Goal: Task Accomplishment & Management: Use online tool/utility

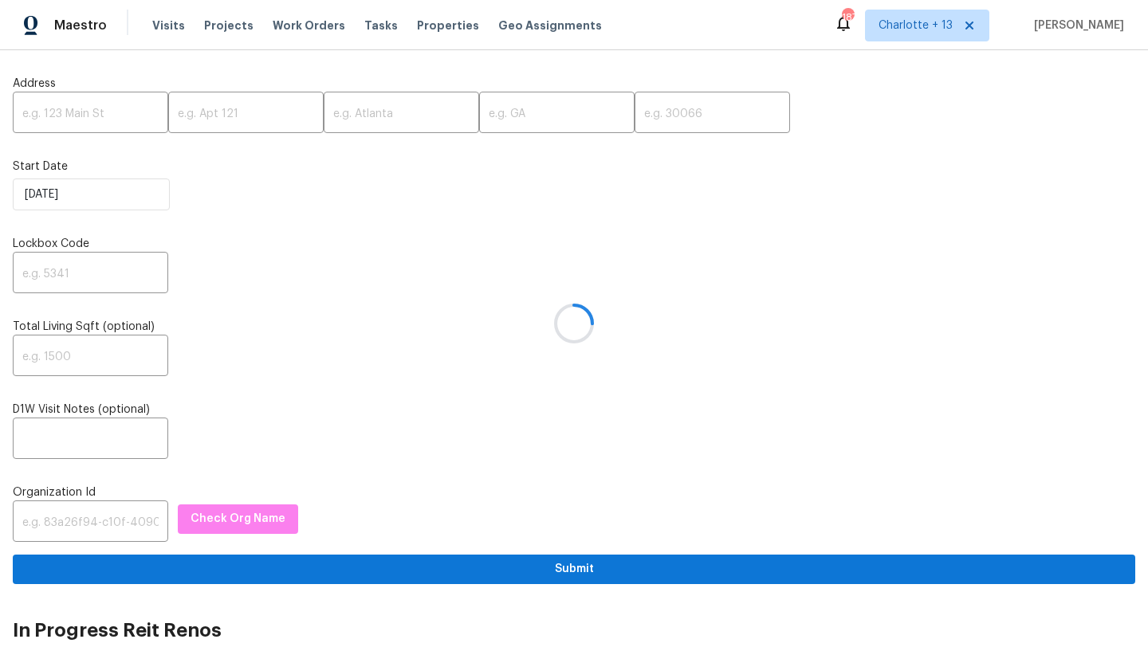
click at [53, 116] on div at bounding box center [574, 323] width 1148 height 647
click at [72, 112] on input "text" at bounding box center [90, 114] width 155 height 37
paste input "4331 Wrexham Ct, Snellville, GA 30039"
click at [124, 112] on input "4331 Wrexham Ct, Snellville, GA 30039" at bounding box center [90, 114] width 155 height 37
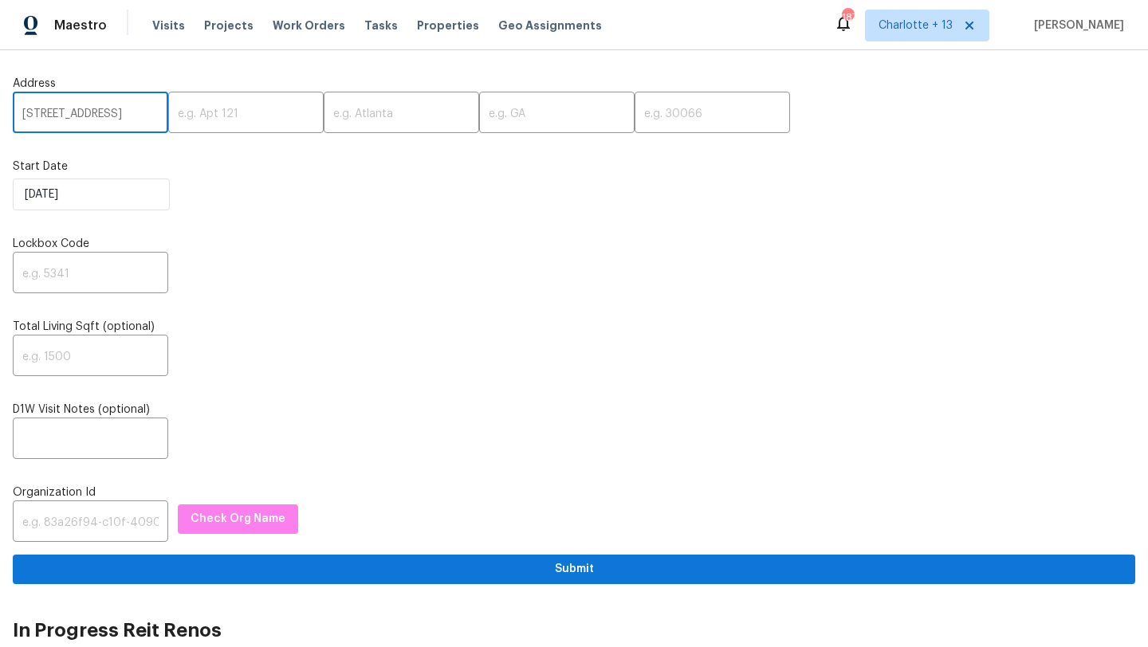
click at [124, 112] on input "4331 Wrexham Ct, Snellville, GA 30039" at bounding box center [90, 114] width 155 height 37
type input "4331 Wrexham Ct, Snellville, GA"
click at [634, 116] on input "text" at bounding box center [711, 114] width 155 height 37
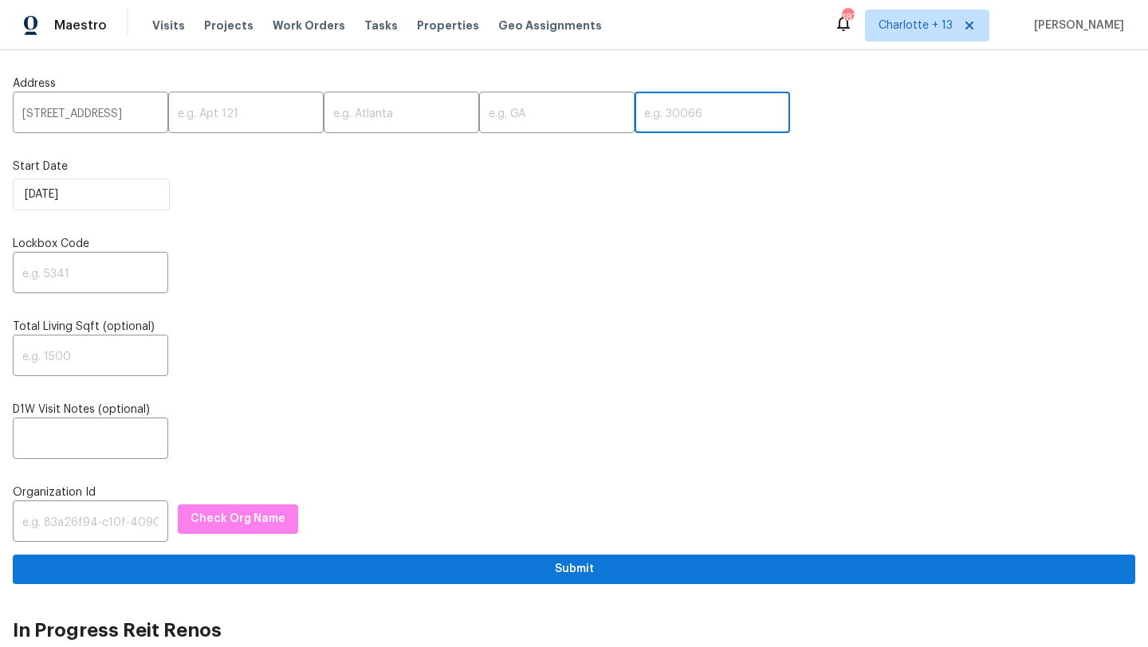
paste input "30039"
type input "30039"
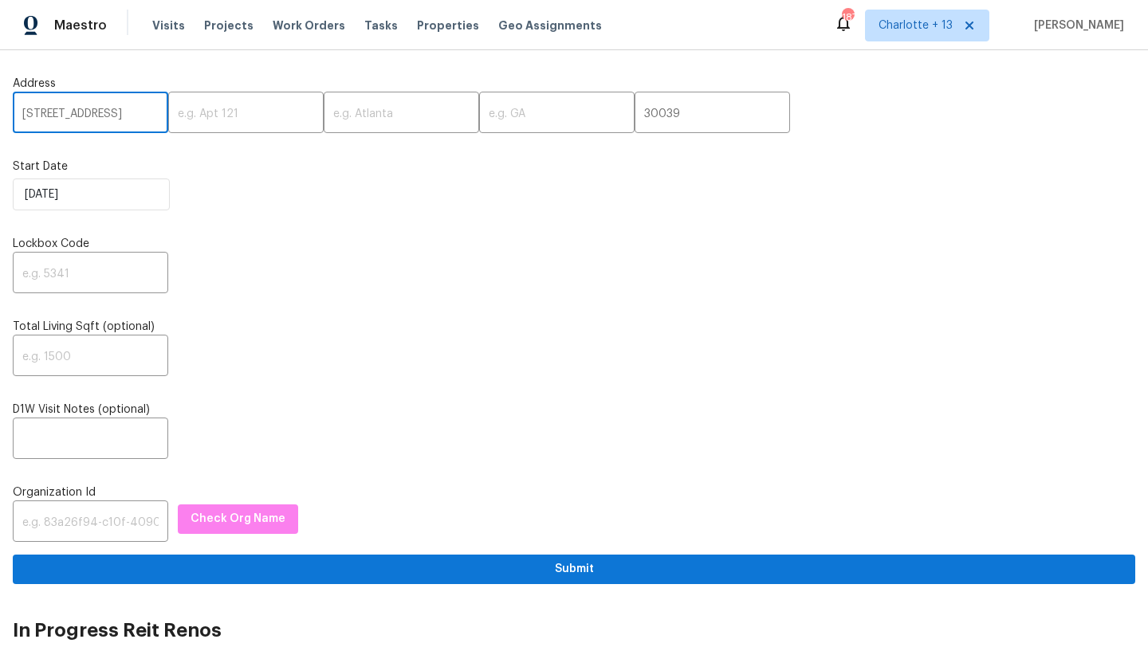
click at [138, 112] on input "4331 Wrexham Ct, Snellville, GA" at bounding box center [90, 114] width 155 height 37
type input "4331 Wrexham Ct,, GA"
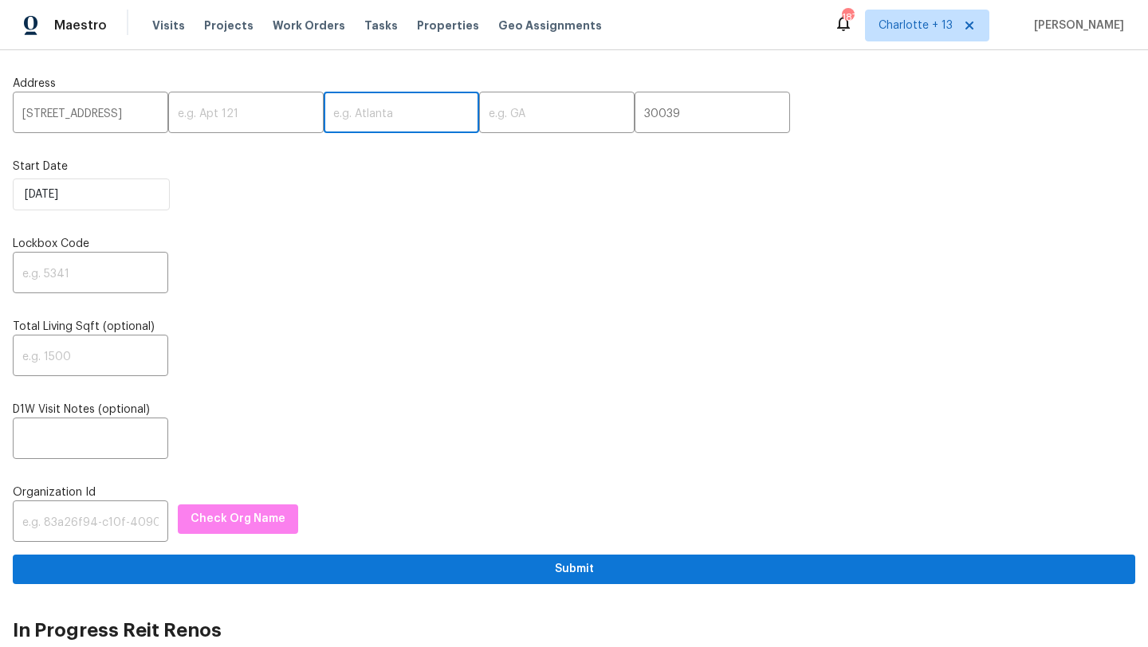
click at [363, 99] on input "text" at bounding box center [401, 114] width 155 height 37
paste input "Snellville"
type input "Snellville"
click at [132, 114] on input "4331 Wrexham Ct,, GA" at bounding box center [90, 114] width 155 height 37
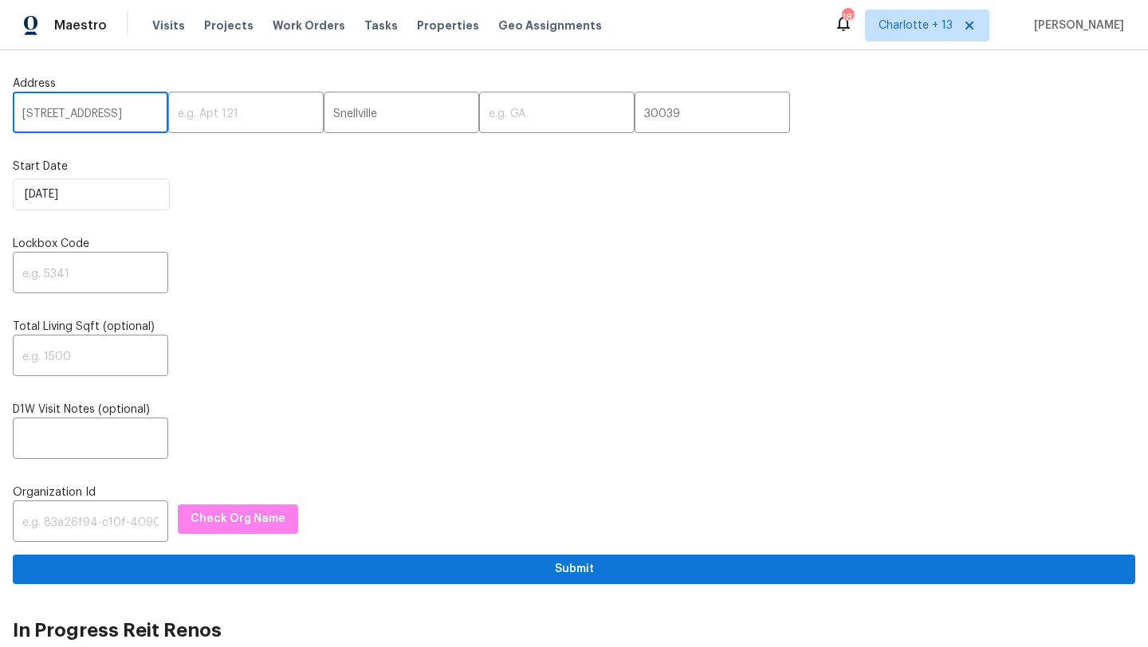
click at [132, 114] on input "4331 Wrexham Ct,, GA" at bounding box center [90, 114] width 155 height 37
type input "4331 Wrexham Ct,,"
click at [479, 130] on input "text" at bounding box center [556, 114] width 155 height 37
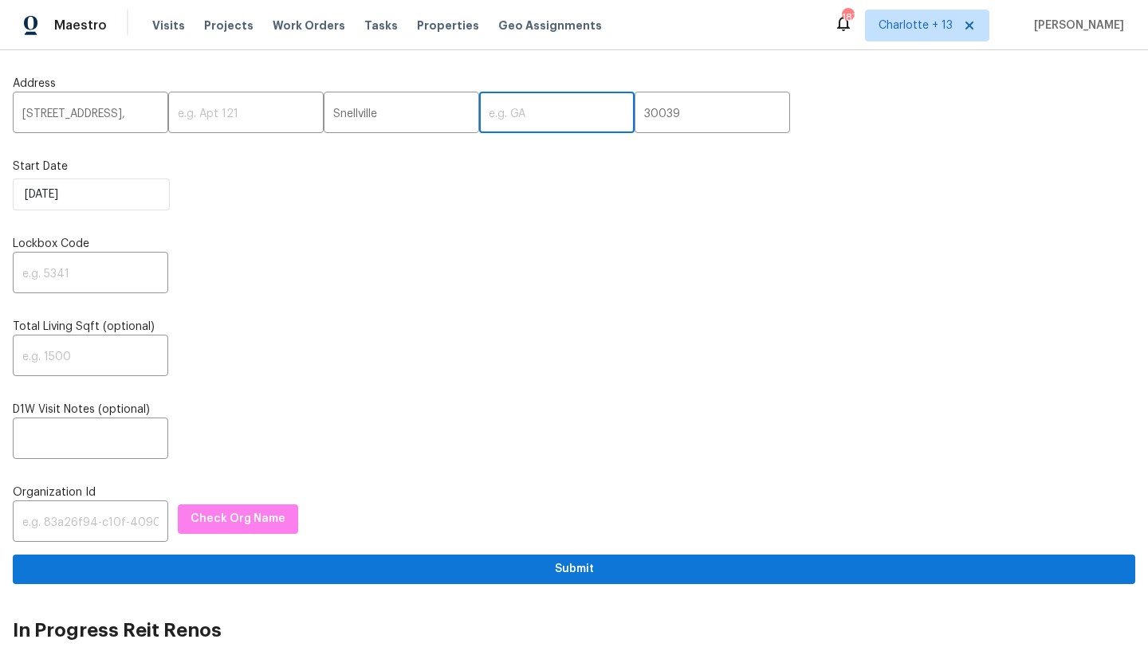
paste input "GA"
type input "GA"
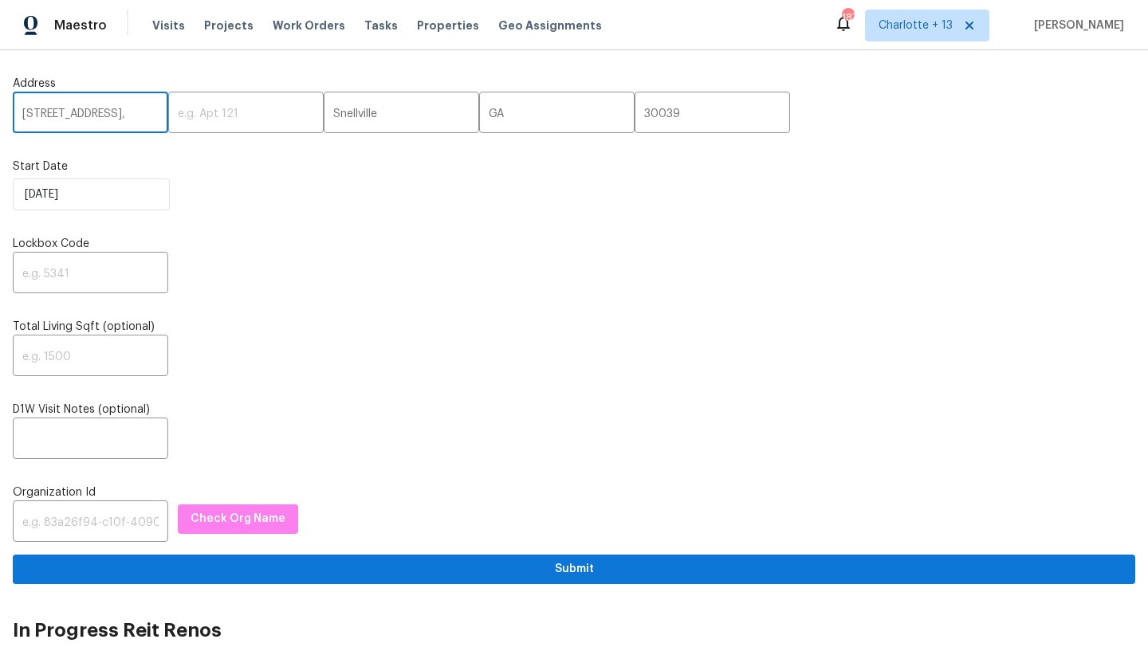
click at [127, 120] on input "4331 Wrexham Ct,," at bounding box center [90, 114] width 155 height 37
type input "4331 Wrexham Ct"
click at [56, 273] on input "text" at bounding box center [90, 274] width 155 height 37
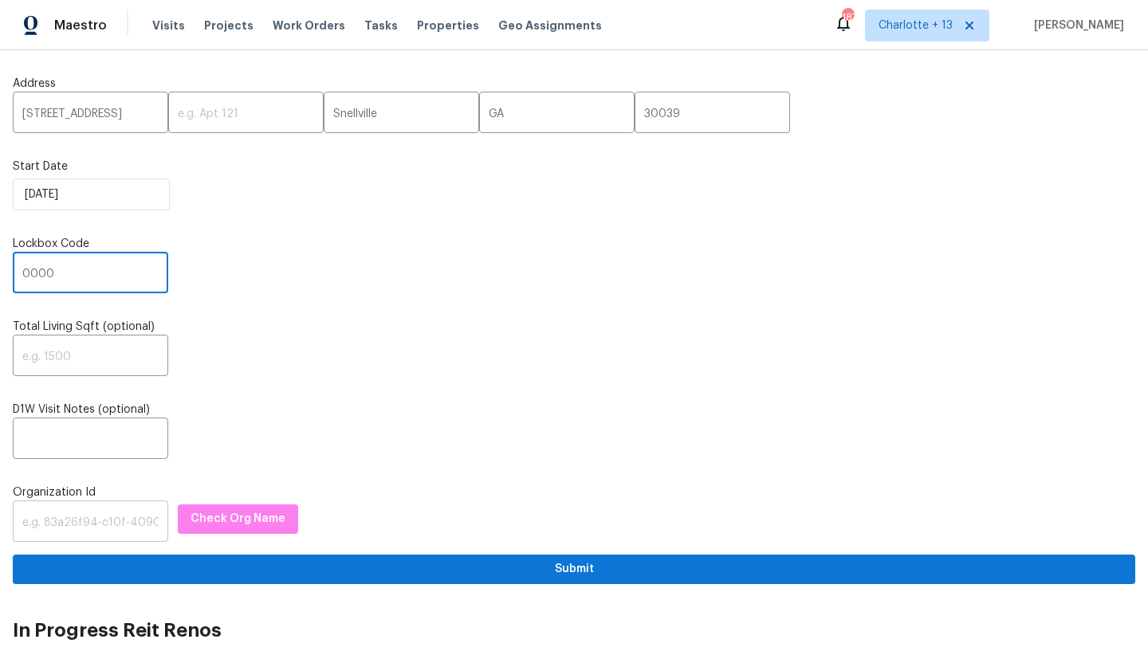
type input "0000"
click at [120, 523] on input "text" at bounding box center [90, 523] width 155 height 37
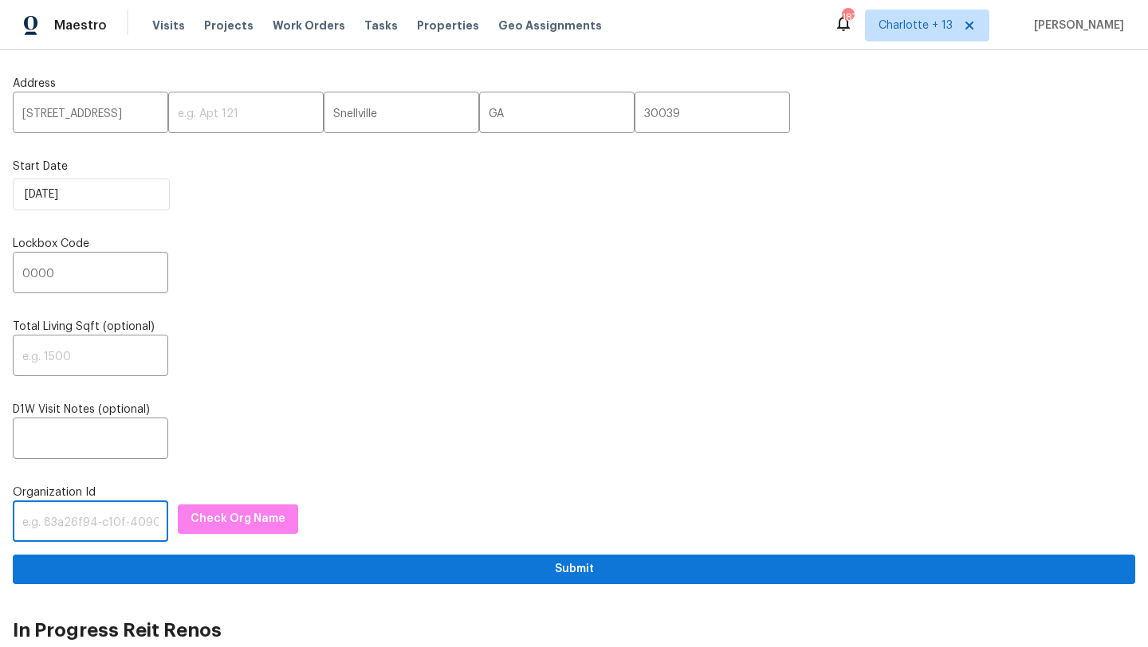
paste input "845f7ff3-78ac-4044-be1e-2a70ff45d03f"
type input "845f7ff3-78ac-4044-be1e-2a70ff45d03f"
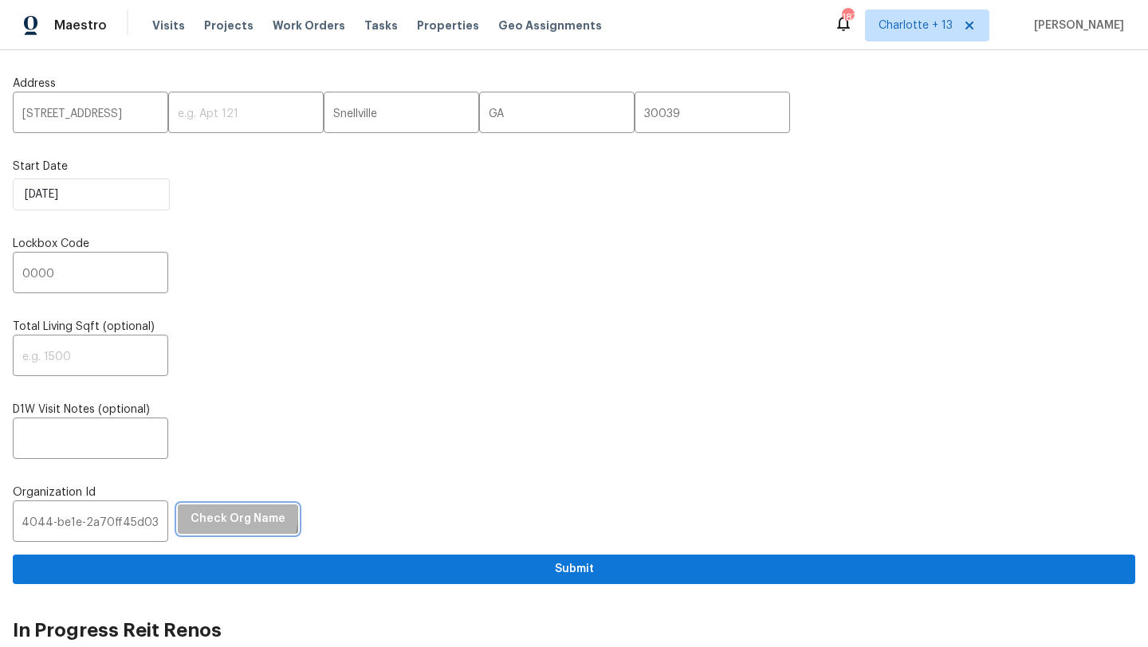
scroll to position [0, 0]
click at [200, 515] on span "Check Org Name" at bounding box center [237, 519] width 95 height 20
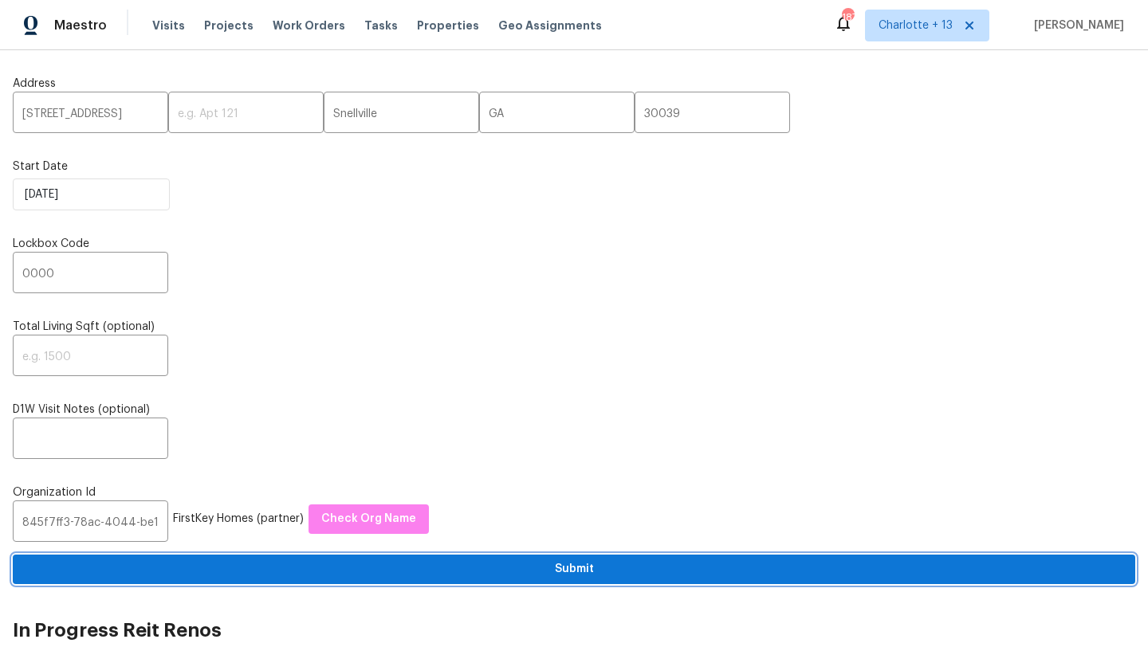
click at [375, 569] on span "Submit" at bounding box center [574, 570] width 1097 height 20
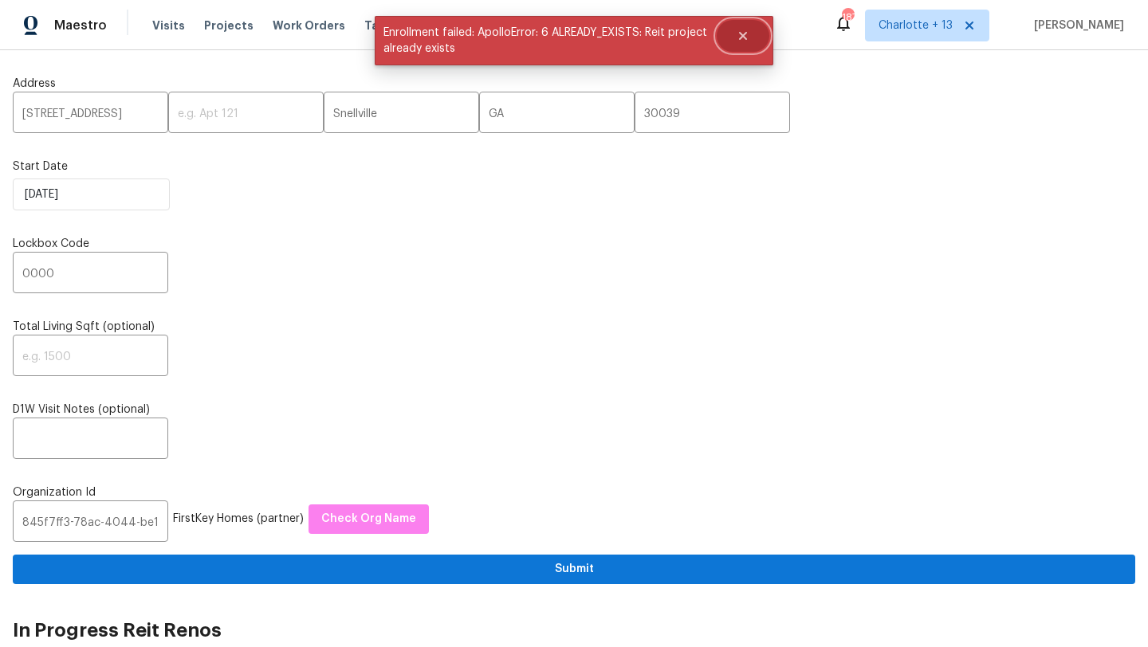
click at [744, 40] on icon "Close" at bounding box center [742, 35] width 13 height 13
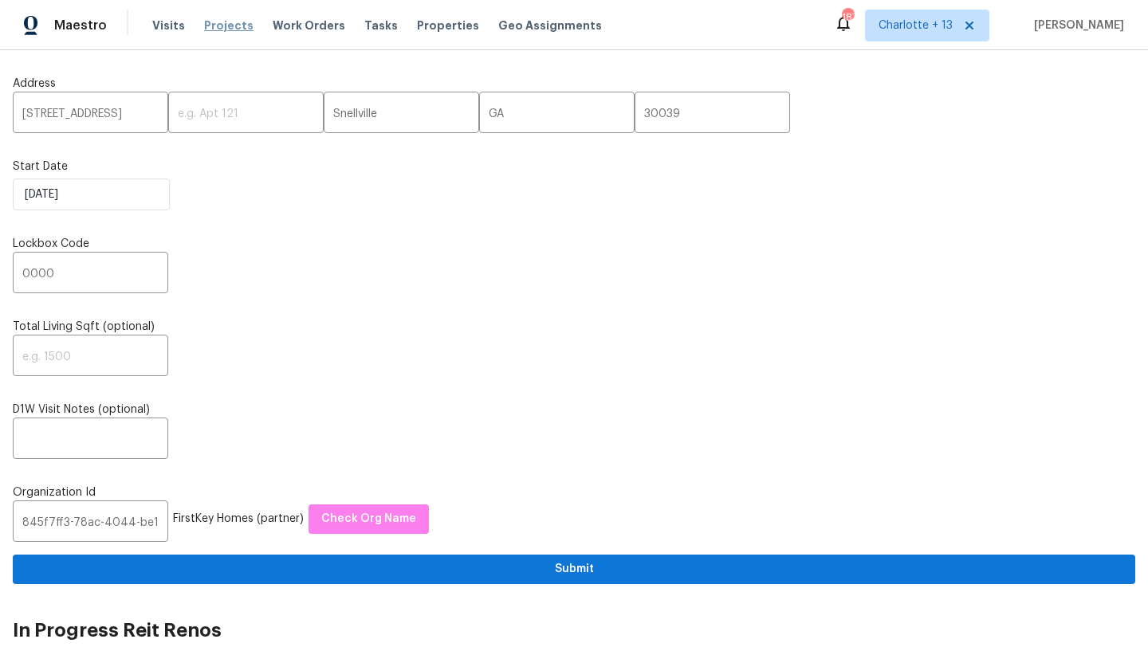
click at [214, 23] on span "Projects" at bounding box center [228, 26] width 49 height 16
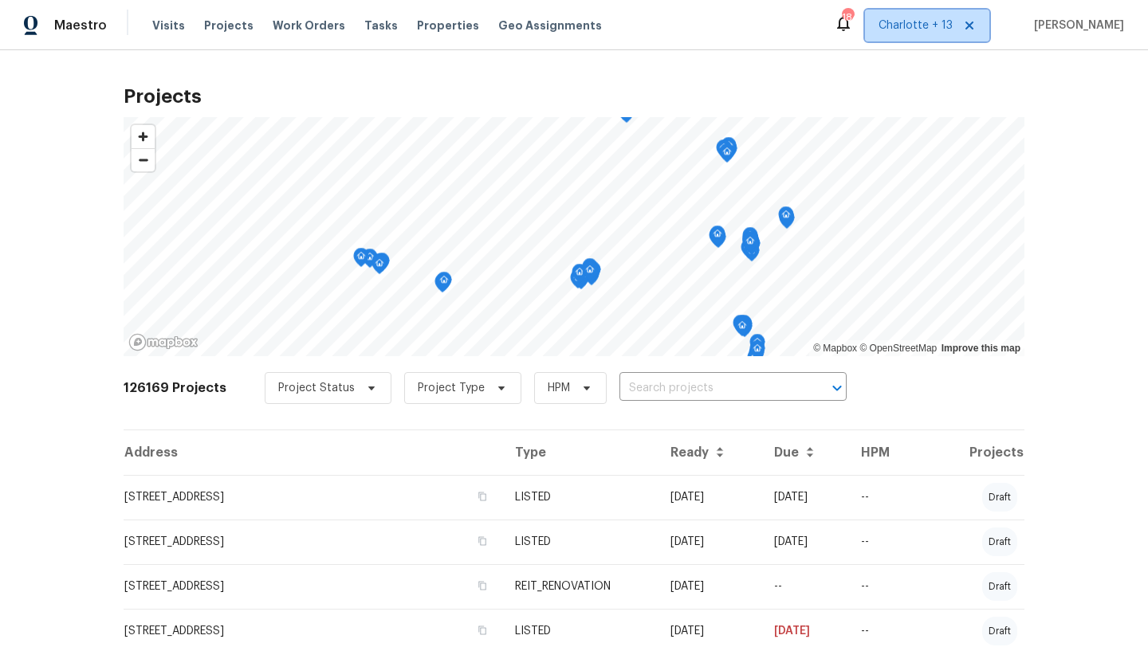
click at [932, 22] on span "Charlotte + 13" at bounding box center [915, 26] width 74 height 16
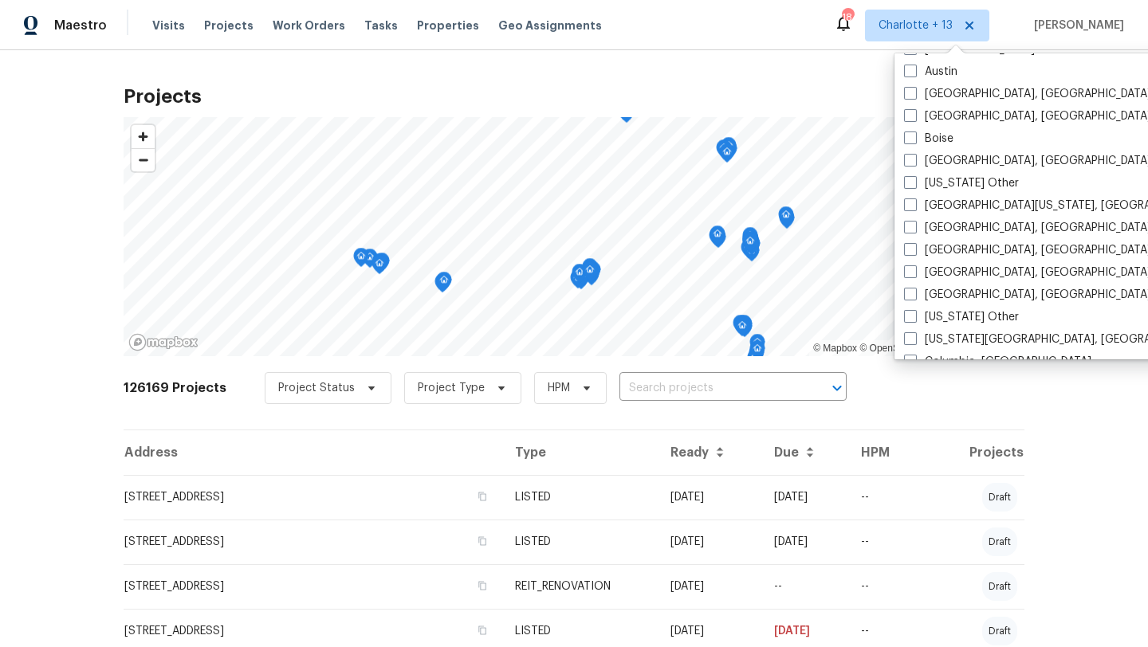
scroll to position [430, 0]
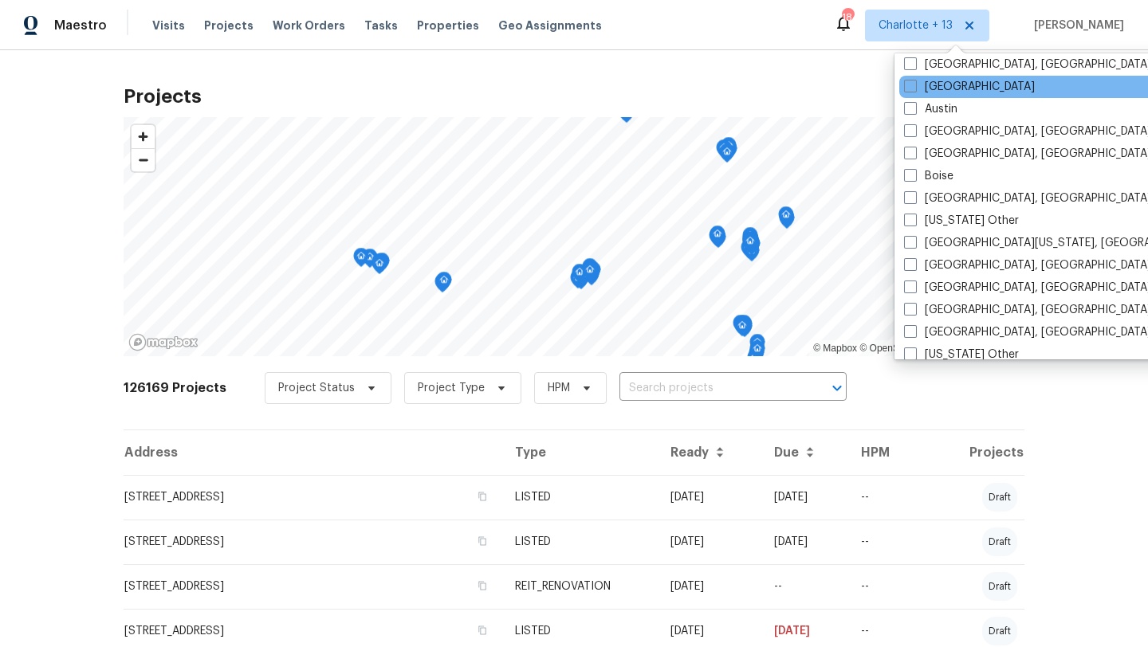
click at [928, 96] on div "Atlanta" at bounding box center [1059, 87] width 321 height 22
click at [927, 88] on label "Atlanta" at bounding box center [969, 87] width 131 height 16
click at [914, 88] on input "Atlanta" at bounding box center [909, 84] width 10 height 10
checkbox input "true"
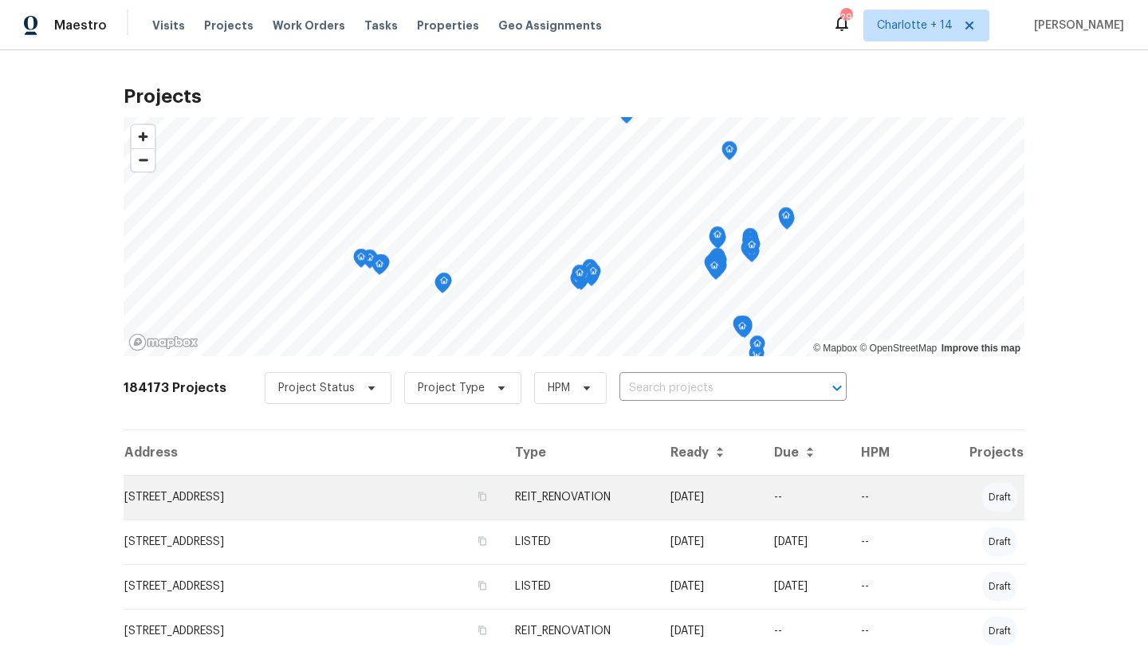
click at [348, 490] on td "4331 Wrexham Ct, Snellville, GA 30039" at bounding box center [313, 497] width 379 height 45
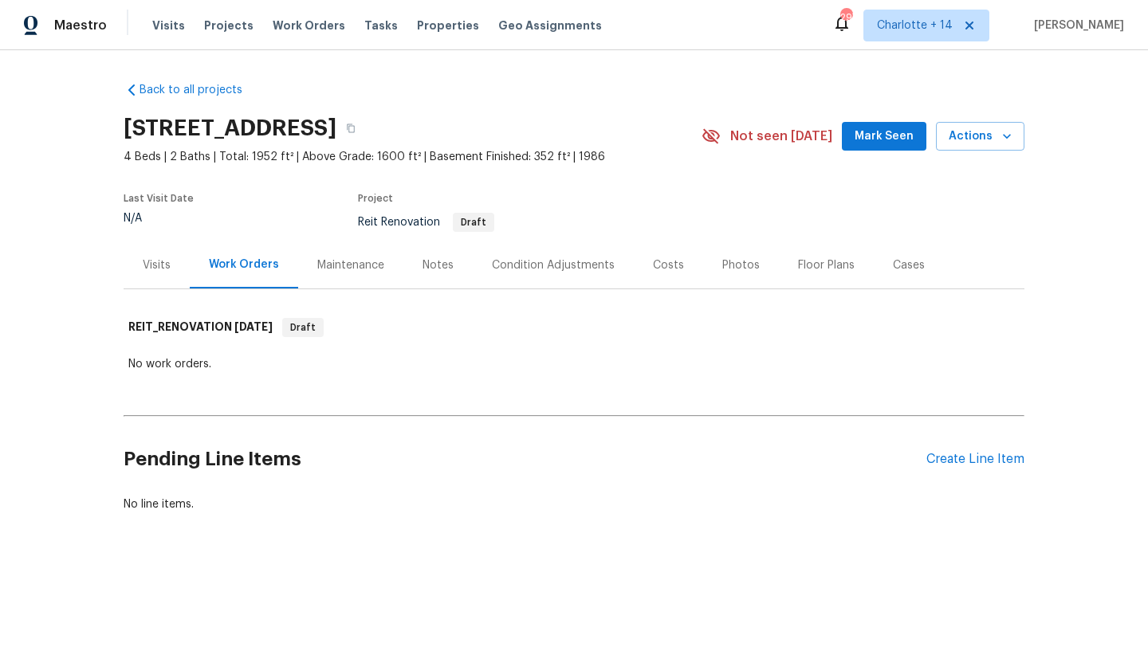
click at [165, 261] on div "Visits" at bounding box center [157, 265] width 28 height 16
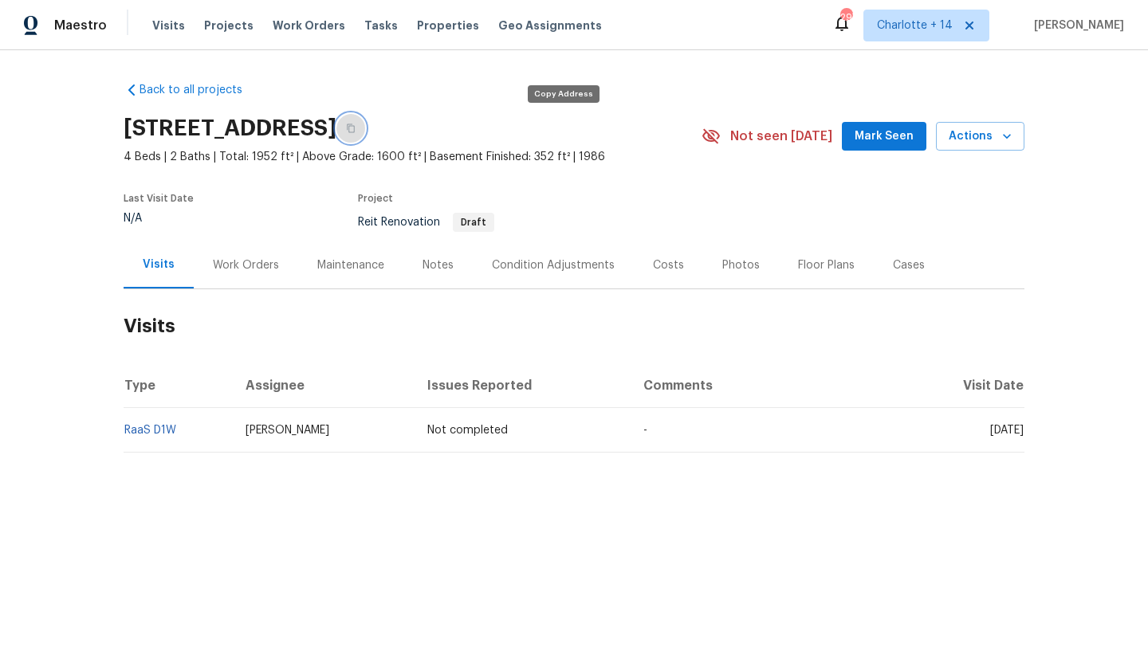
click at [355, 132] on icon "button" at bounding box center [351, 128] width 8 height 9
click at [160, 29] on span "Visits" at bounding box center [168, 26] width 33 height 16
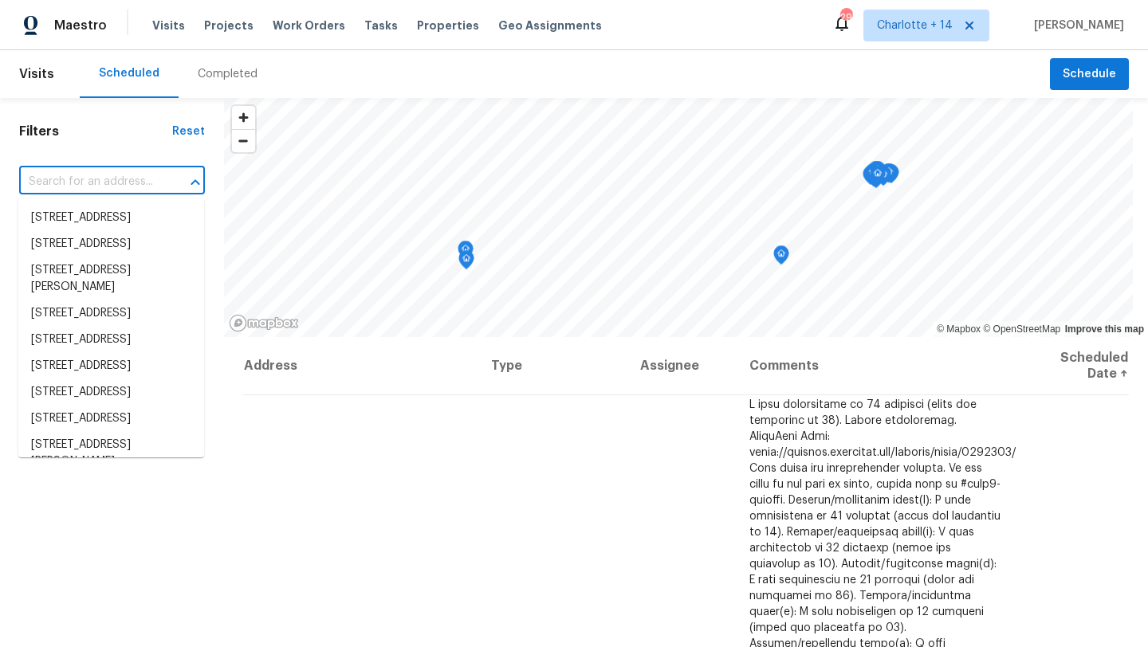
click at [130, 175] on input "text" at bounding box center [89, 182] width 141 height 25
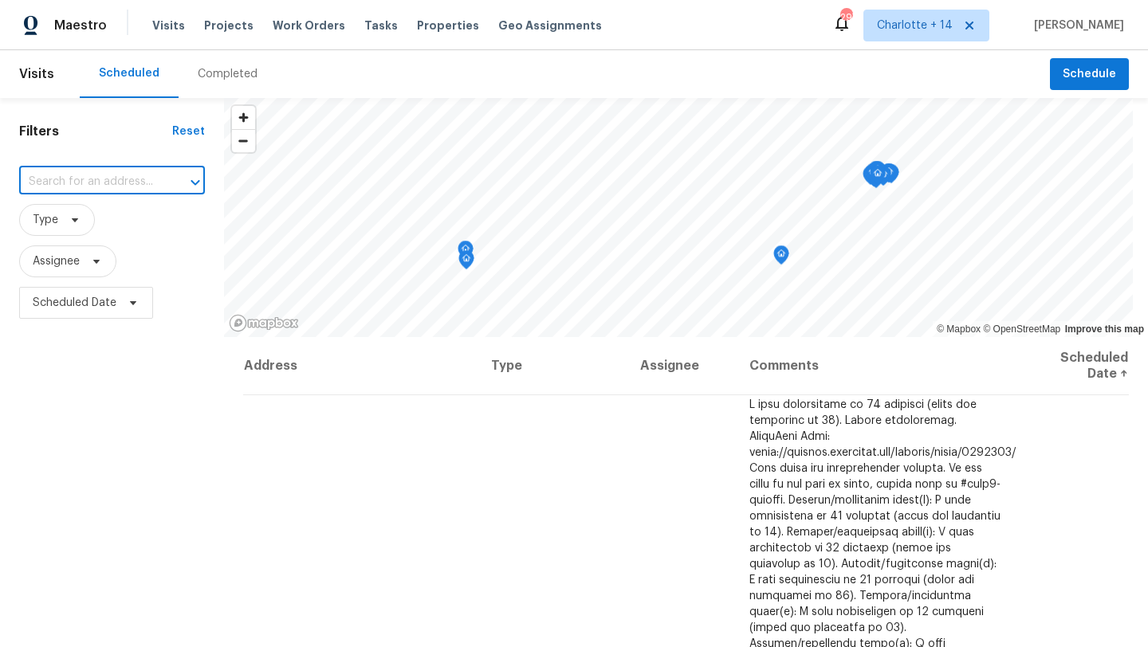
paste input "4331 Wrexham Ct, Snellville, GA 30039"
type input "4331 Wrexham Ct, Snellville, GA 30039"
click at [158, 222] on li "4331 Wrexham Ct, Snellville, GA 30039" at bounding box center [111, 218] width 186 height 26
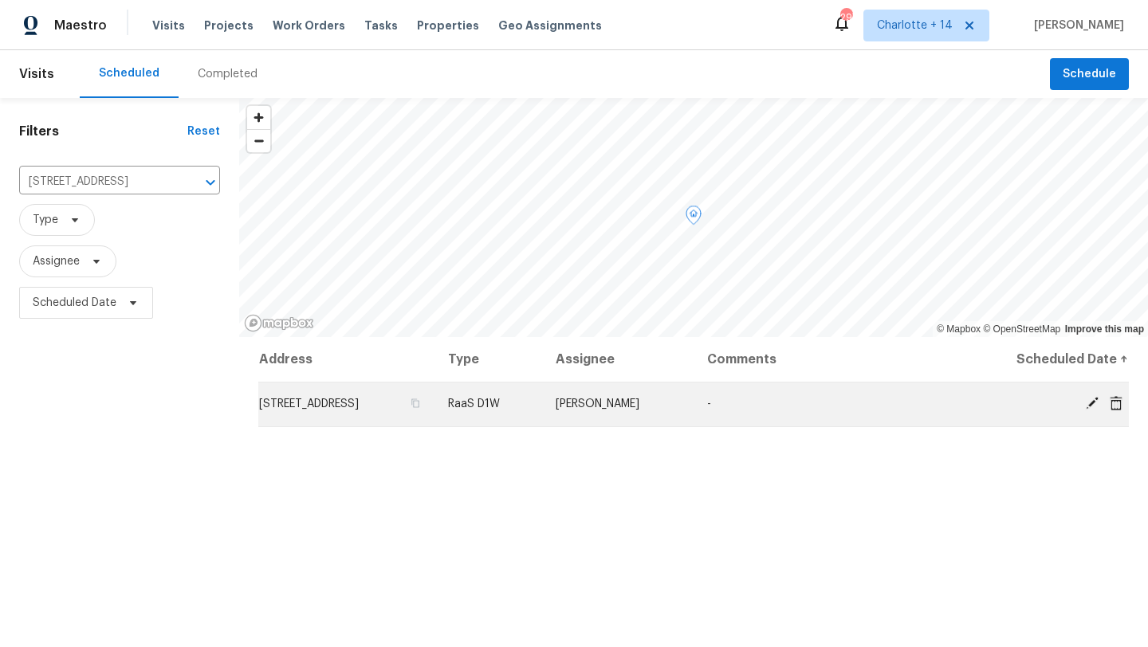
click at [1113, 405] on icon at bounding box center [1115, 402] width 13 height 14
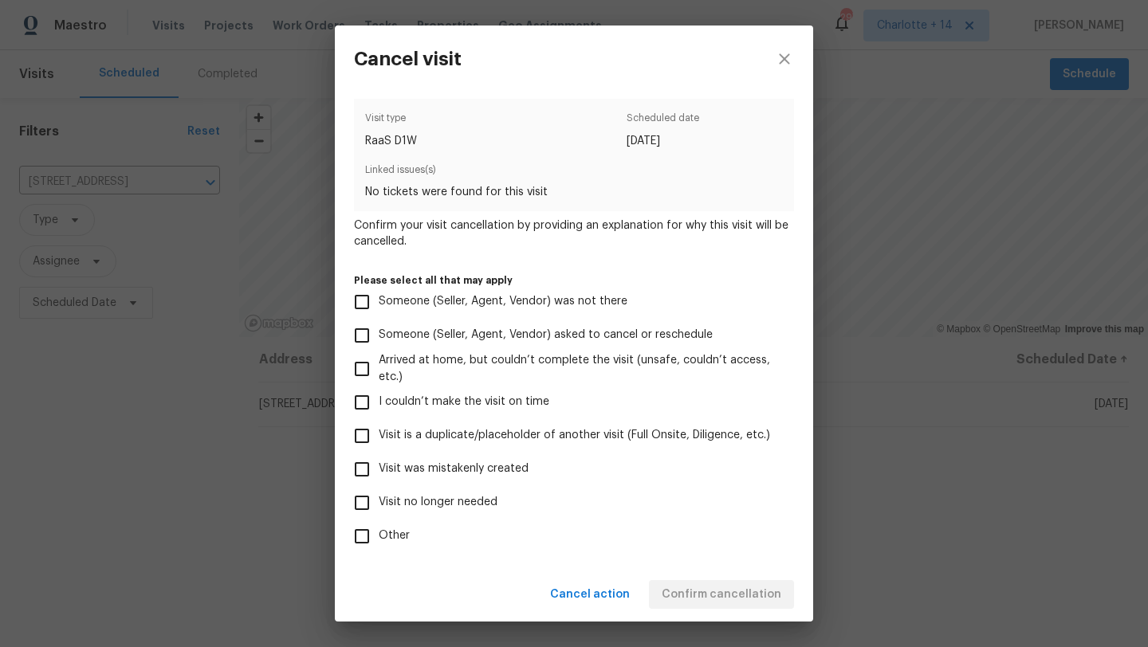
click at [419, 479] on label "Visit was mistakenly created" at bounding box center [563, 469] width 436 height 33
click at [379, 479] on input "Visit was mistakenly created" at bounding box center [361, 469] width 33 height 33
checkbox input "true"
click at [699, 593] on span "Confirm cancellation" at bounding box center [722, 595] width 120 height 20
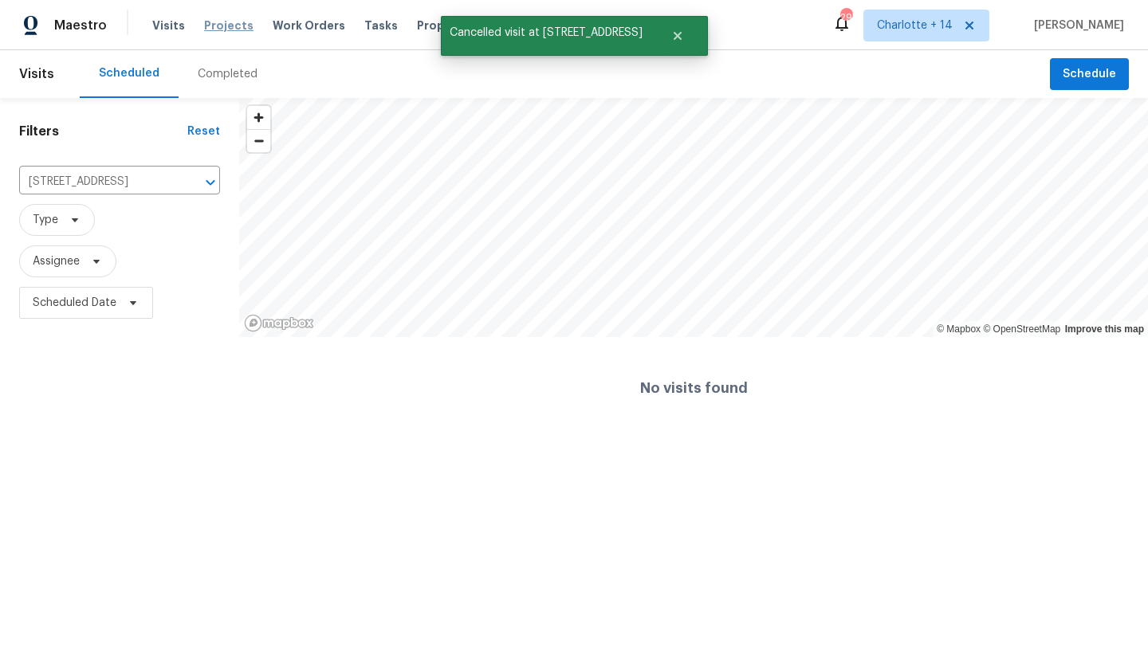
click at [207, 26] on span "Projects" at bounding box center [228, 26] width 49 height 16
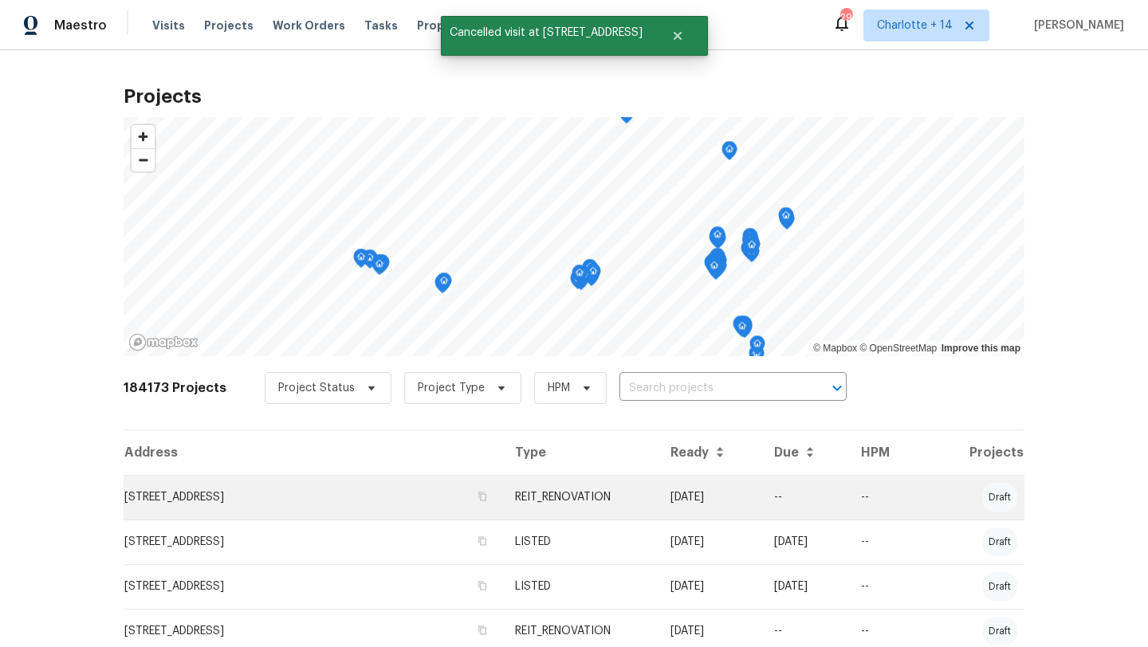
click at [302, 497] on td "4331 Wrexham Ct, Snellville, GA 30039" at bounding box center [313, 497] width 379 height 45
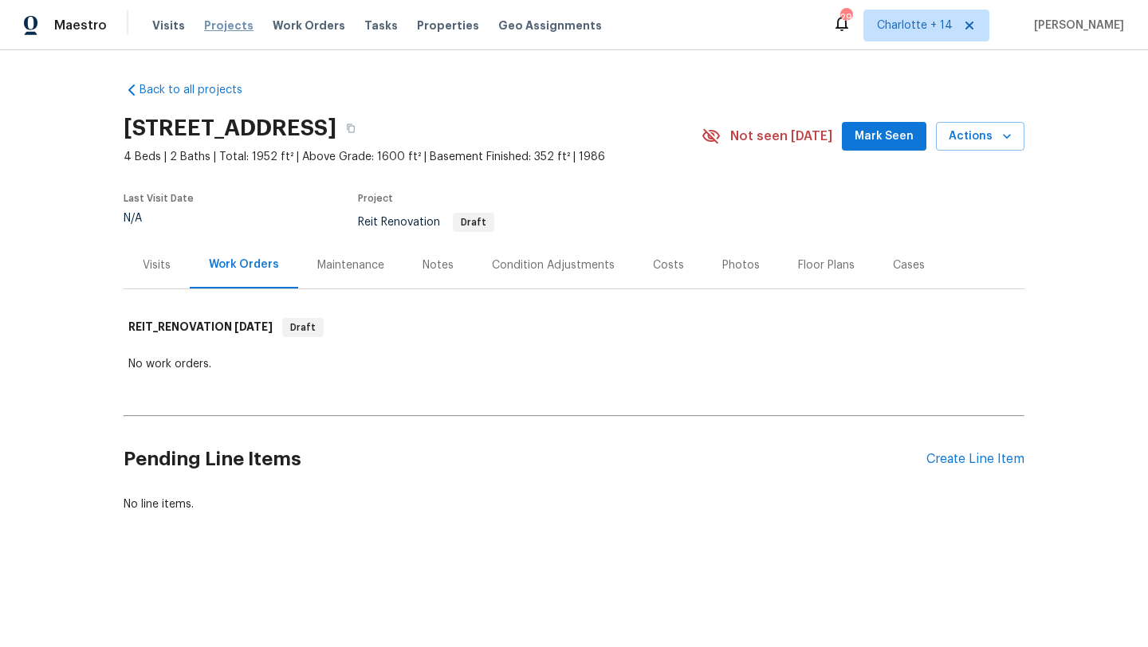
click at [228, 20] on span "Projects" at bounding box center [228, 26] width 49 height 16
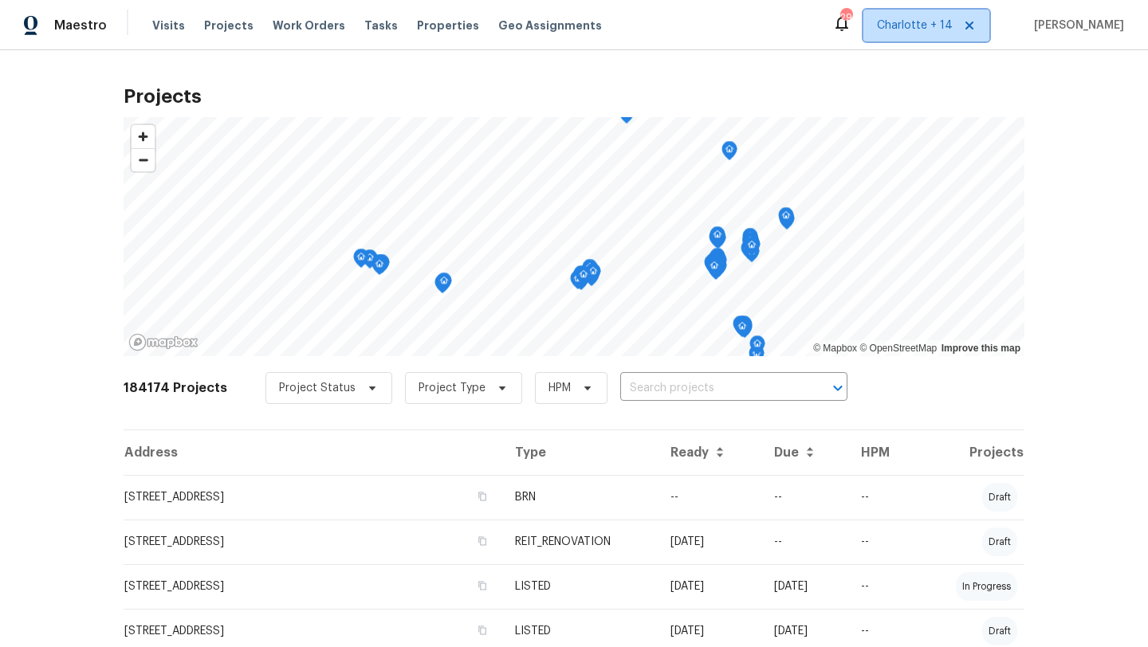
click at [952, 30] on span "Charlotte + 14" at bounding box center [915, 26] width 76 height 16
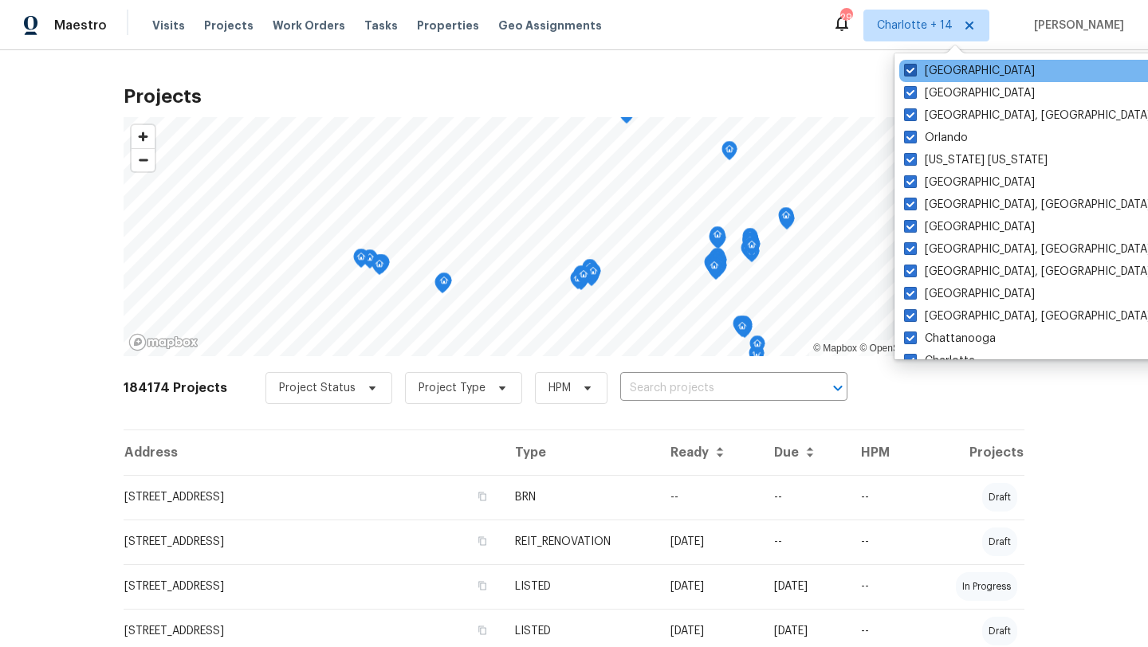
click at [933, 73] on label "Tucson" at bounding box center [969, 71] width 131 height 16
click at [914, 73] on input "Tucson" at bounding box center [909, 68] width 10 height 10
checkbox input "false"
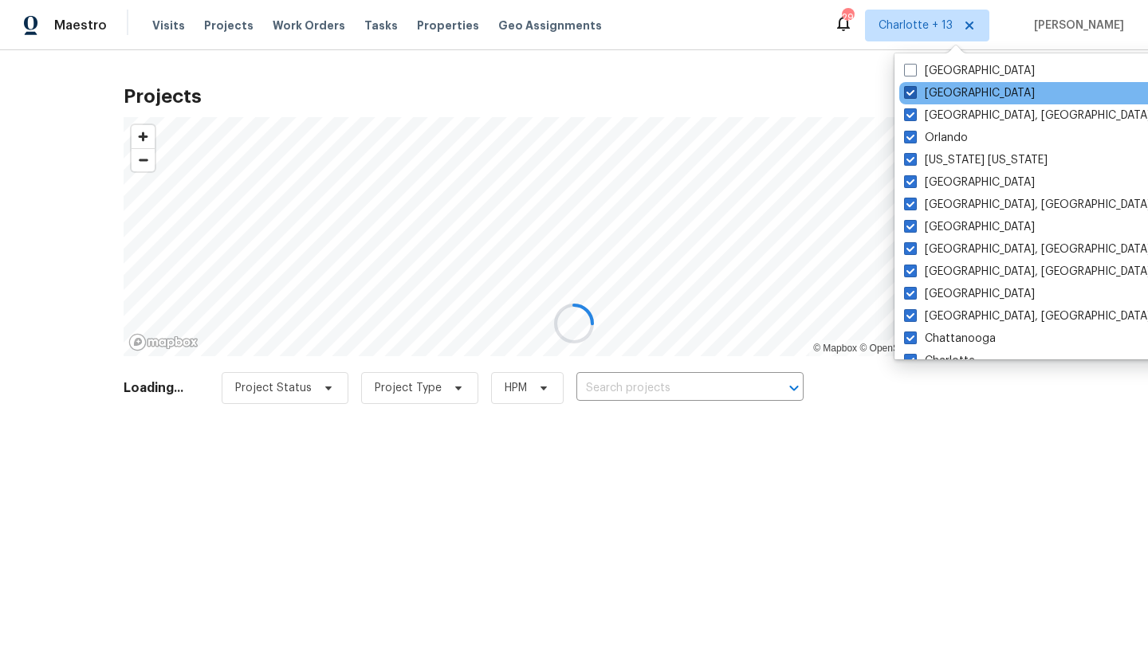
click at [933, 96] on label "Riverside" at bounding box center [969, 93] width 131 height 16
click at [914, 96] on input "Riverside" at bounding box center [909, 90] width 10 height 10
checkbox input "false"
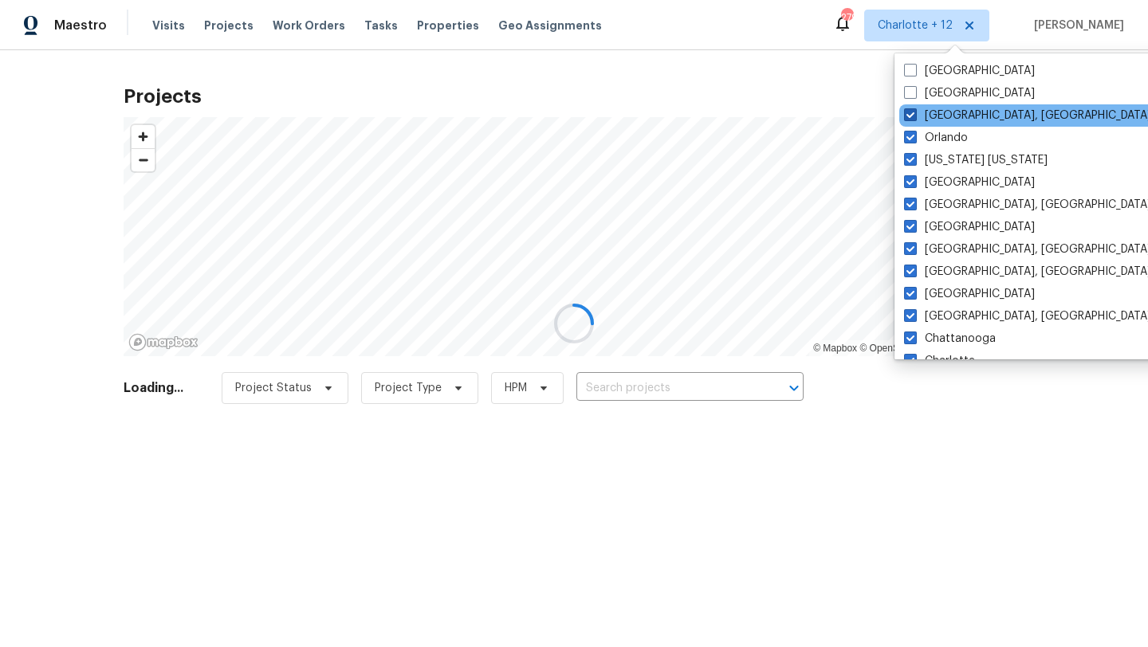
click at [931, 115] on label "Richmond, VA" at bounding box center [1027, 116] width 247 height 16
click at [914, 115] on input "Richmond, VA" at bounding box center [909, 113] width 10 height 10
checkbox input "false"
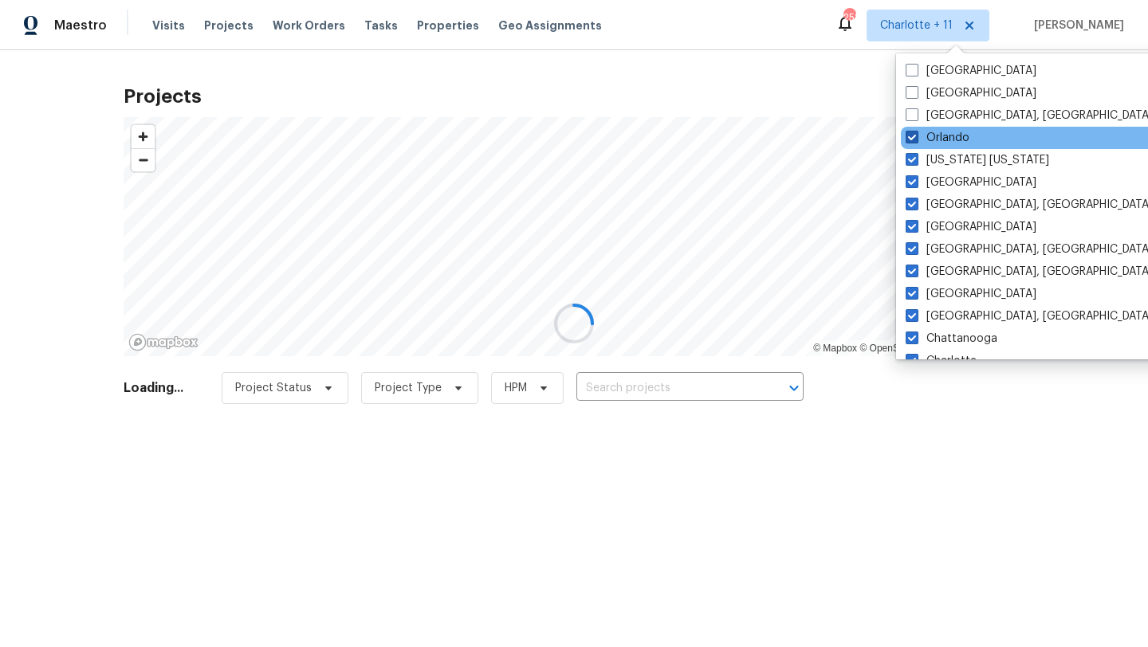
click at [928, 133] on label "Orlando" at bounding box center [937, 138] width 64 height 16
click at [916, 133] on input "Orlando" at bounding box center [910, 135] width 10 height 10
checkbox input "false"
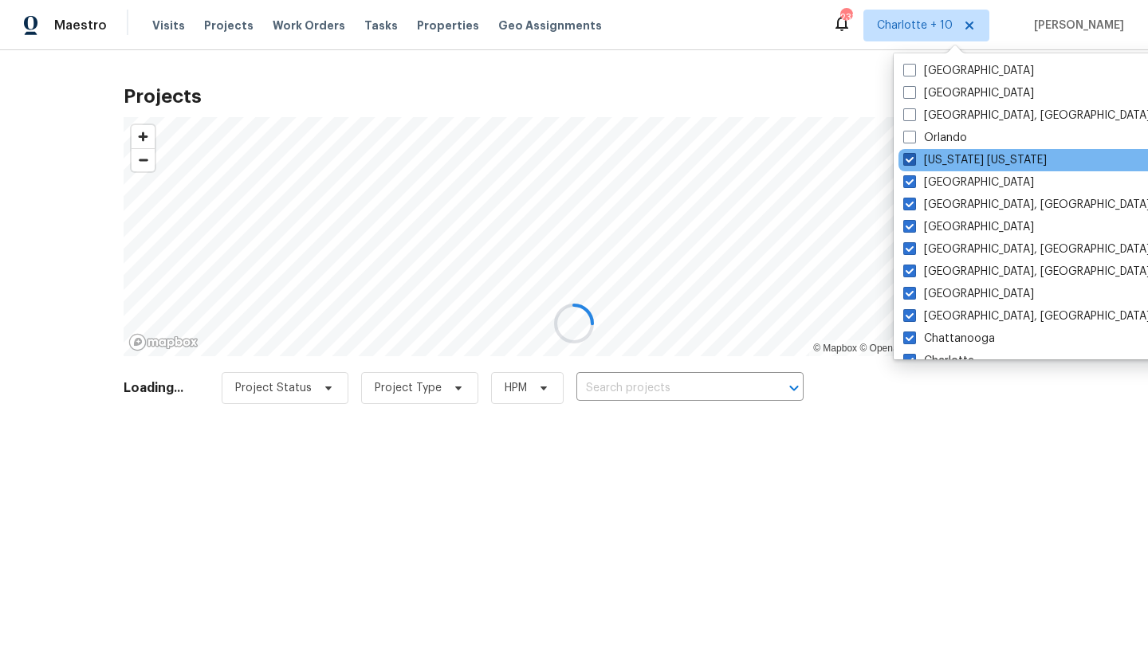
click at [927, 156] on label "New York New Jersey" at bounding box center [974, 160] width 143 height 16
click at [913, 156] on input "New York New Jersey" at bounding box center [908, 157] width 10 height 10
checkbox input "false"
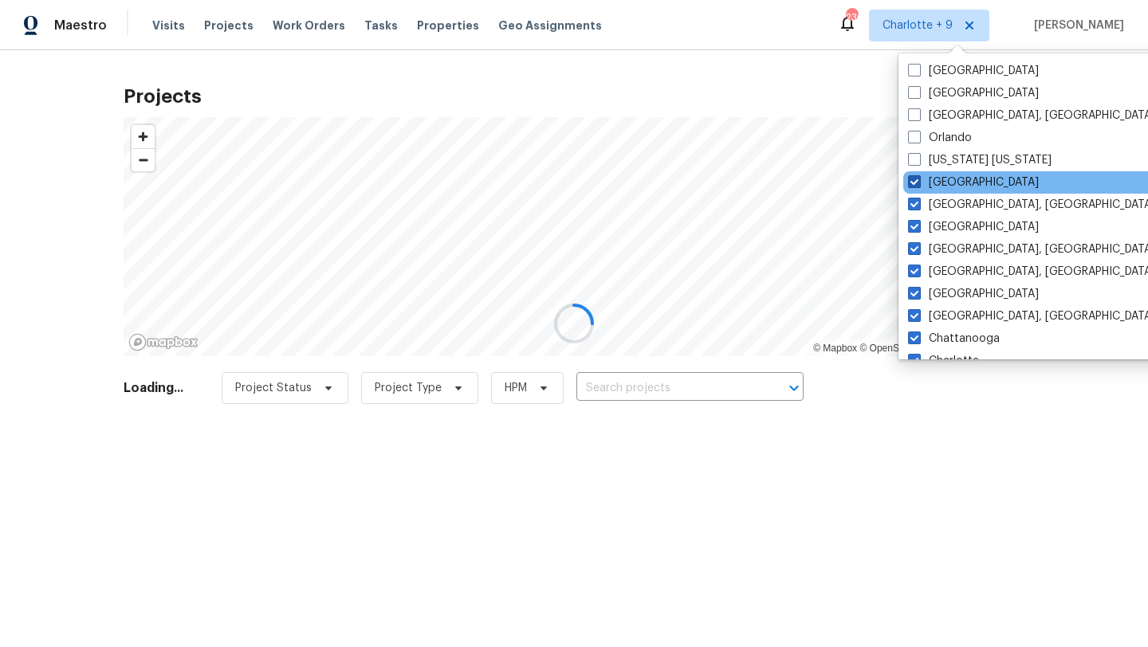
click at [925, 185] on label "Minneapolis" at bounding box center [973, 183] width 131 height 16
click at [918, 185] on input "Minneapolis" at bounding box center [913, 180] width 10 height 10
checkbox input "false"
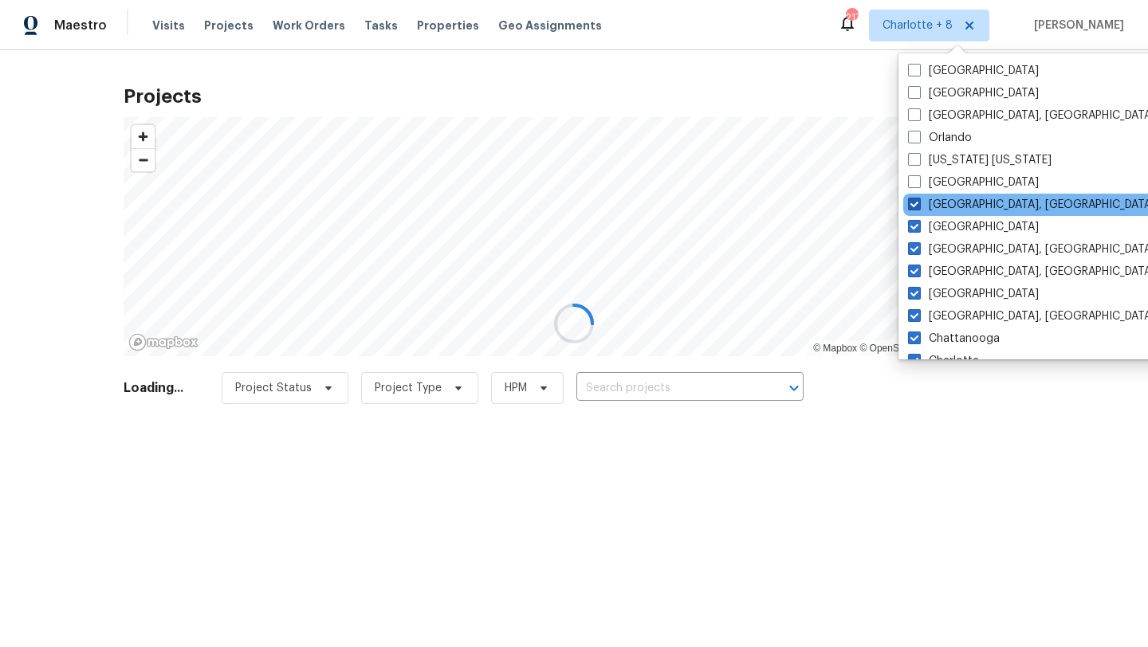
click at [925, 209] on label "Miami, FL" at bounding box center [1031, 205] width 247 height 16
click at [918, 207] on input "Miami, FL" at bounding box center [913, 202] width 10 height 10
checkbox input "false"
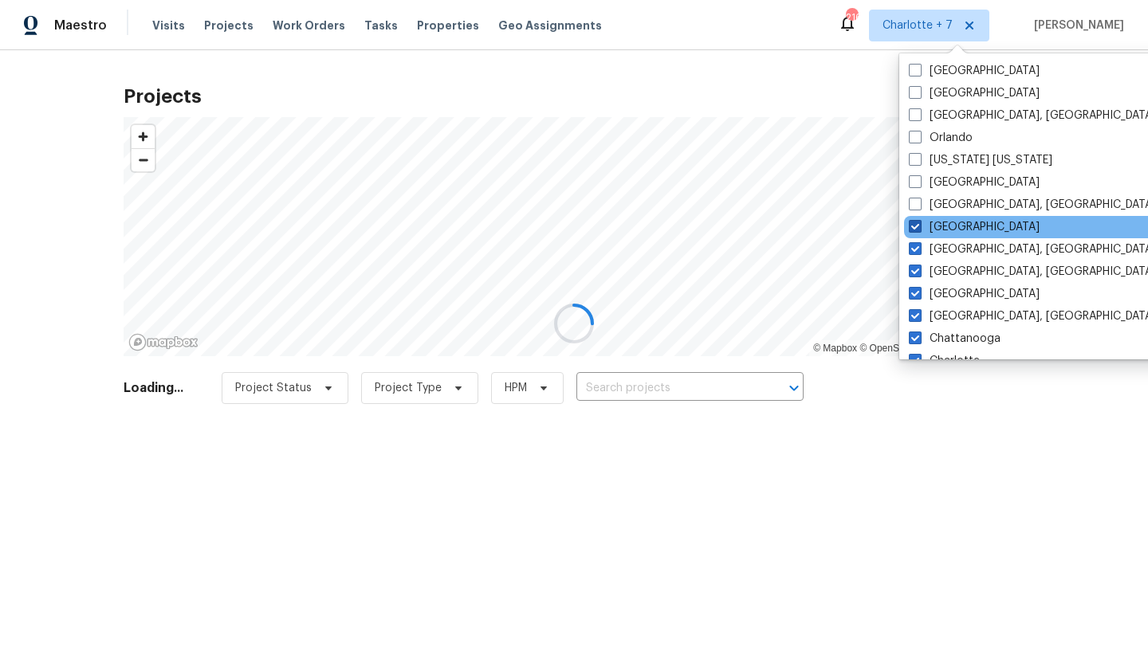
click at [925, 226] on label "Los Angeles" at bounding box center [974, 227] width 131 height 16
click at [919, 226] on input "Los Angeles" at bounding box center [914, 224] width 10 height 10
checkbox input "false"
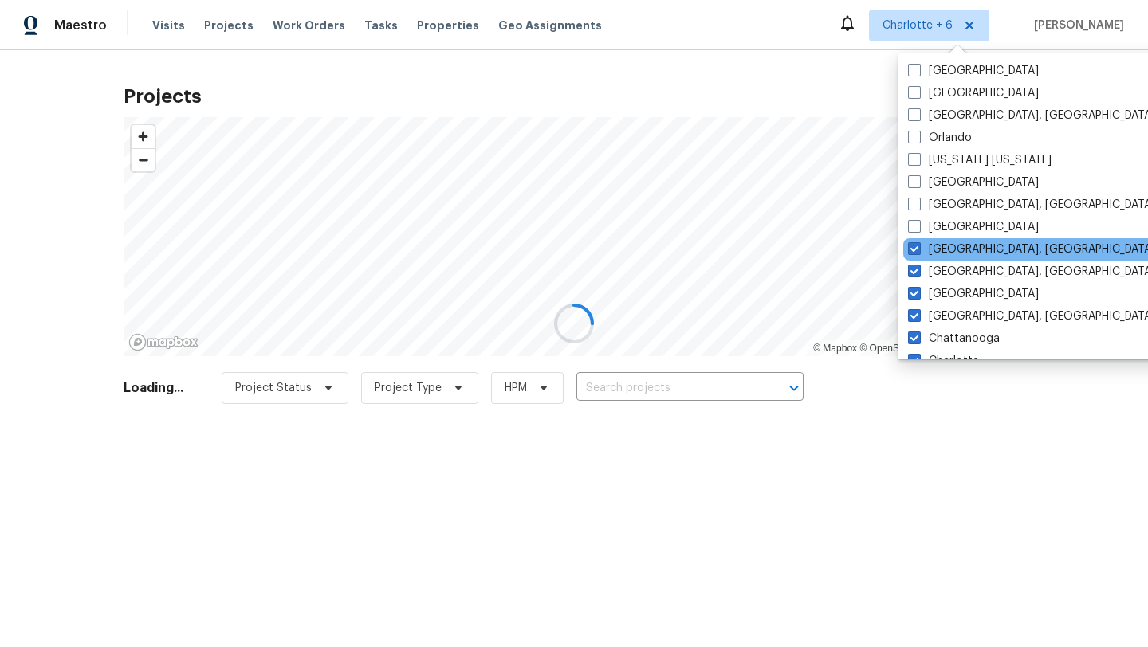
click at [925, 241] on div "Knoxville, TN" at bounding box center [1063, 249] width 321 height 22
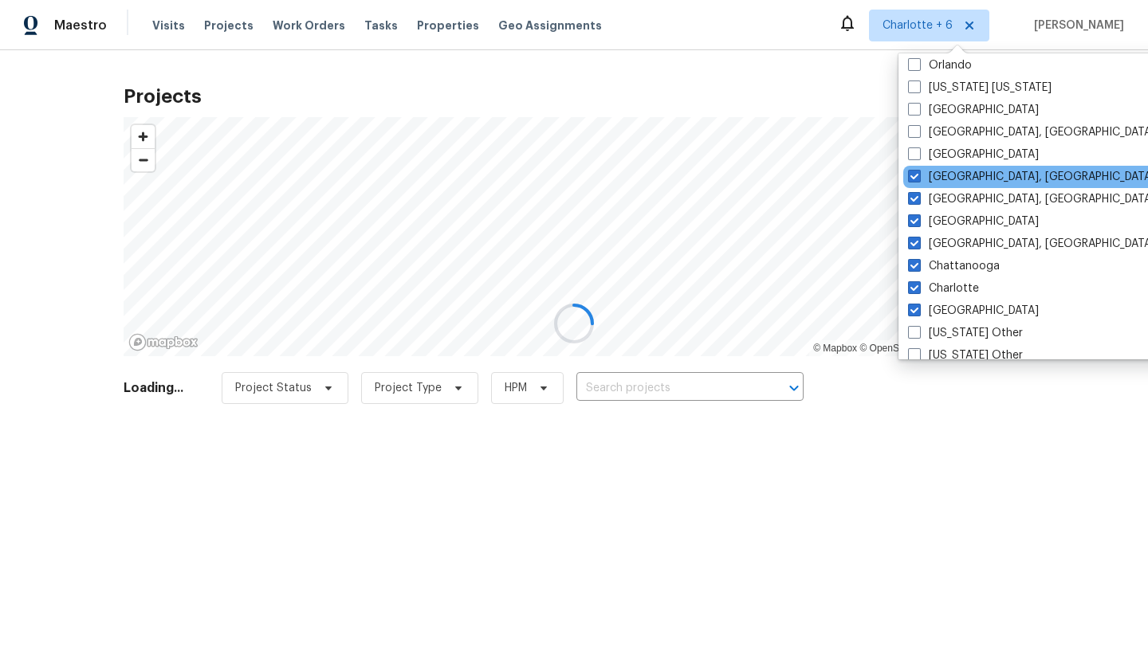
scroll to position [74, 0]
click at [937, 179] on label "Knoxville, TN" at bounding box center [1031, 175] width 247 height 16
click at [918, 178] on input "Knoxville, TN" at bounding box center [913, 172] width 10 height 10
checkbox input "false"
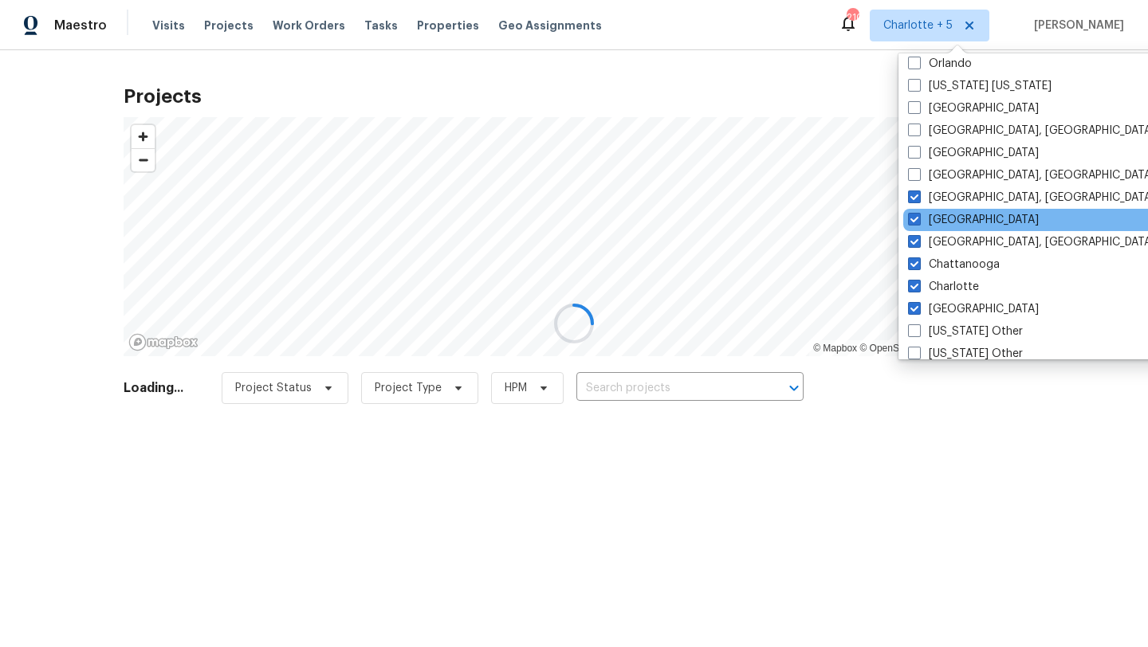
click at [937, 209] on div "Dallas" at bounding box center [1063, 220] width 321 height 22
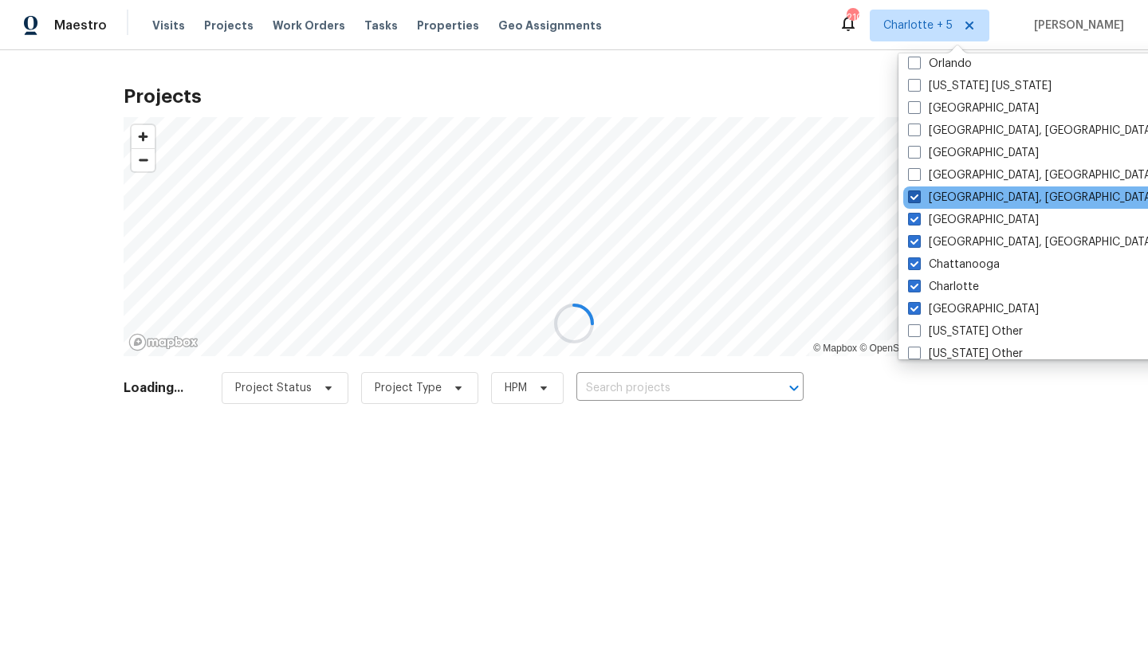
click at [941, 195] on label "Detroit, MI" at bounding box center [1031, 198] width 247 height 16
click at [918, 195] on input "Detroit, MI" at bounding box center [913, 195] width 10 height 10
checkbox input "false"
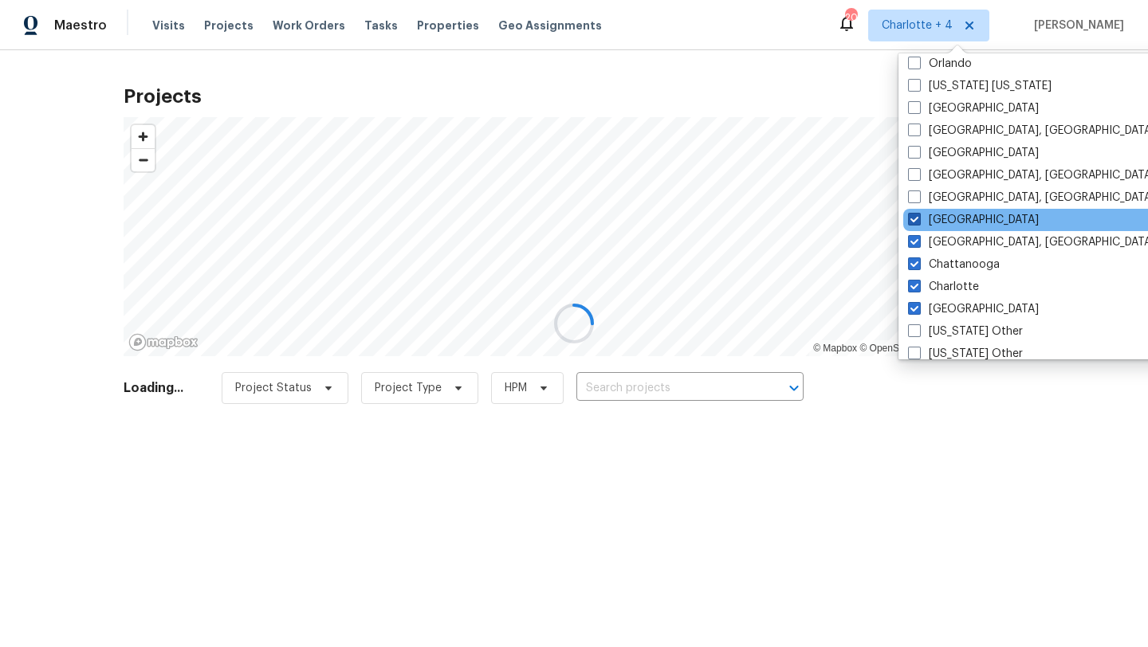
click at [941, 222] on label "Dallas" at bounding box center [973, 220] width 131 height 16
click at [918, 222] on input "Dallas" at bounding box center [913, 217] width 10 height 10
checkbox input "false"
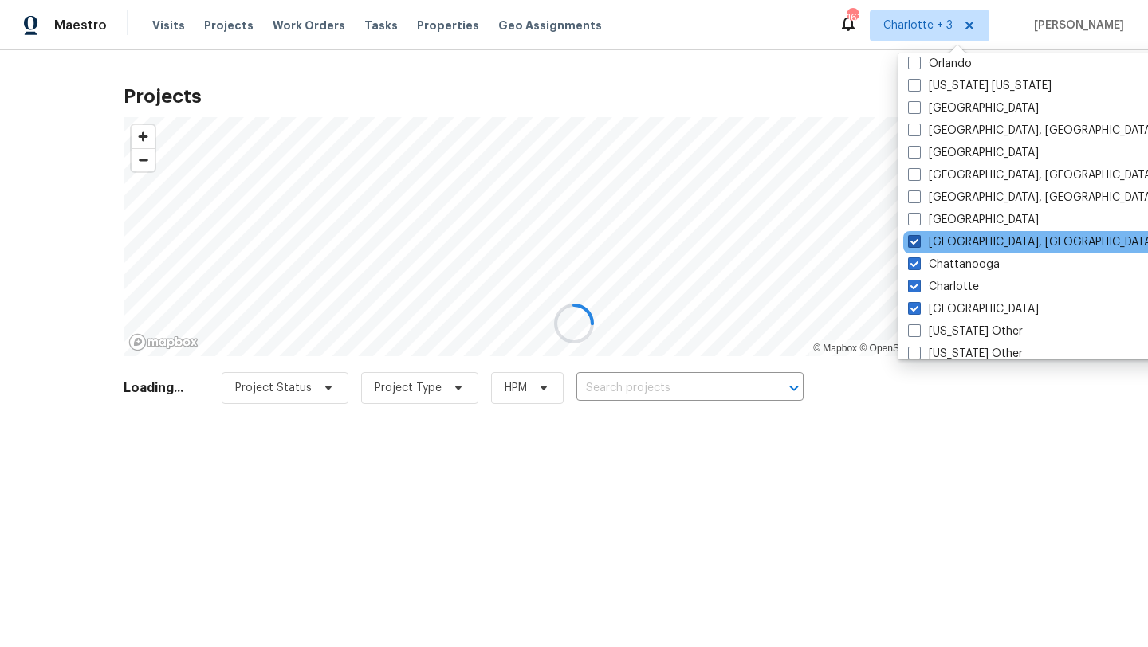
click at [941, 242] on label "Columbus, OH" at bounding box center [1031, 242] width 247 height 16
click at [918, 242] on input "Columbus, OH" at bounding box center [913, 239] width 10 height 10
checkbox input "false"
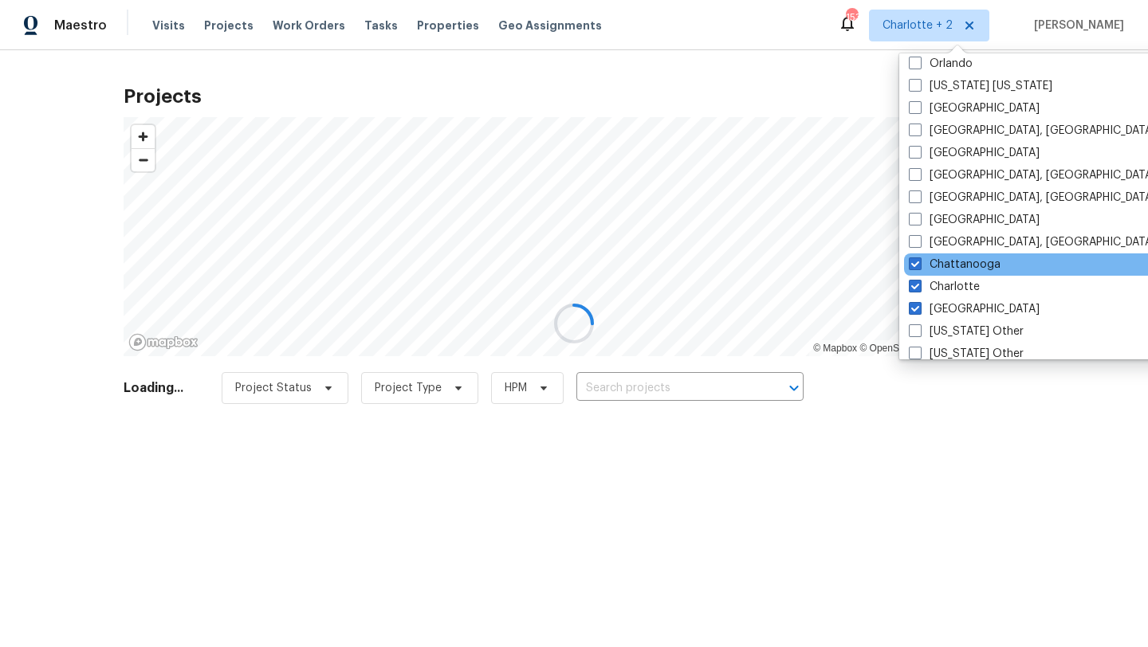
click at [941, 255] on div "Chattanooga" at bounding box center [1064, 264] width 321 height 22
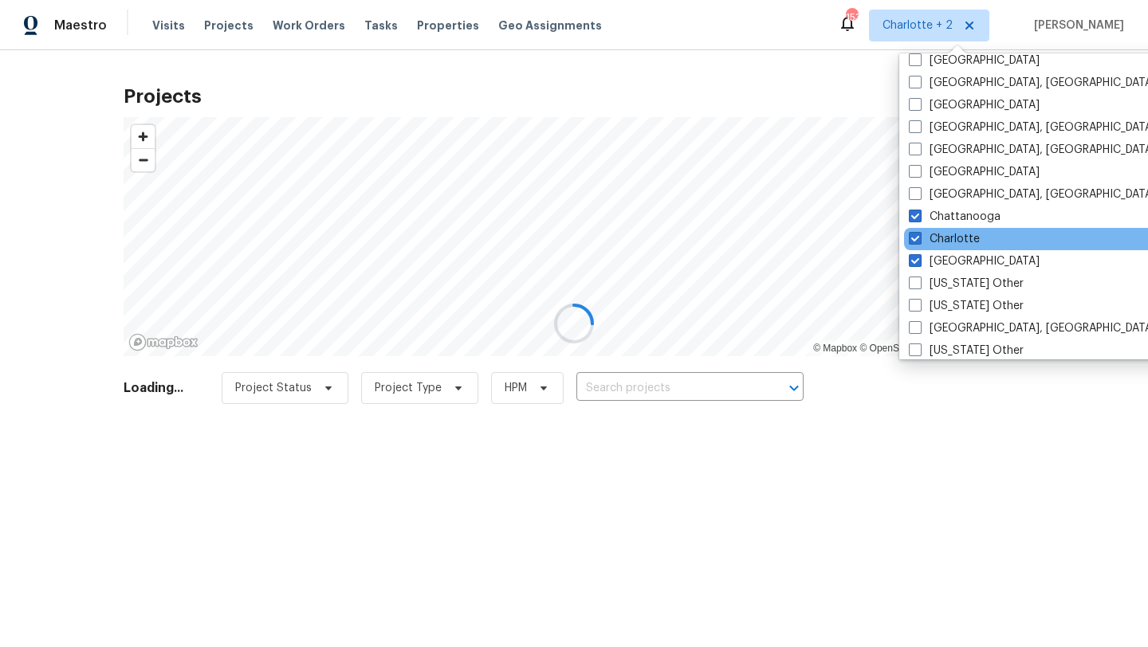
scroll to position [128, 0]
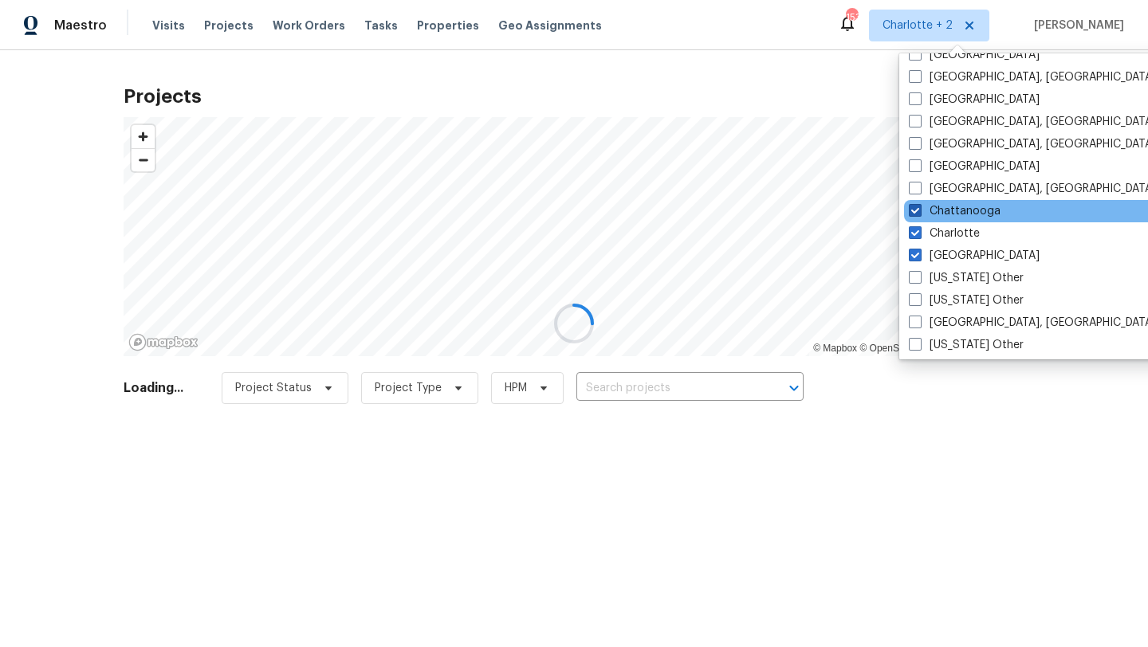
click at [960, 218] on label "Chattanooga" at bounding box center [955, 211] width 92 height 16
click at [919, 214] on input "Chattanooga" at bounding box center [914, 208] width 10 height 10
checkbox input "false"
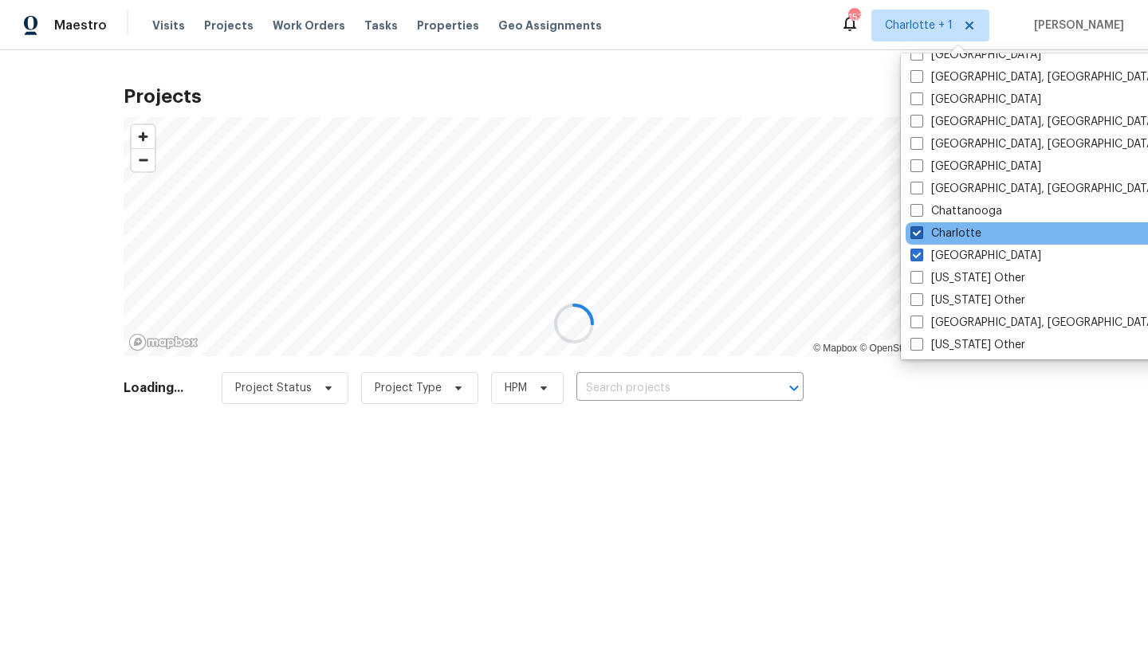
click at [956, 240] on label "Charlotte" at bounding box center [945, 234] width 71 height 16
click at [921, 236] on input "Charlotte" at bounding box center [915, 231] width 10 height 10
checkbox input "false"
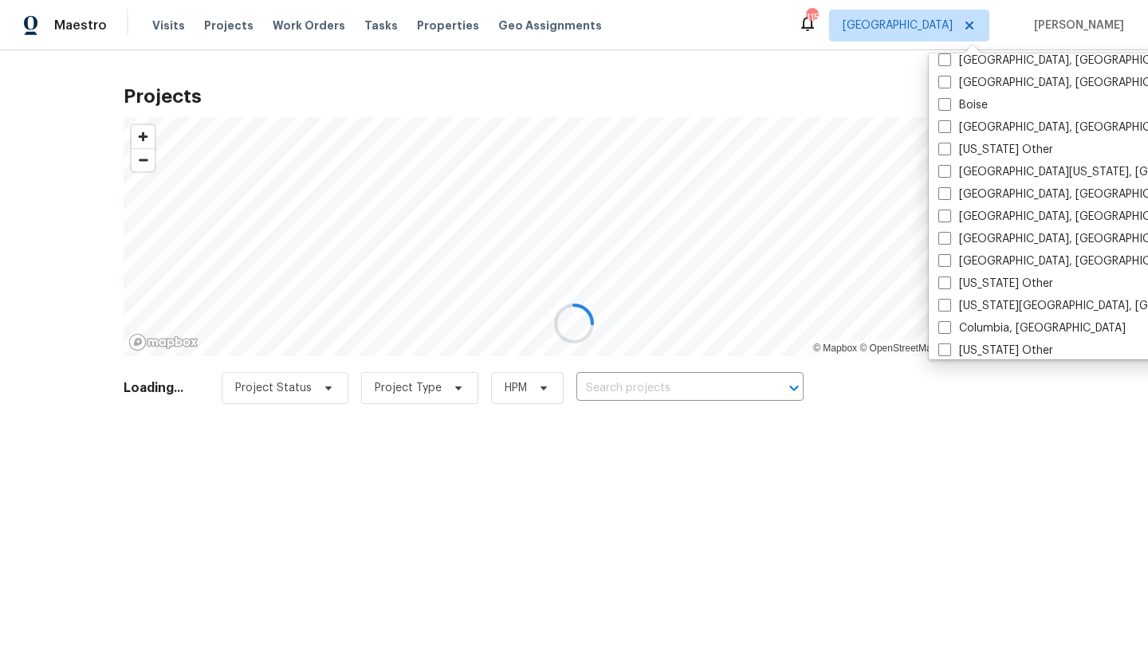
scroll to position [506, 0]
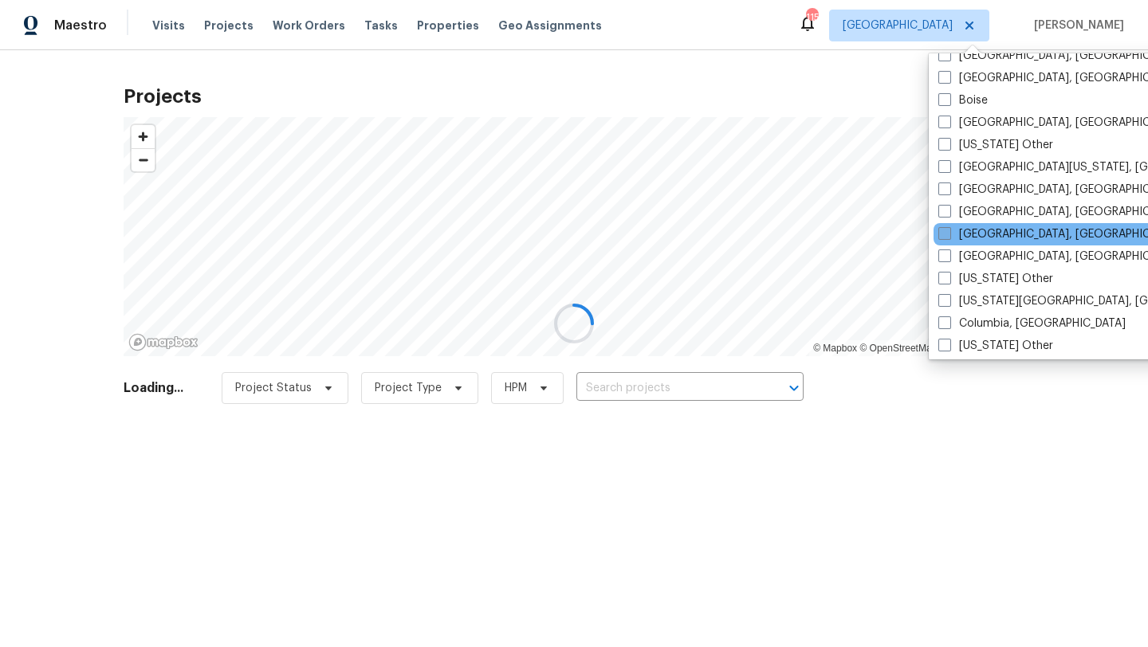
click at [969, 239] on label "[GEOGRAPHIC_DATA], [GEOGRAPHIC_DATA]" at bounding box center [1061, 234] width 247 height 16
click at [948, 237] on input "[GEOGRAPHIC_DATA], [GEOGRAPHIC_DATA]" at bounding box center [943, 231] width 10 height 10
checkbox input "true"
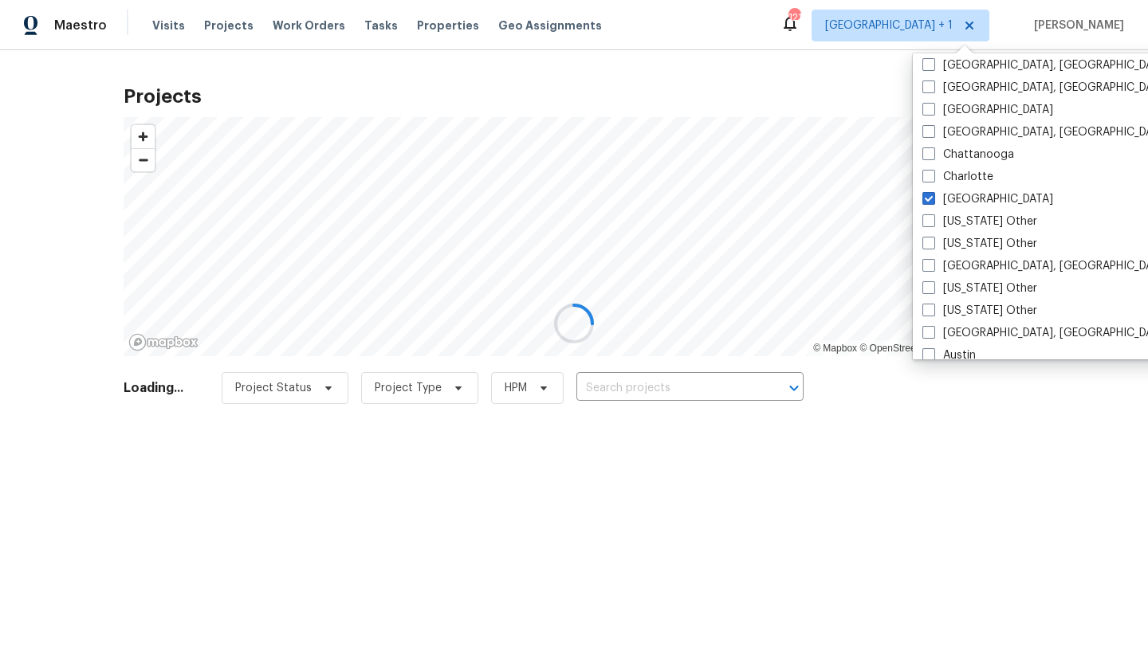
scroll to position [132, 0]
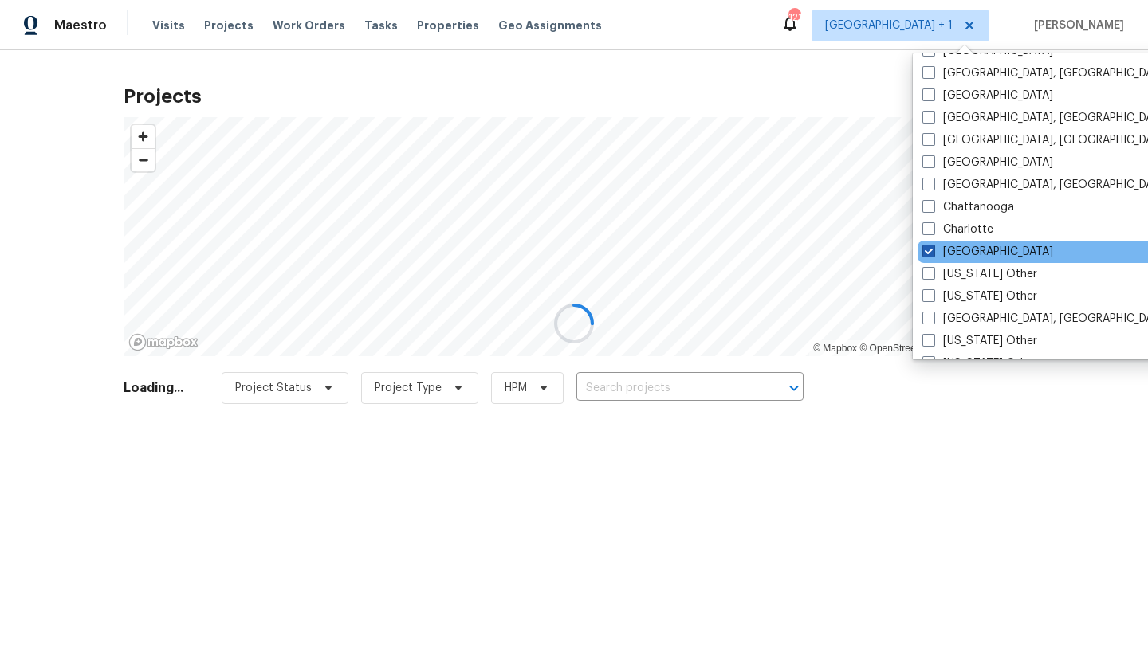
click at [960, 246] on label "Atlanta" at bounding box center [987, 252] width 131 height 16
click at [933, 246] on input "Atlanta" at bounding box center [927, 249] width 10 height 10
checkbox input "false"
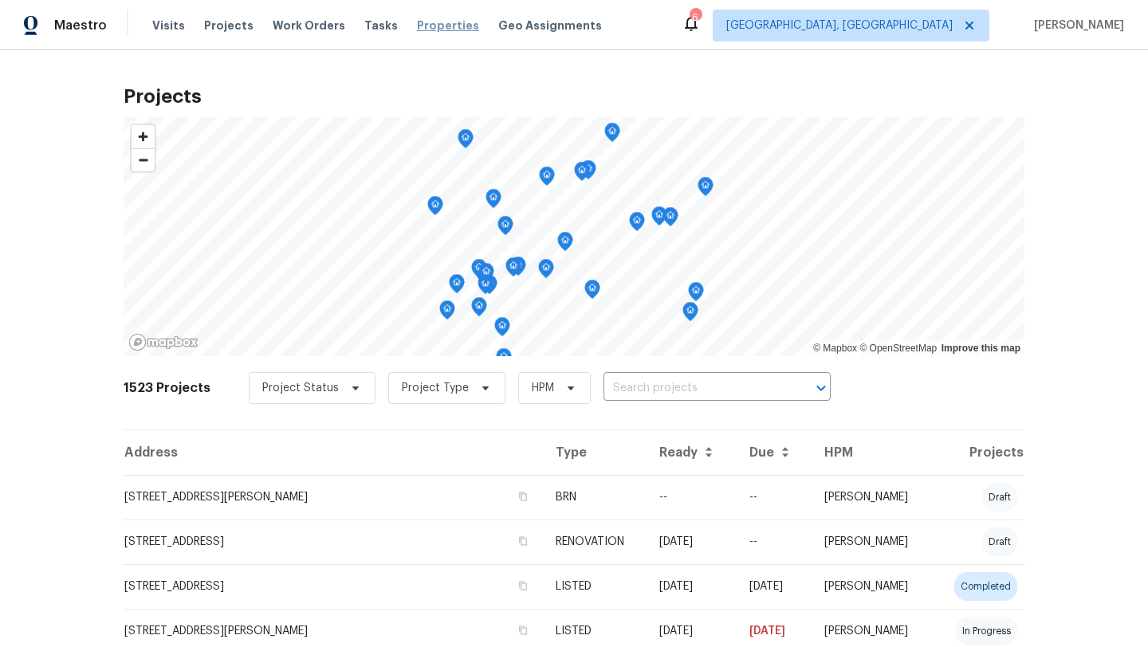
click at [418, 26] on span "Properties" at bounding box center [448, 26] width 62 height 16
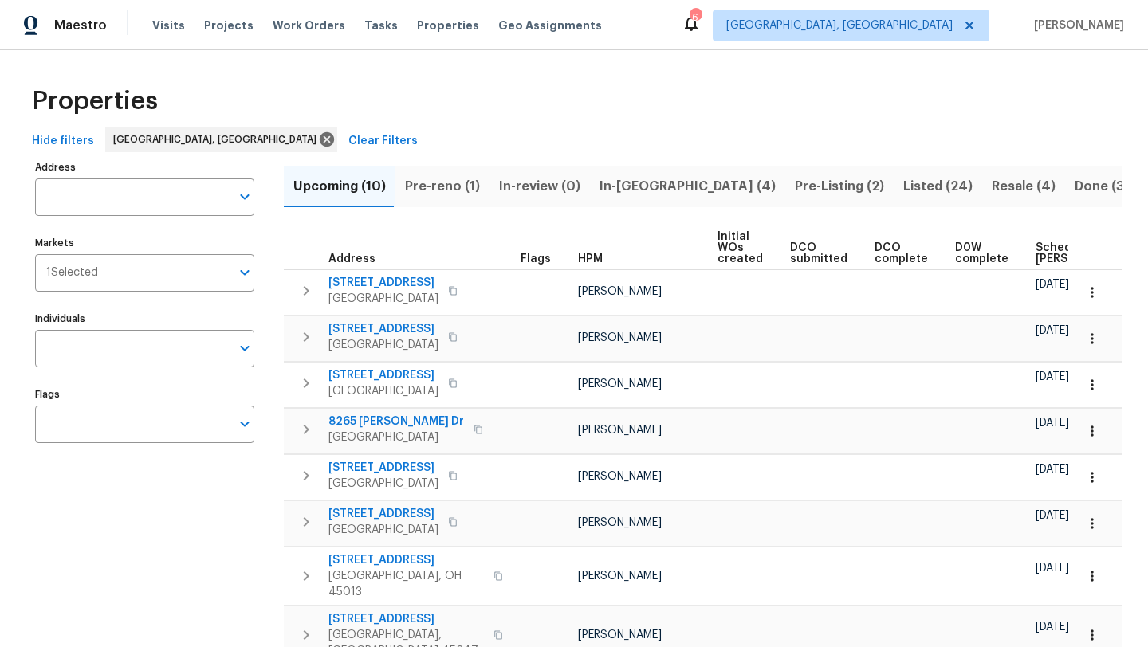
click at [606, 176] on span "In-reno (4)" at bounding box center [687, 186] width 176 height 22
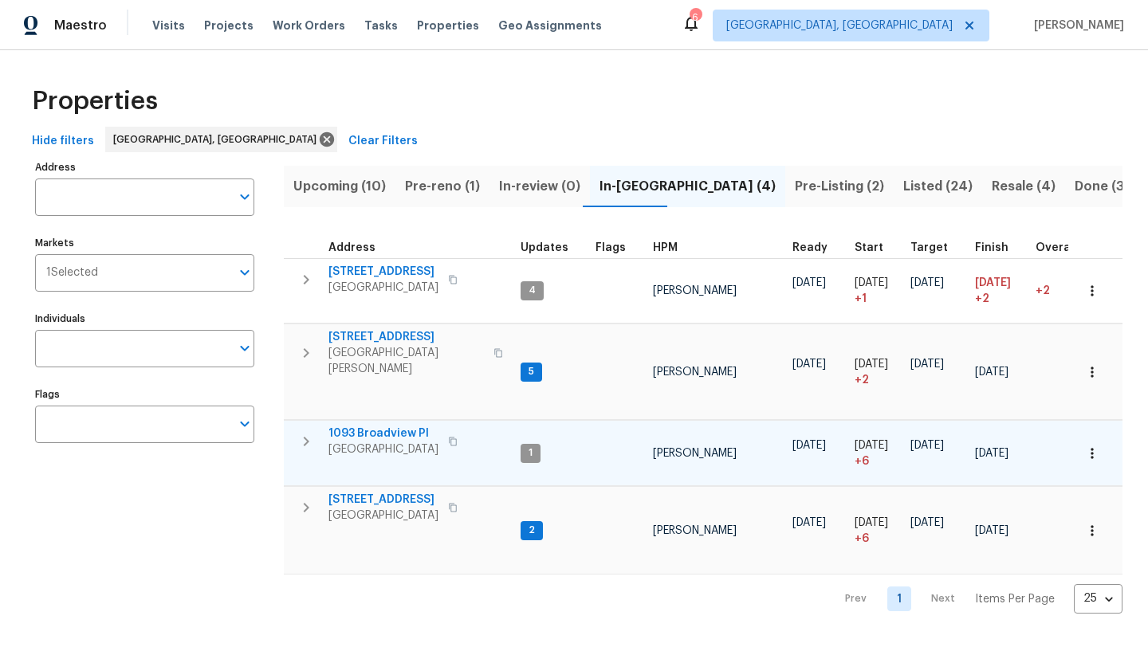
click at [378, 426] on span "1093 Broadview Pl" at bounding box center [383, 434] width 110 height 16
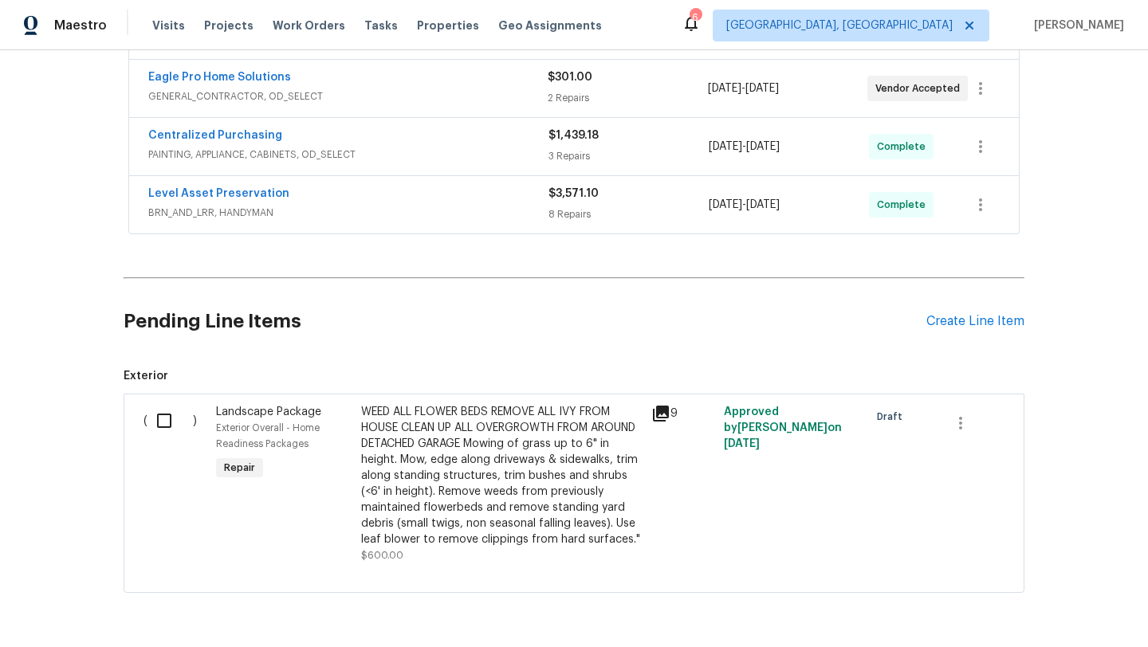
scroll to position [390, 0]
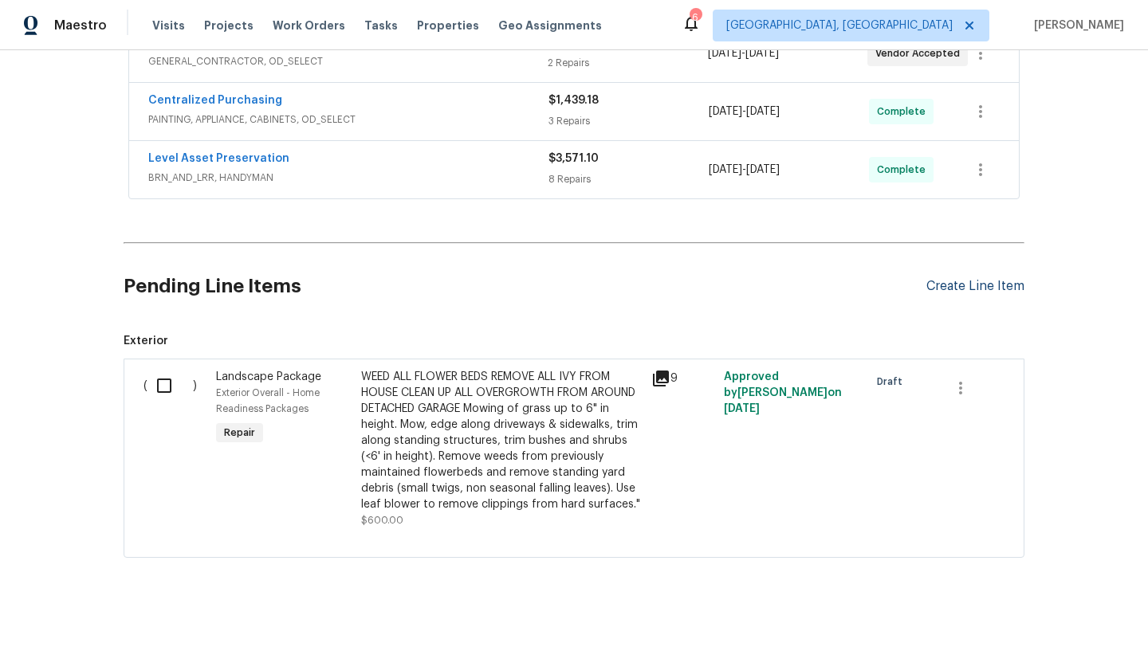
click at [976, 293] on div "Create Line Item" at bounding box center [975, 286] width 98 height 15
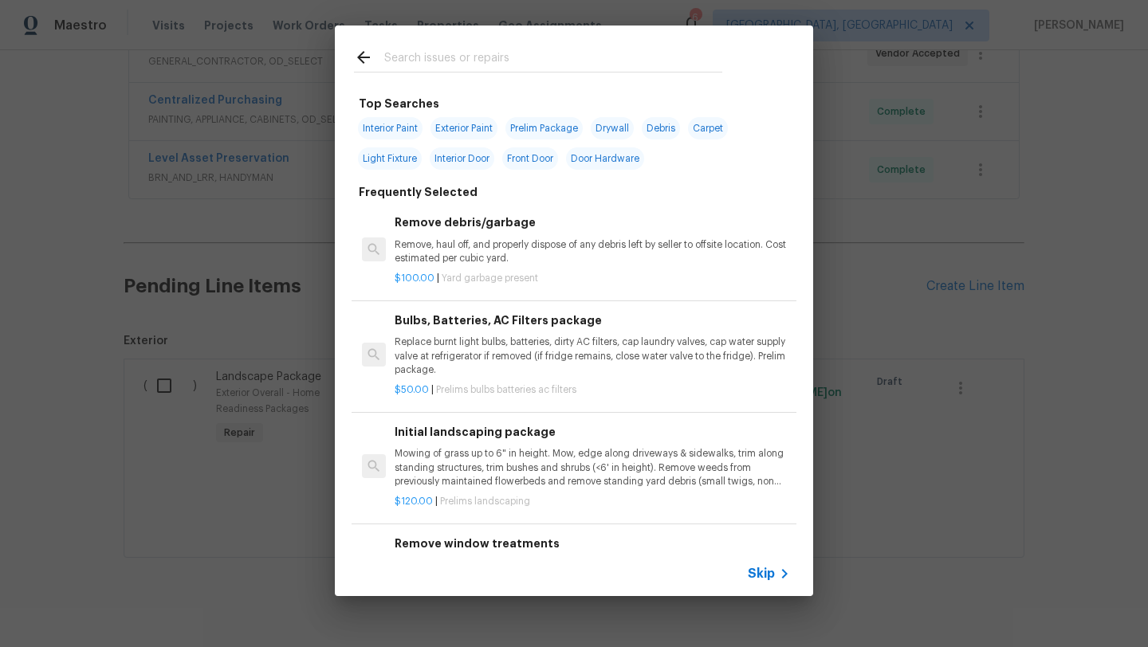
click at [442, 55] on input "text" at bounding box center [553, 60] width 338 height 24
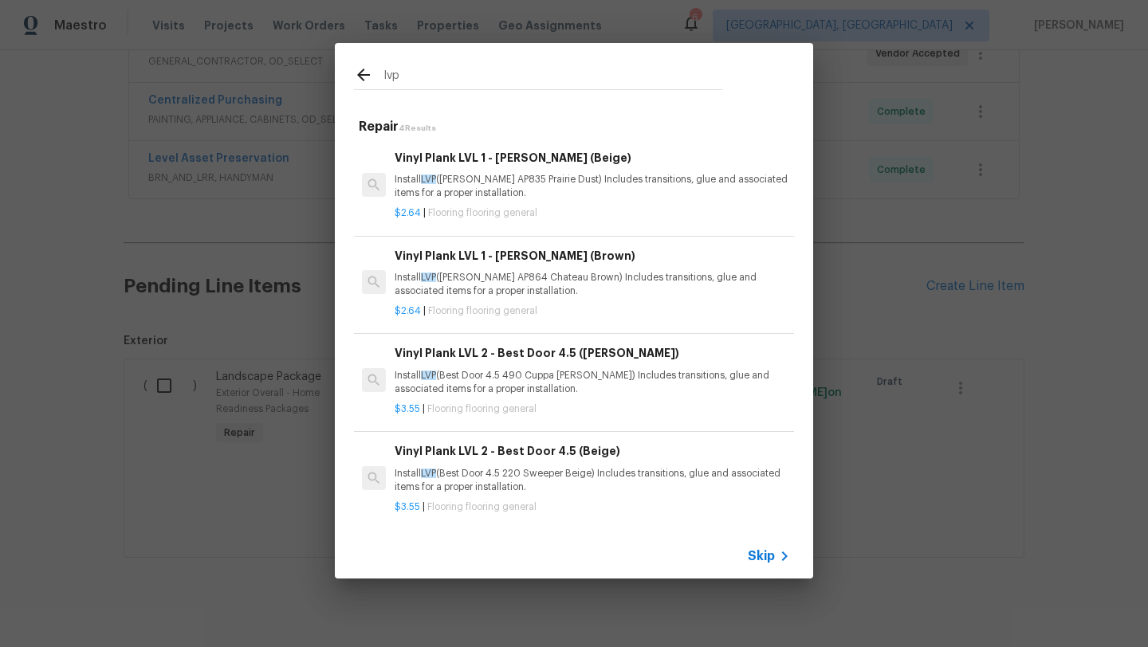
type input "lvp"
click at [514, 475] on p "Install LVP (Best Door 4.5 220 Sweeper Beige) Includes transitions, glue and as…" at bounding box center [592, 480] width 395 height 27
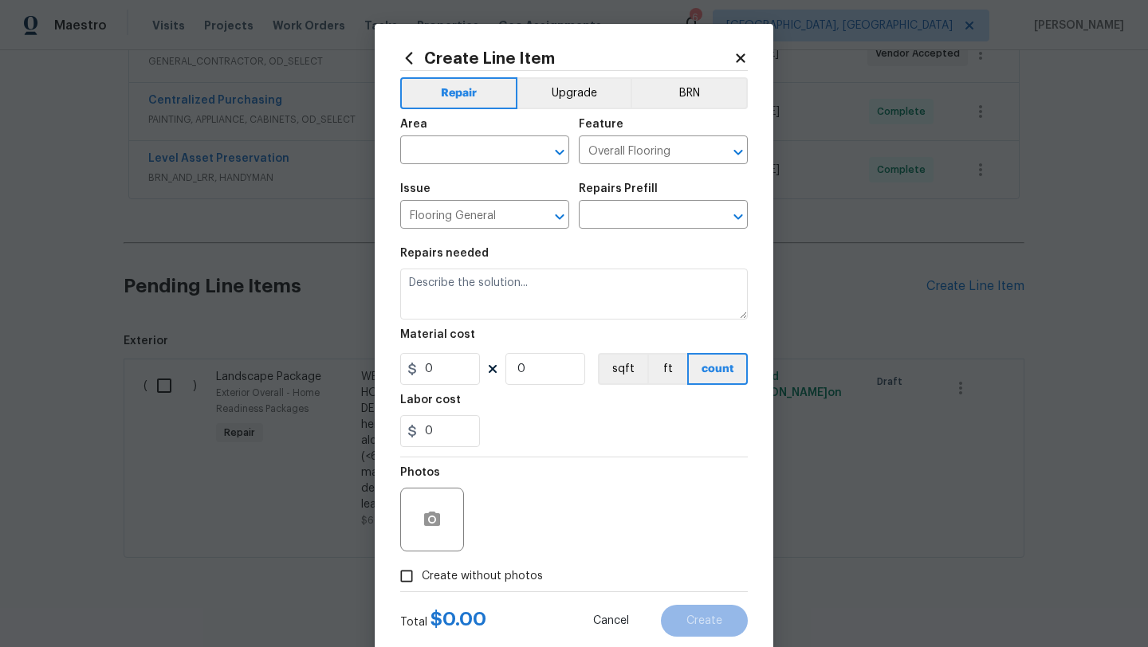
type input "Vinyl Plank LVL 2 - Best Door 4.5 (Beige) $3.55"
type textarea "Install LVP (Best Door 4.5 220 Sweeper Beige) Includes transitions, glue and as…"
type input "3.55"
type input "1"
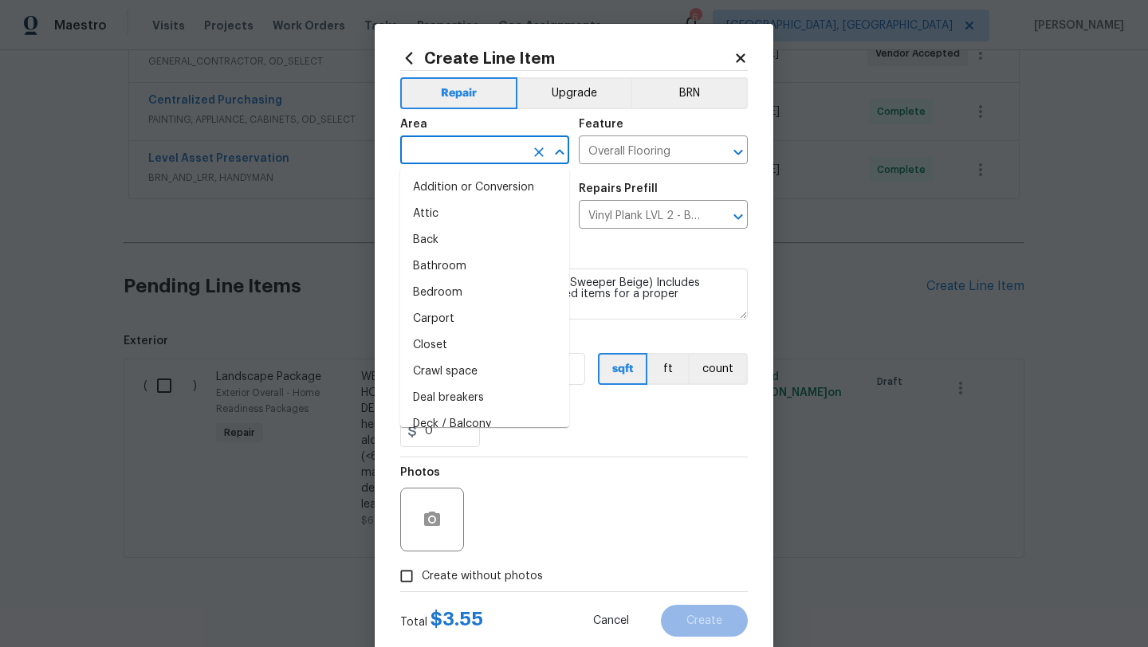
click at [458, 153] on input "text" at bounding box center [462, 151] width 124 height 25
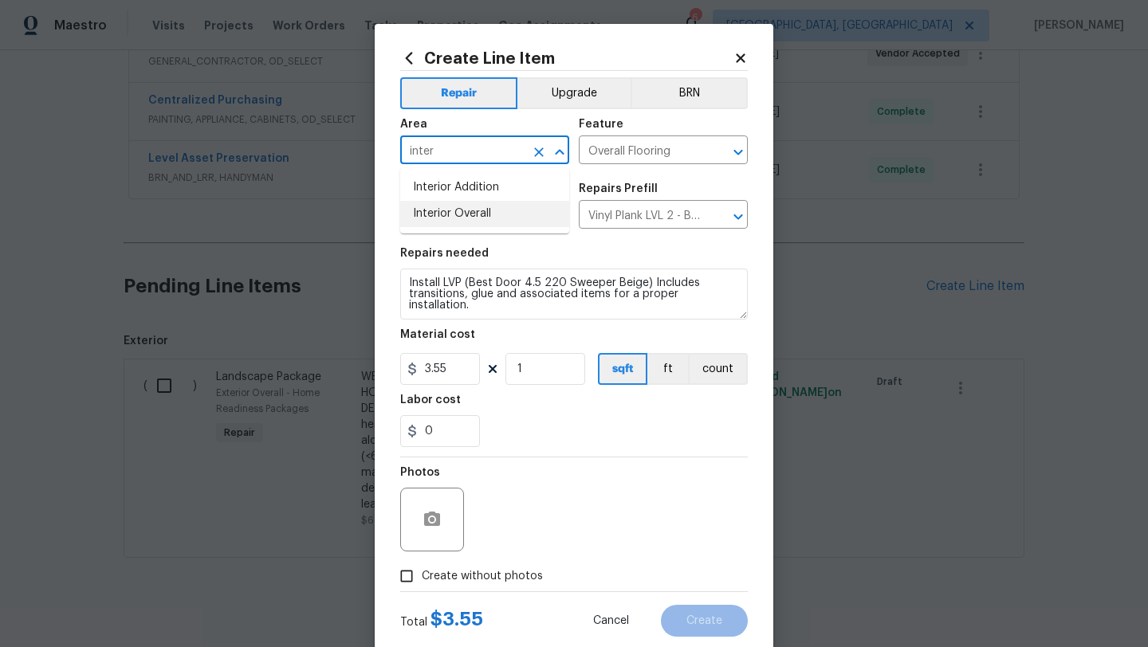
click at [466, 205] on li "Interior Overall" at bounding box center [484, 214] width 169 height 26
type input "Interior Overall"
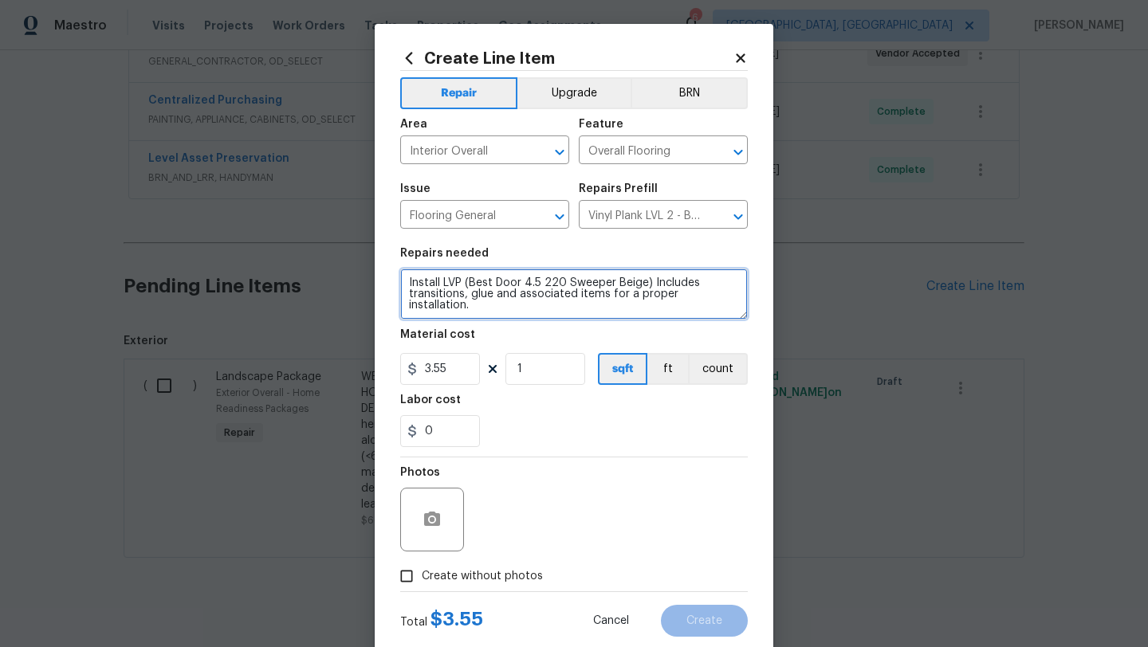
click at [406, 277] on textarea "Install LVP (Best Door 4.5 220 Sweeper Beige) Includes transitions, glue and as…" at bounding box center [574, 294] width 348 height 51
type textarea "Measure for LVT in living room, dining room, kitchen, hallway, and bathroom Ins…"
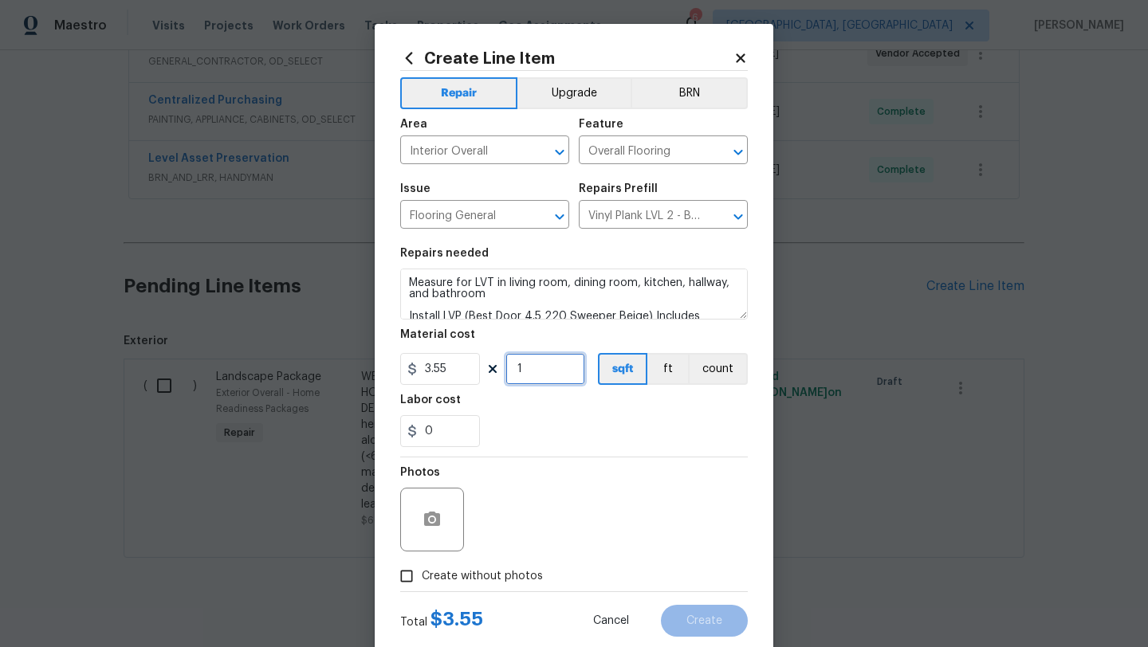
click at [552, 374] on input "1" at bounding box center [545, 369] width 80 height 32
type input "1000"
click at [503, 578] on span "Create without photos" at bounding box center [482, 576] width 121 height 17
click at [422, 578] on input "Create without photos" at bounding box center [406, 576] width 30 height 30
checkbox input "true"
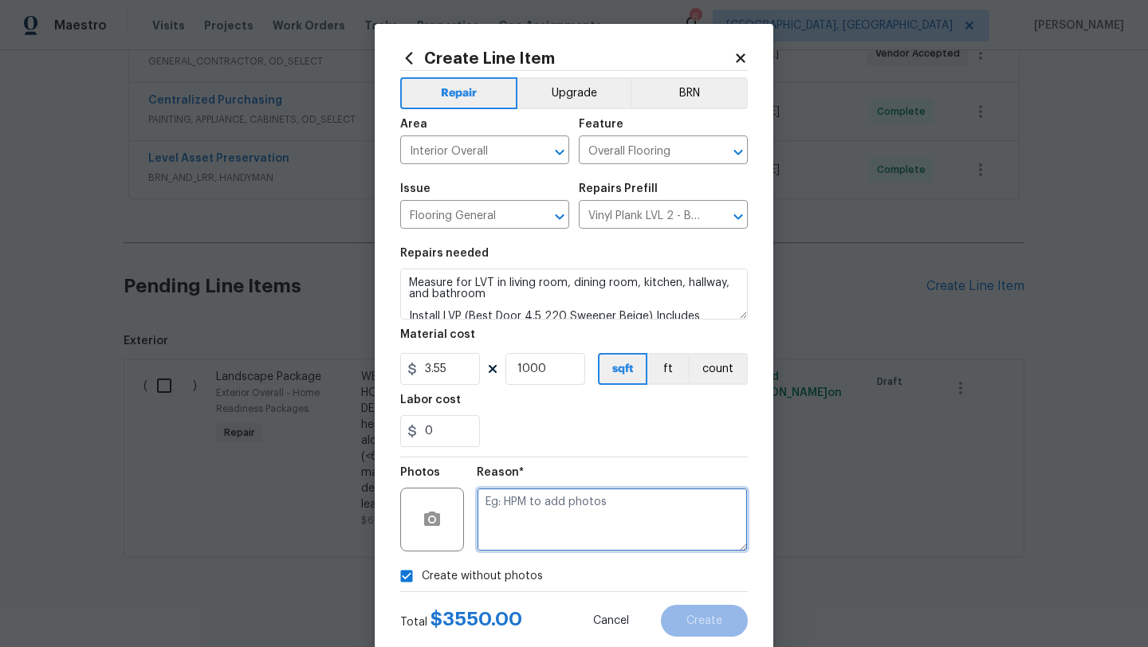
click at [552, 512] on textarea at bounding box center [612, 520] width 271 height 64
type textarea "later"
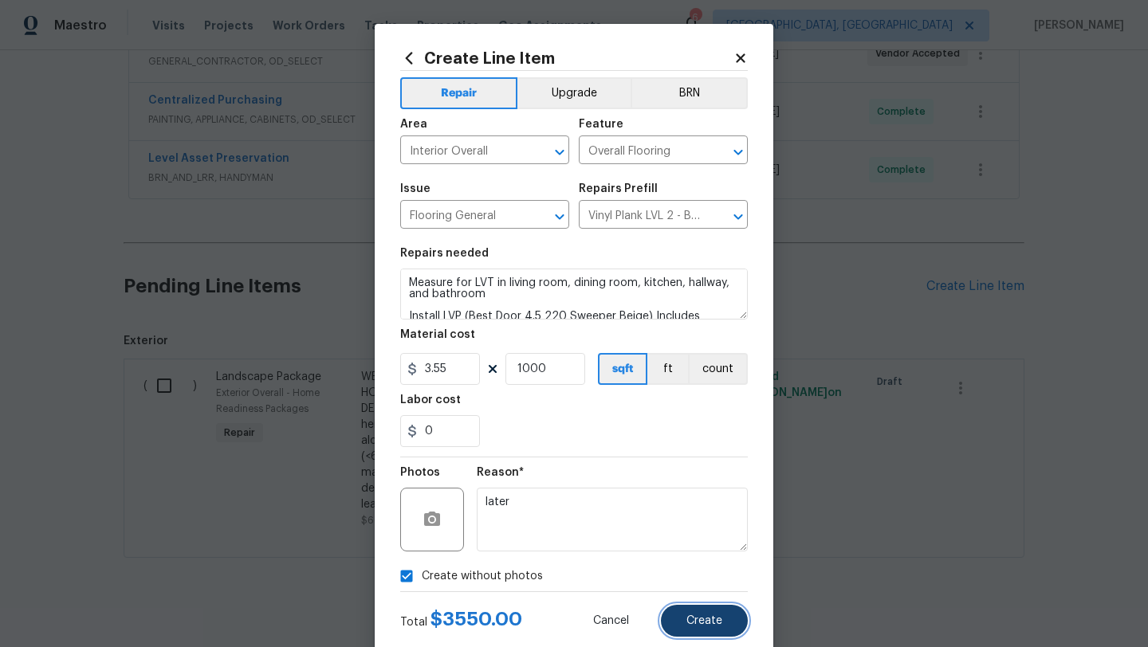
click at [714, 618] on span "Create" at bounding box center [704, 621] width 36 height 12
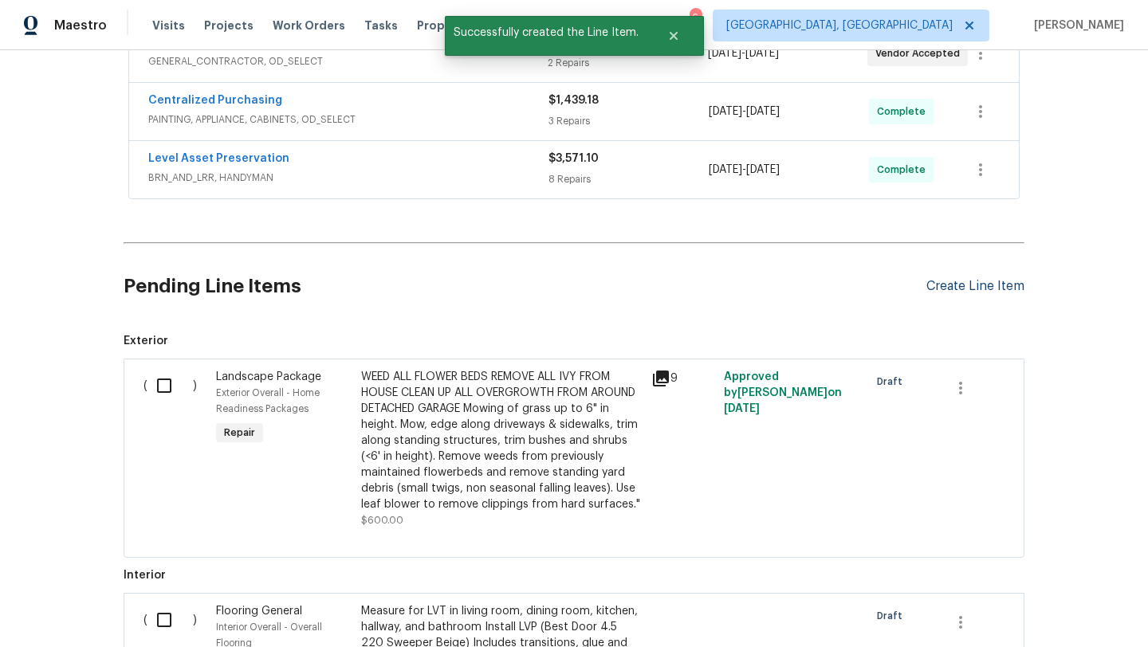
click at [974, 289] on div "Create Line Item" at bounding box center [975, 286] width 98 height 15
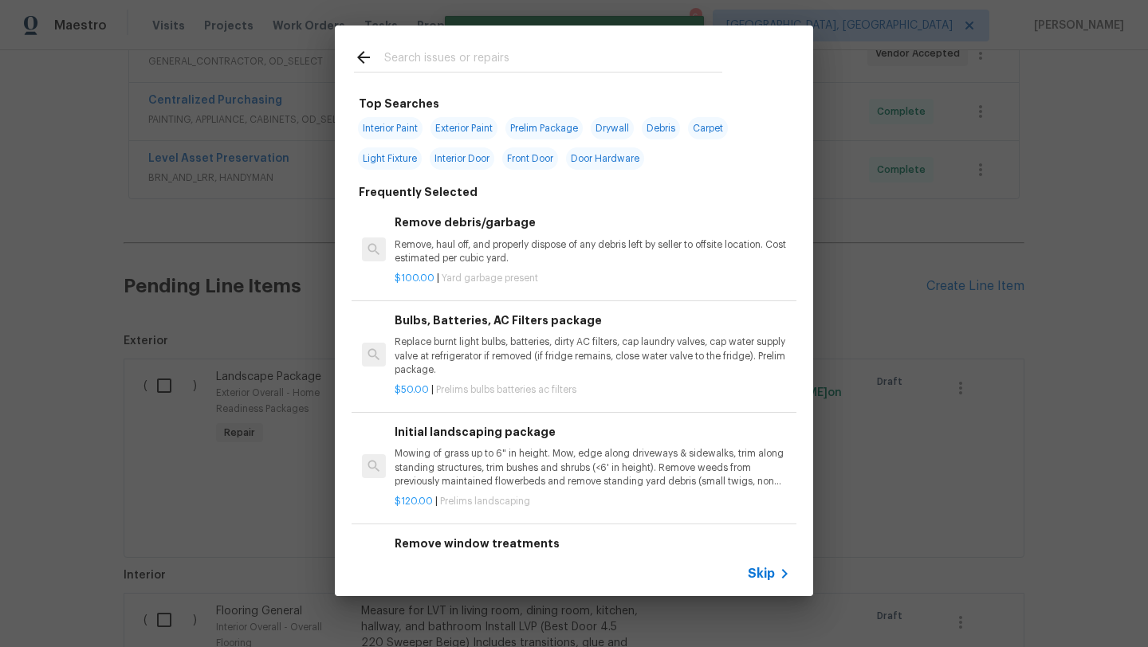
click at [456, 61] on input "text" at bounding box center [553, 60] width 338 height 24
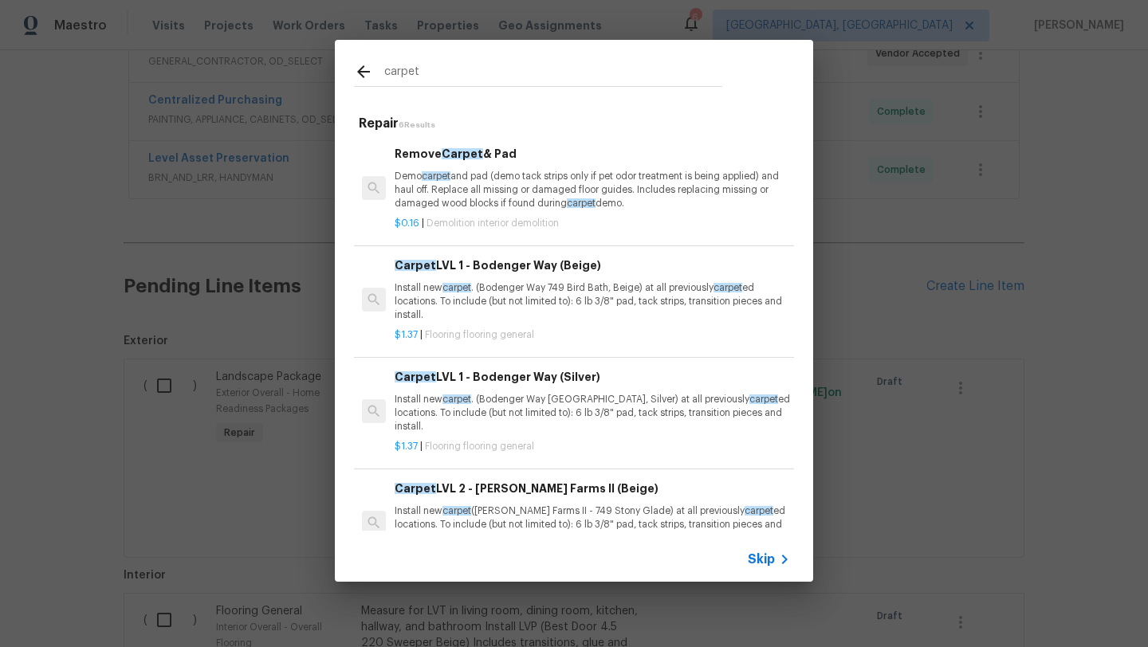
type input "carpet"
click at [511, 420] on p "Install new carpet . (Bodenger Way [GEOGRAPHIC_DATA], Silver) at all previously…" at bounding box center [592, 413] width 395 height 41
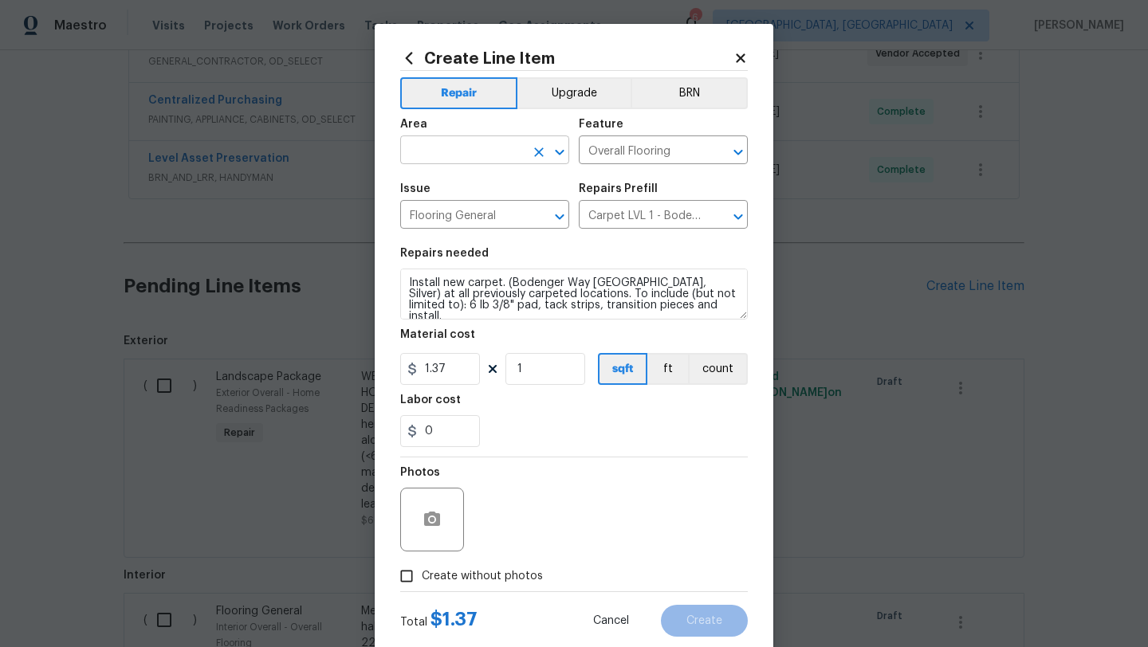
click at [477, 154] on input "text" at bounding box center [462, 151] width 124 height 25
click at [481, 214] on li "Interior Overall" at bounding box center [484, 214] width 169 height 26
type input "Interior Overall"
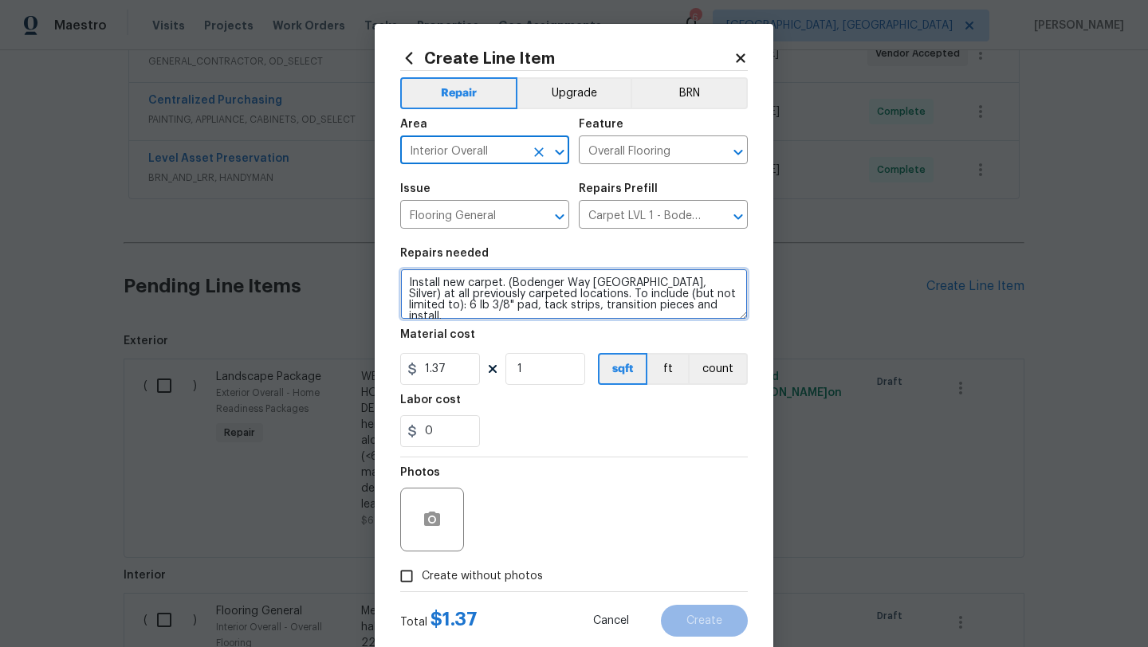
click at [405, 281] on textarea "Install new carpet. (Bodenger Way [GEOGRAPHIC_DATA], Silver) at all previously …" at bounding box center [574, 294] width 348 height 51
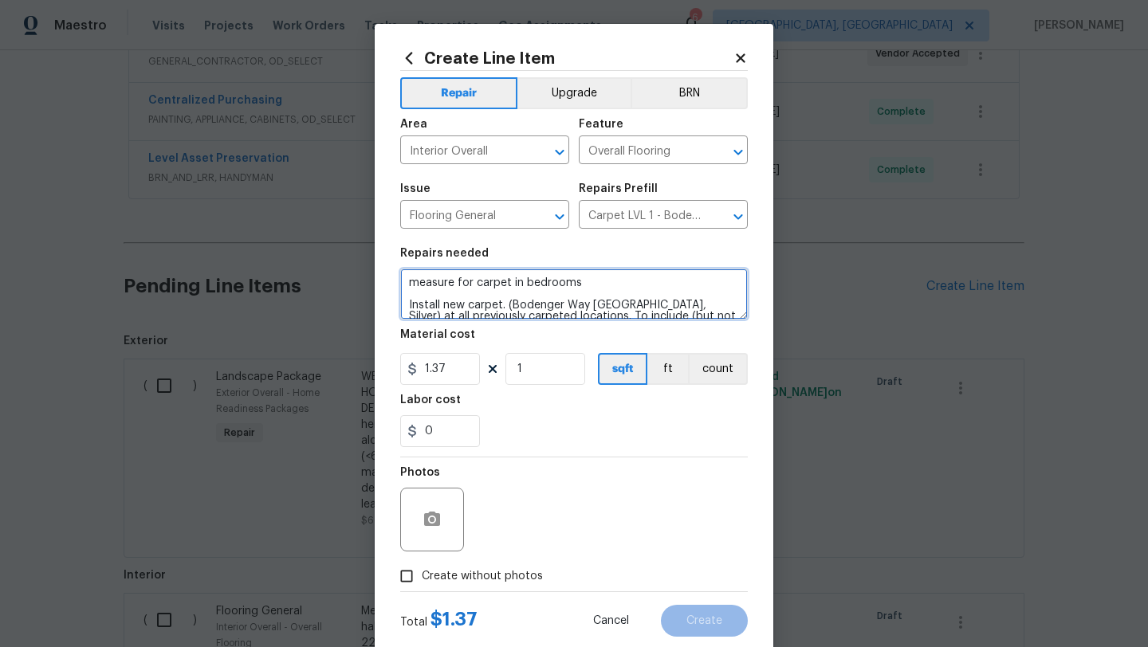
type textarea "measure for carpet in bedrooms Install new carpet. (Bodenger Way [GEOGRAPHIC_DA…"
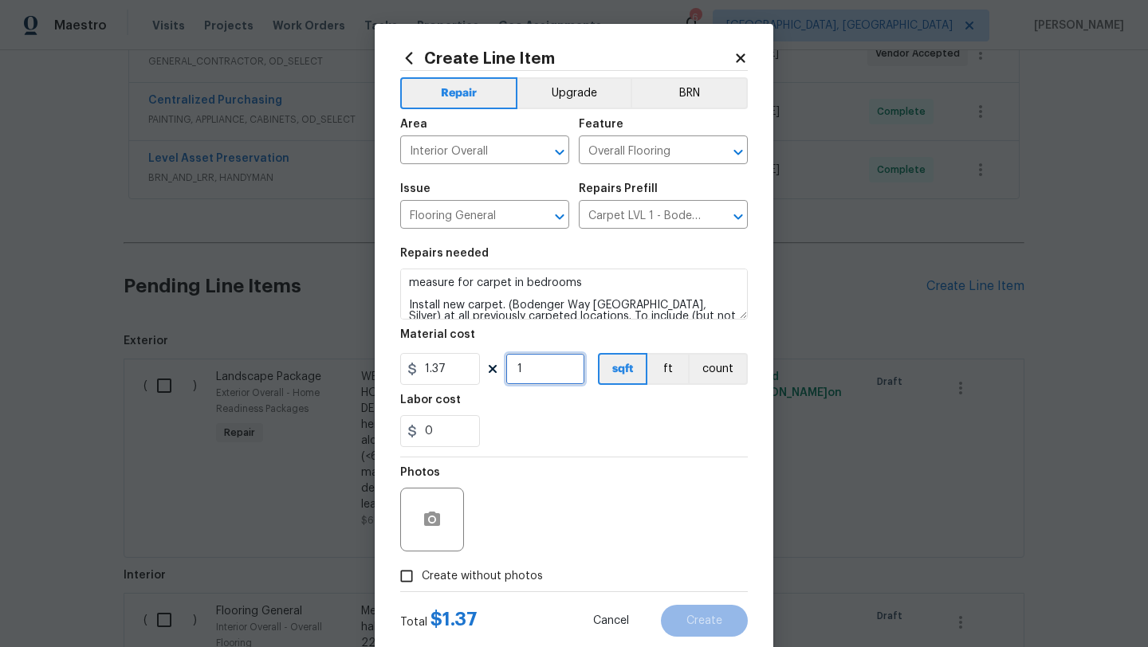
click at [579, 372] on input "1" at bounding box center [545, 369] width 80 height 32
type input "500"
click at [488, 575] on span "Create without photos" at bounding box center [482, 576] width 121 height 17
click at [422, 575] on input "Create without photos" at bounding box center [406, 576] width 30 height 30
checkbox input "true"
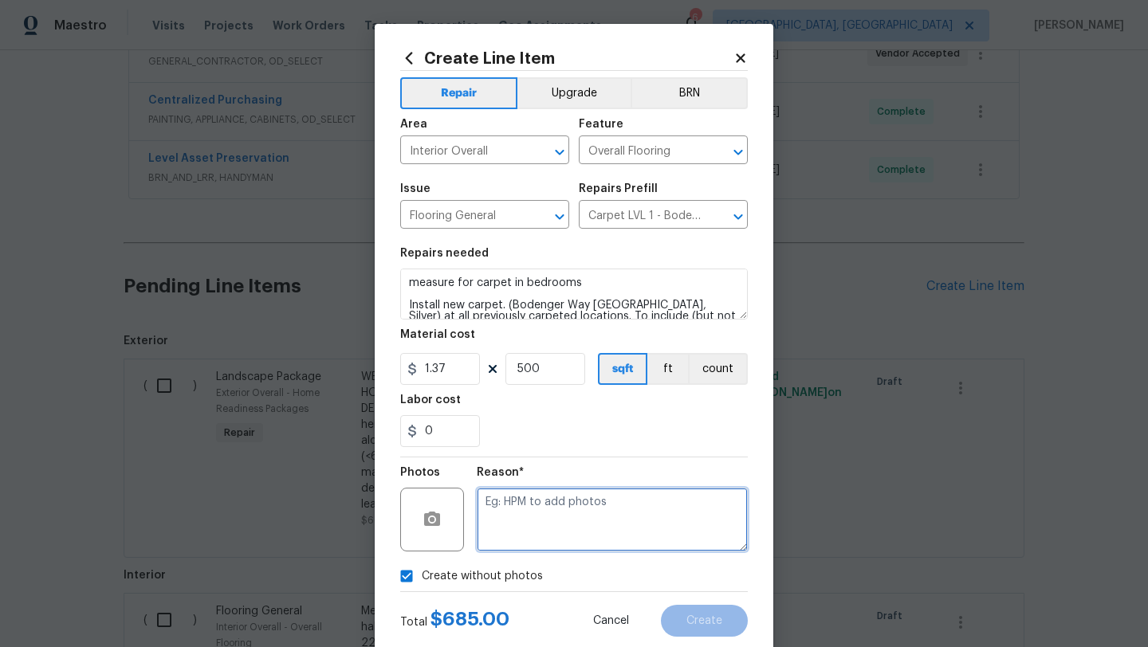
click at [540, 503] on textarea at bounding box center [612, 520] width 271 height 64
type textarea "later"
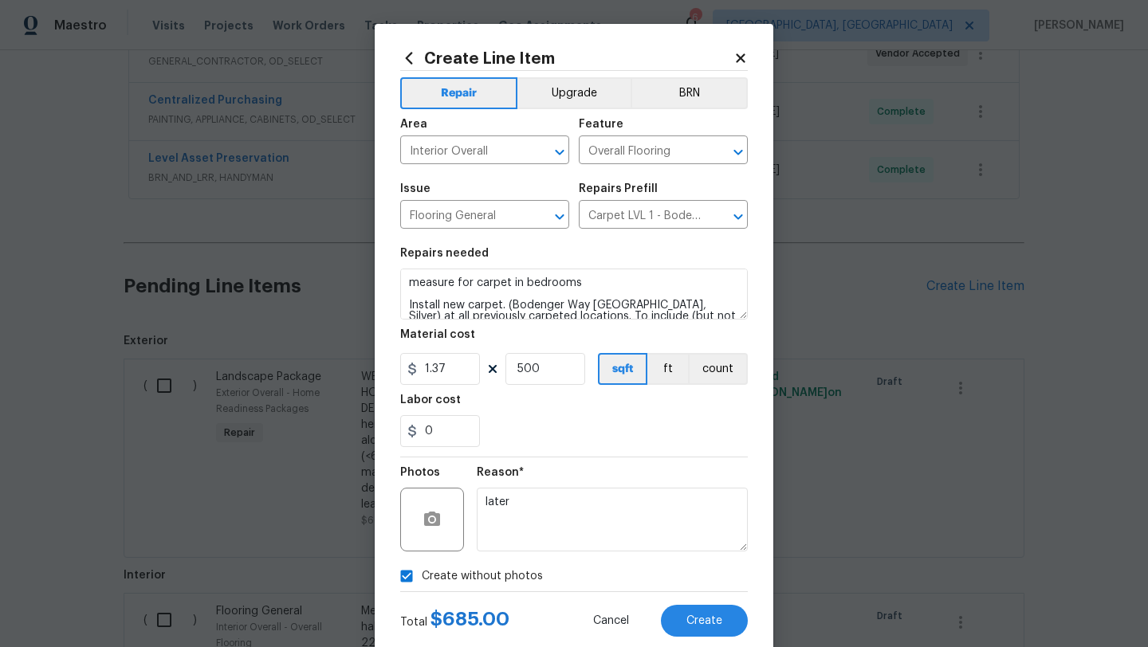
click at [595, 586] on div "Create without photos" at bounding box center [574, 576] width 348 height 30
click at [533, 372] on input "500" at bounding box center [545, 369] width 80 height 32
type input "800"
click at [554, 571] on div "Create without photos" at bounding box center [574, 576] width 348 height 30
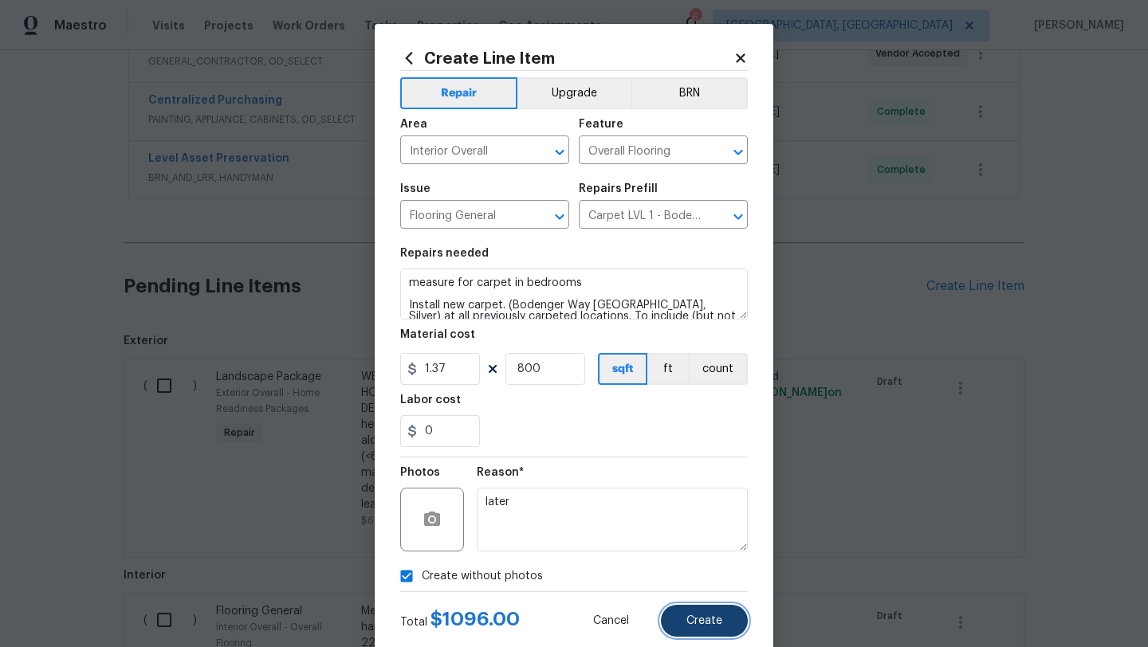
click at [695, 622] on span "Create" at bounding box center [704, 621] width 36 height 12
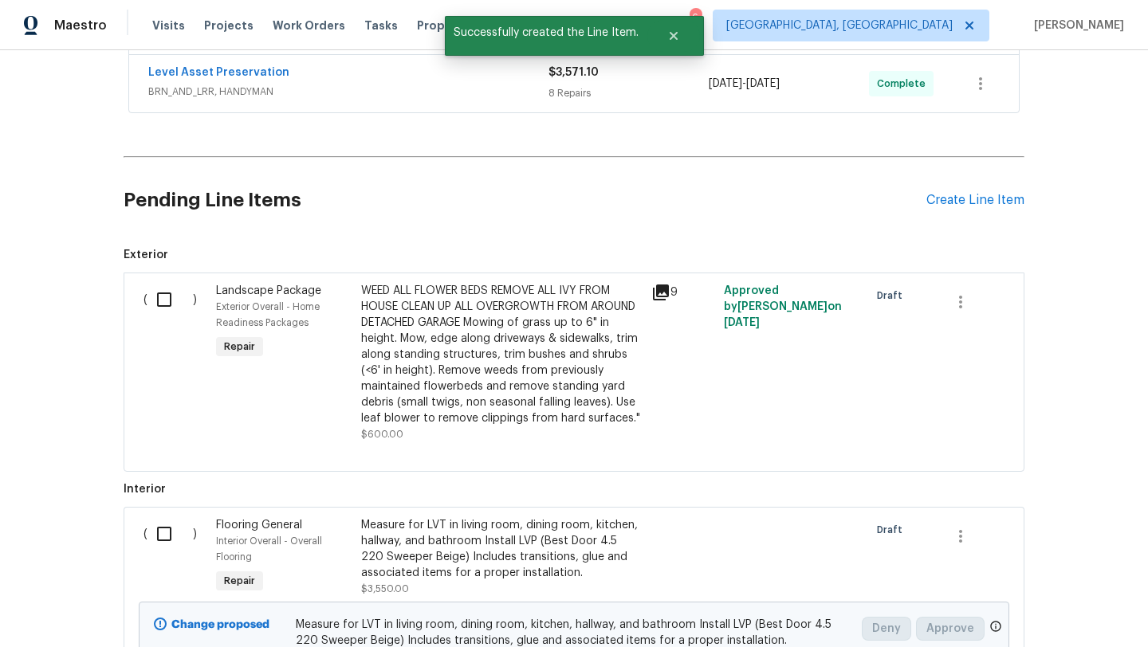
scroll to position [497, 0]
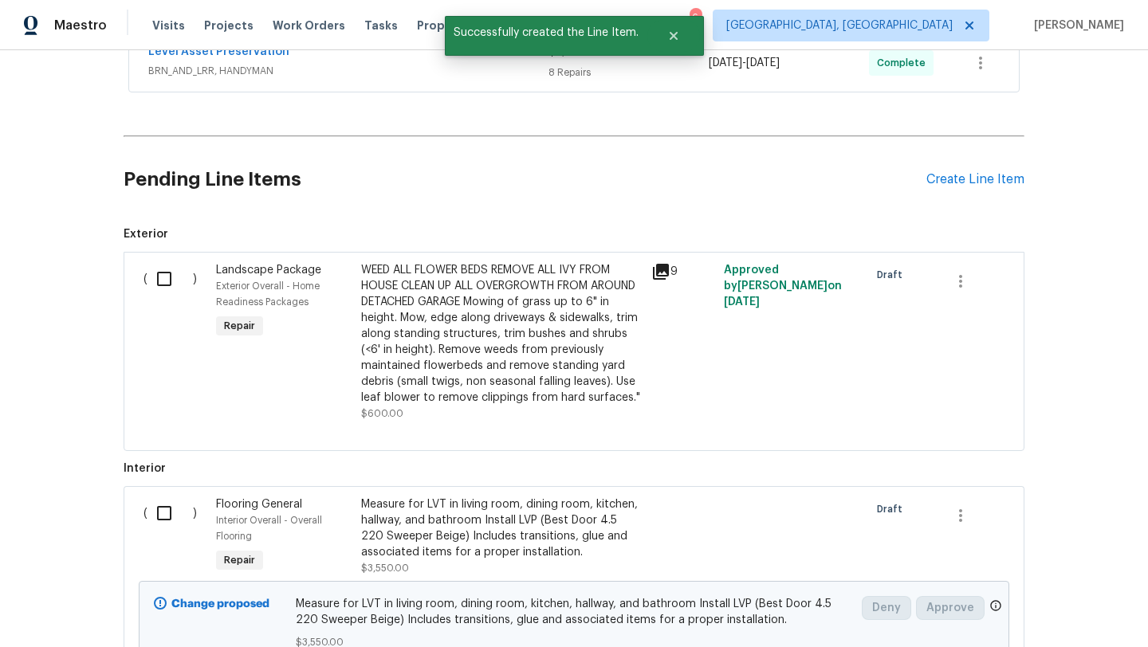
click at [167, 505] on input "checkbox" at bounding box center [169, 513] width 45 height 33
checkbox input "true"
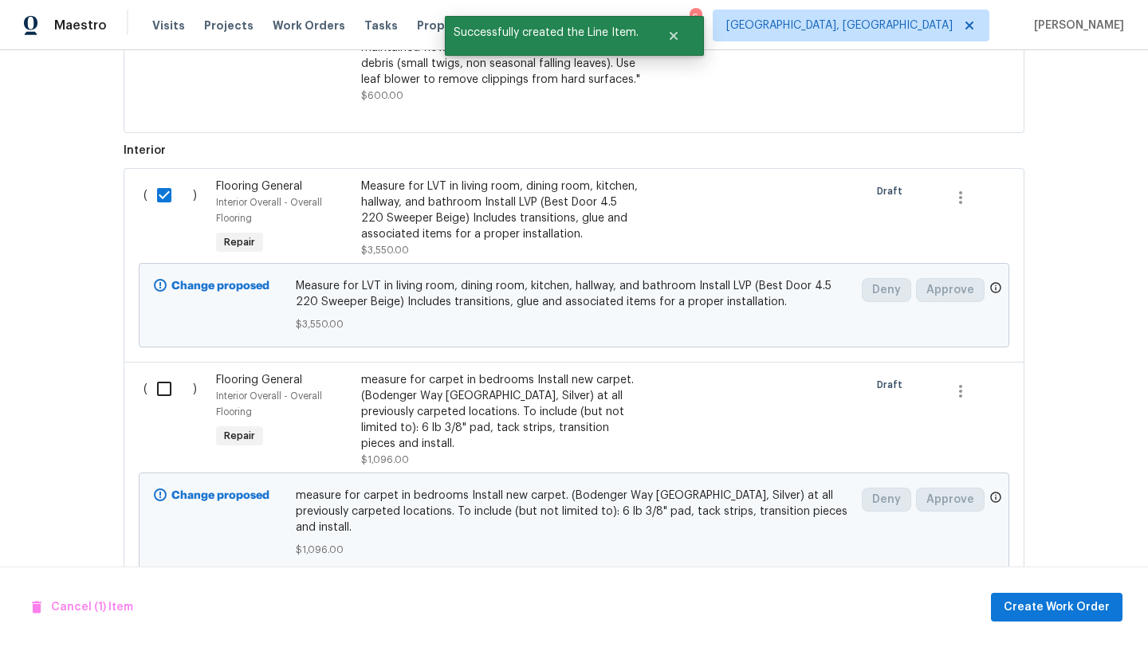
scroll to position [838, 0]
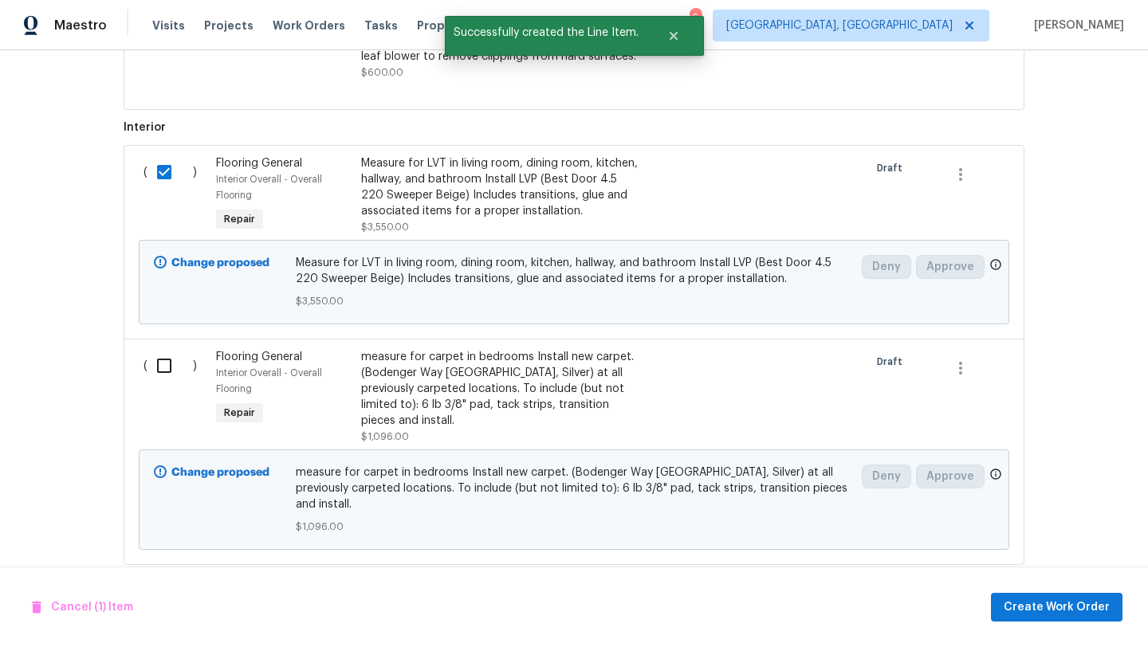
click at [155, 369] on input "checkbox" at bounding box center [169, 365] width 45 height 33
checkbox input "true"
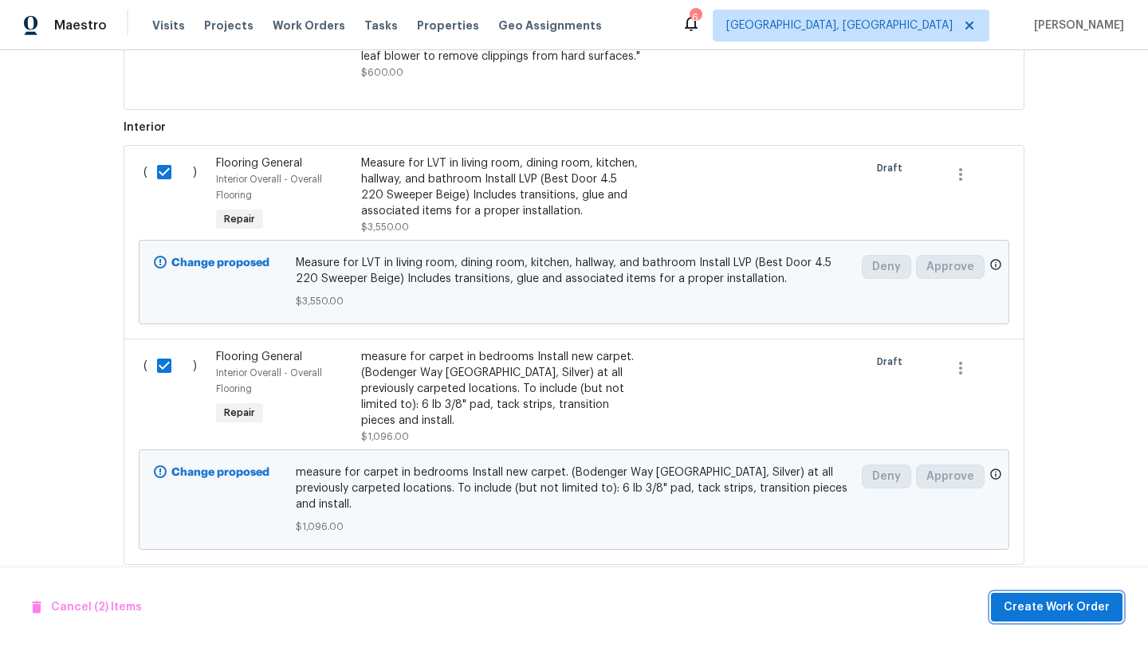
click at [1048, 615] on span "Create Work Order" at bounding box center [1056, 608] width 106 height 20
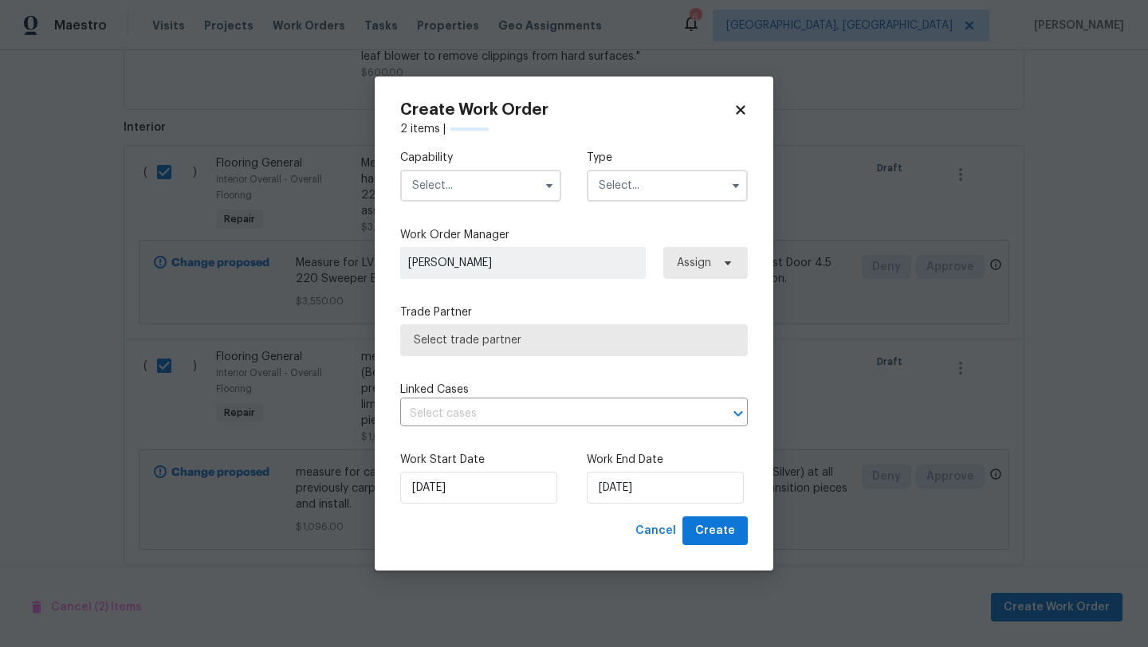
checkbox input "false"
click at [454, 190] on input "text" at bounding box center [480, 186] width 161 height 32
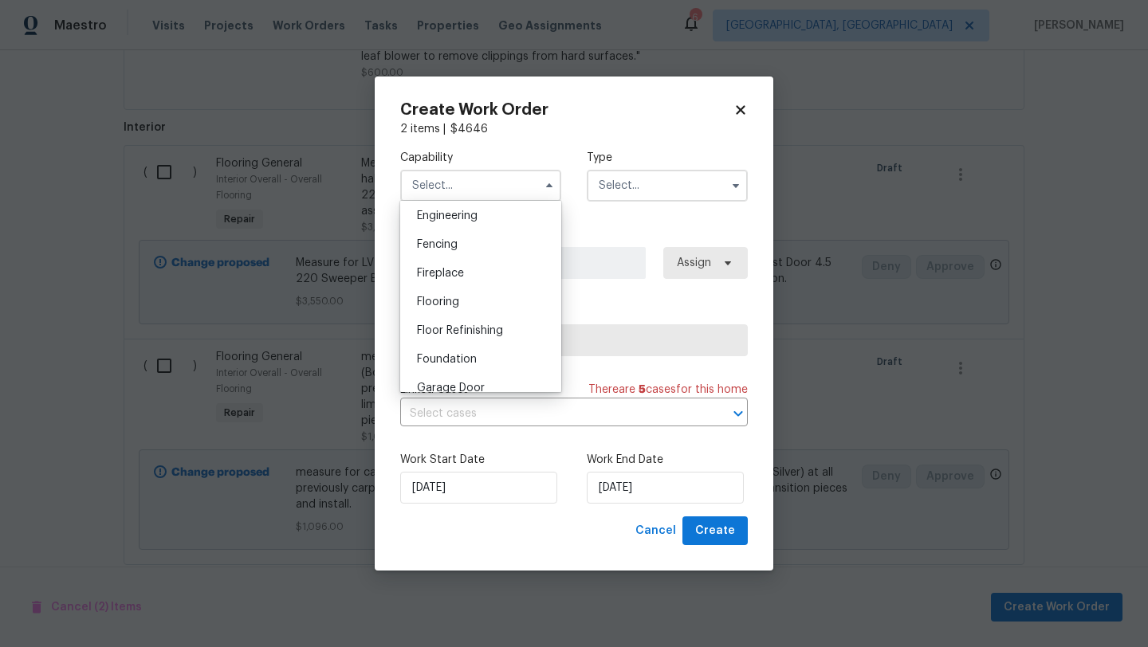
scroll to position [540, 0]
click at [434, 302] on span "Flooring" at bounding box center [438, 298] width 42 height 11
type input "Flooring"
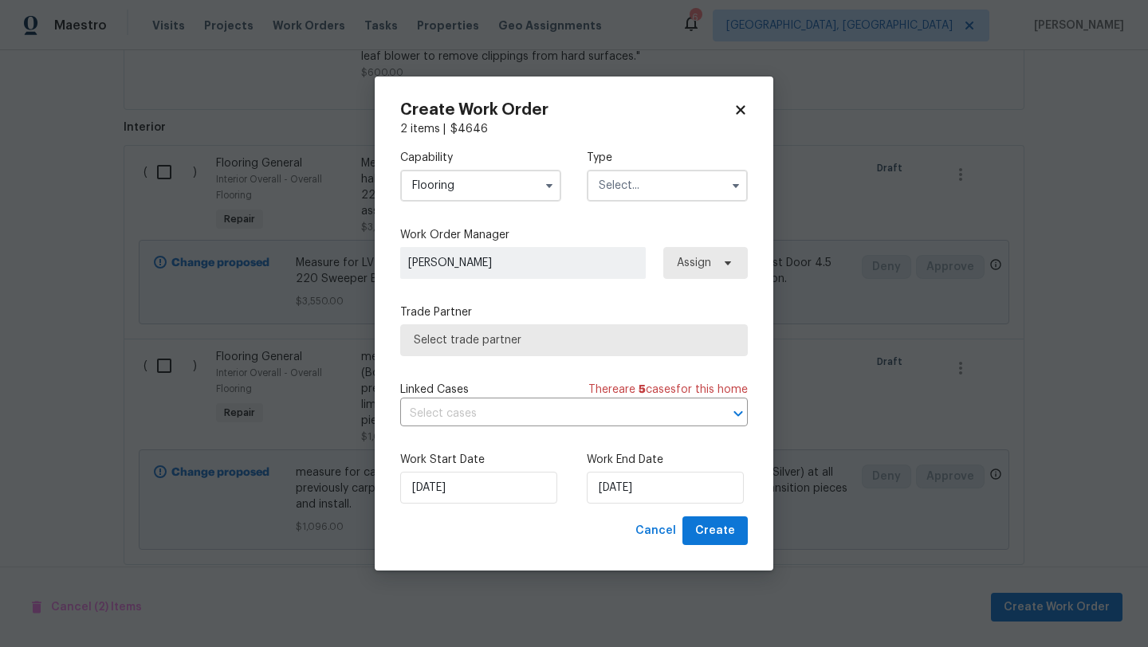
click at [669, 185] on input "text" at bounding box center [667, 186] width 161 height 32
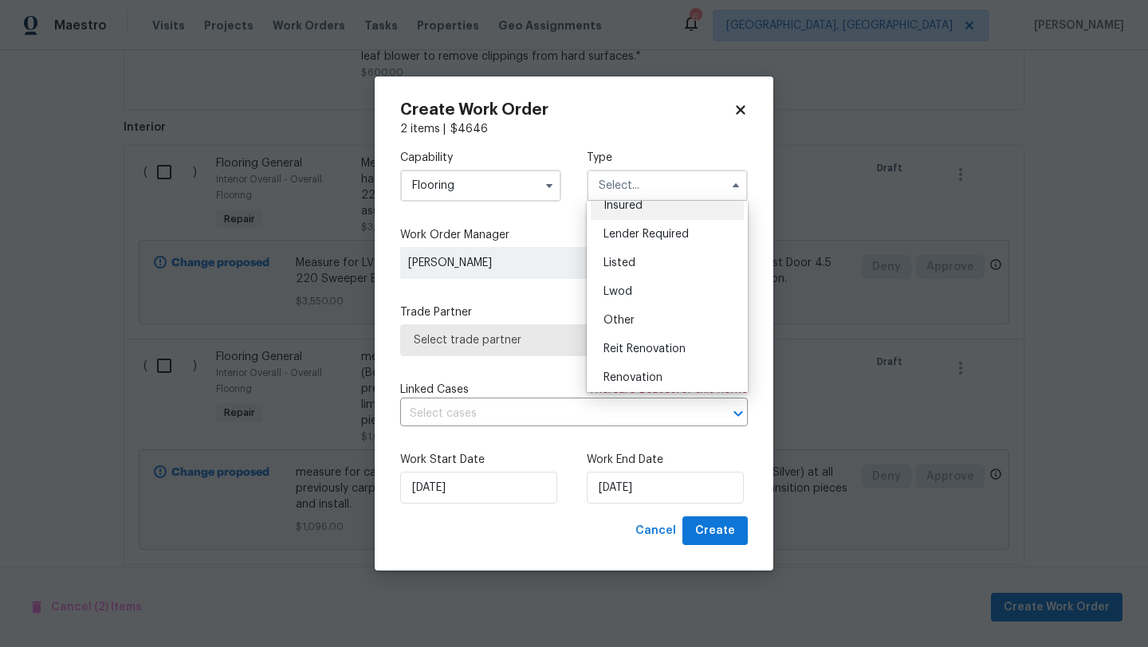
scroll to position [190, 0]
click at [650, 295] on div "Renovation" at bounding box center [667, 287] width 153 height 29
type input "Renovation"
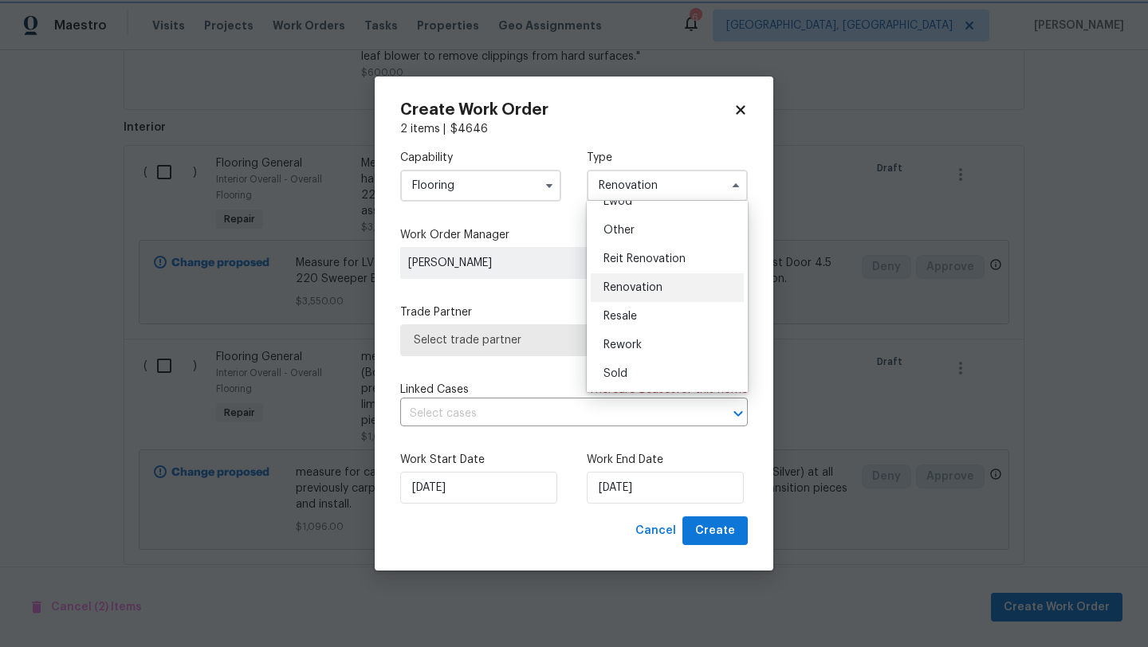
scroll to position [0, 0]
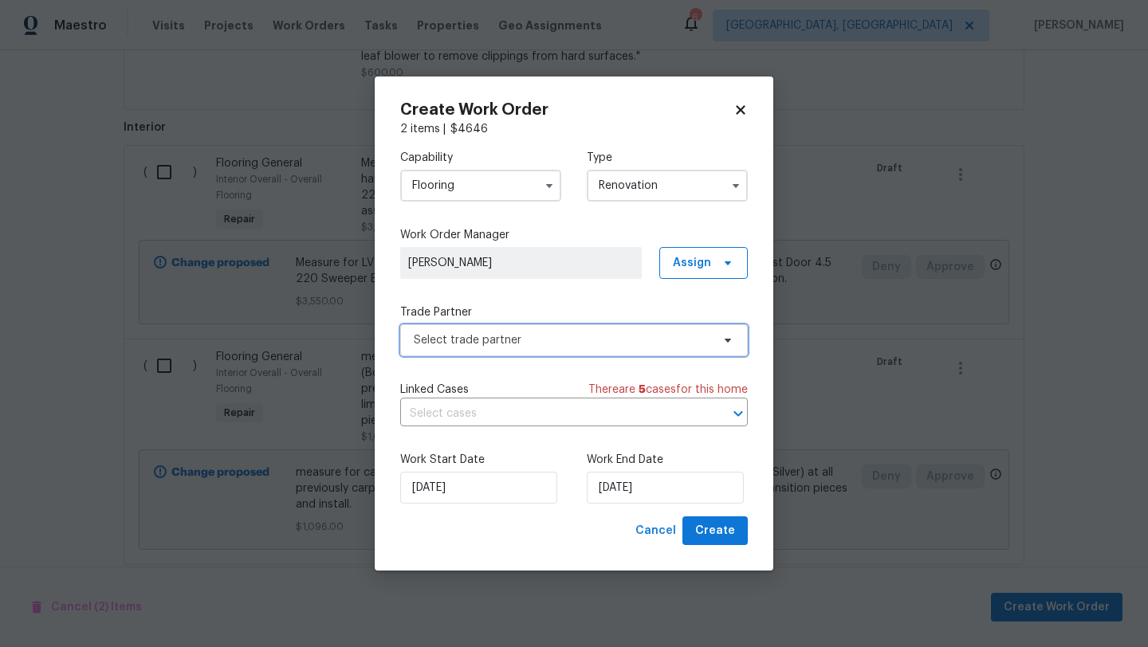
click at [582, 336] on span "Select trade partner" at bounding box center [562, 340] width 297 height 16
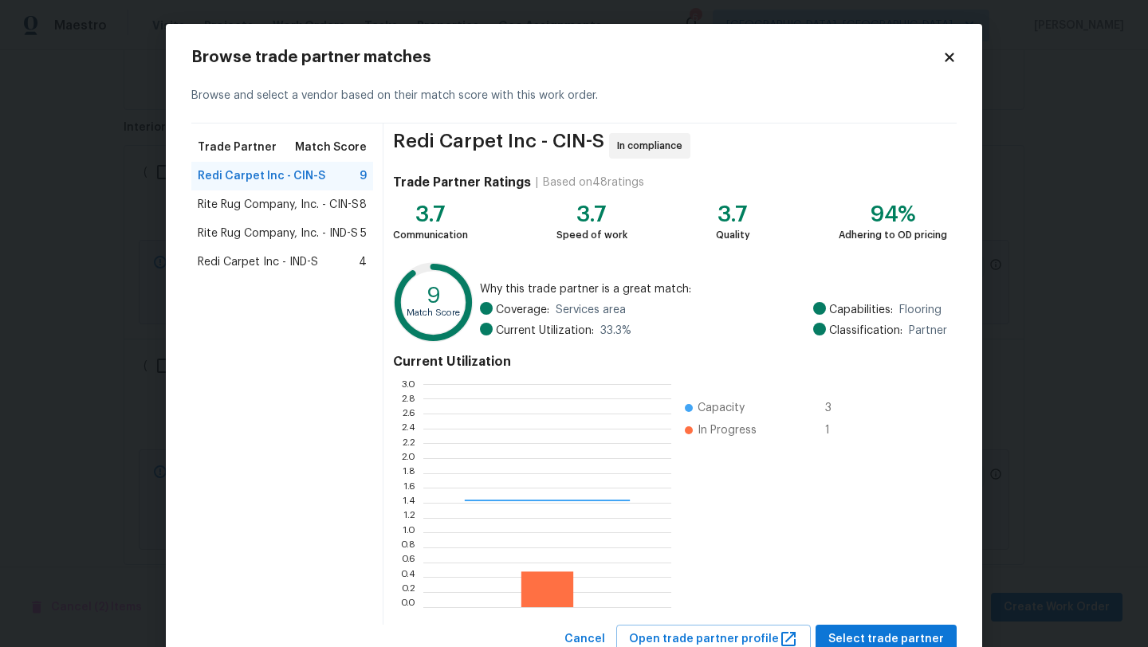
scroll to position [223, 248]
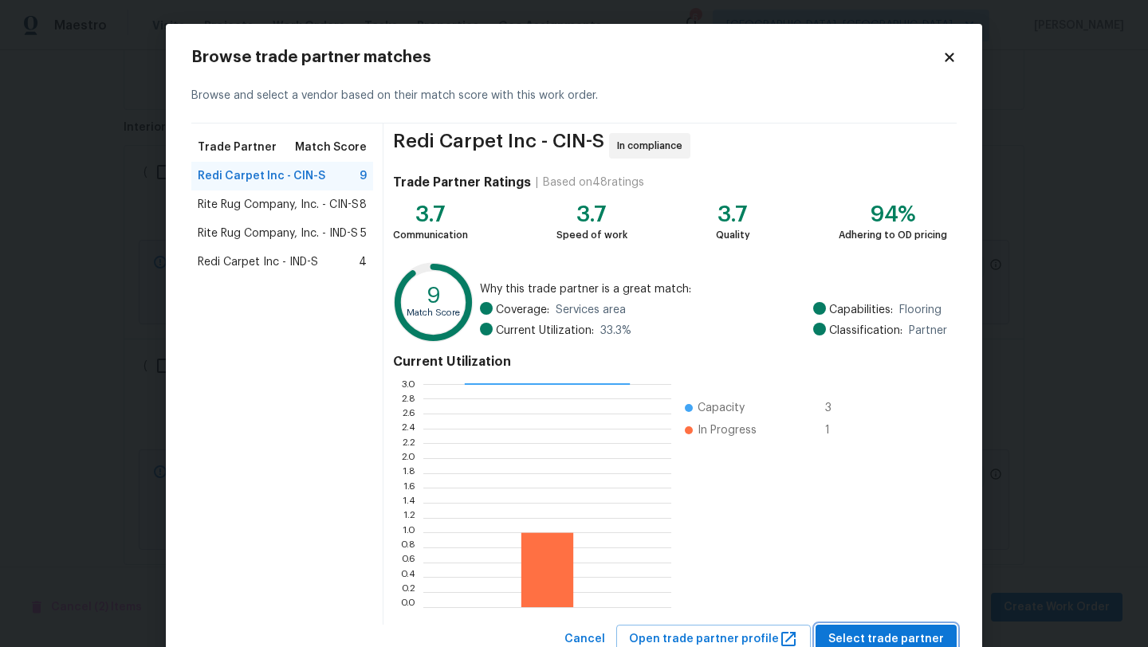
click at [892, 634] on span "Select trade partner" at bounding box center [886, 640] width 116 height 20
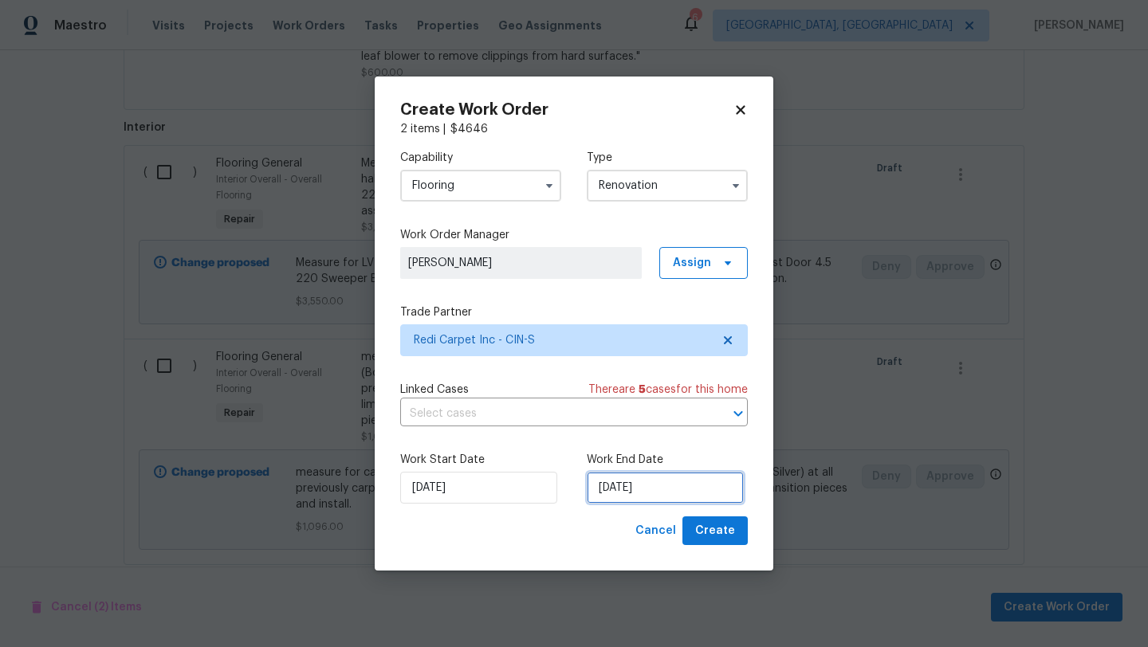
click at [627, 493] on input "[DATE]" at bounding box center [665, 488] width 157 height 32
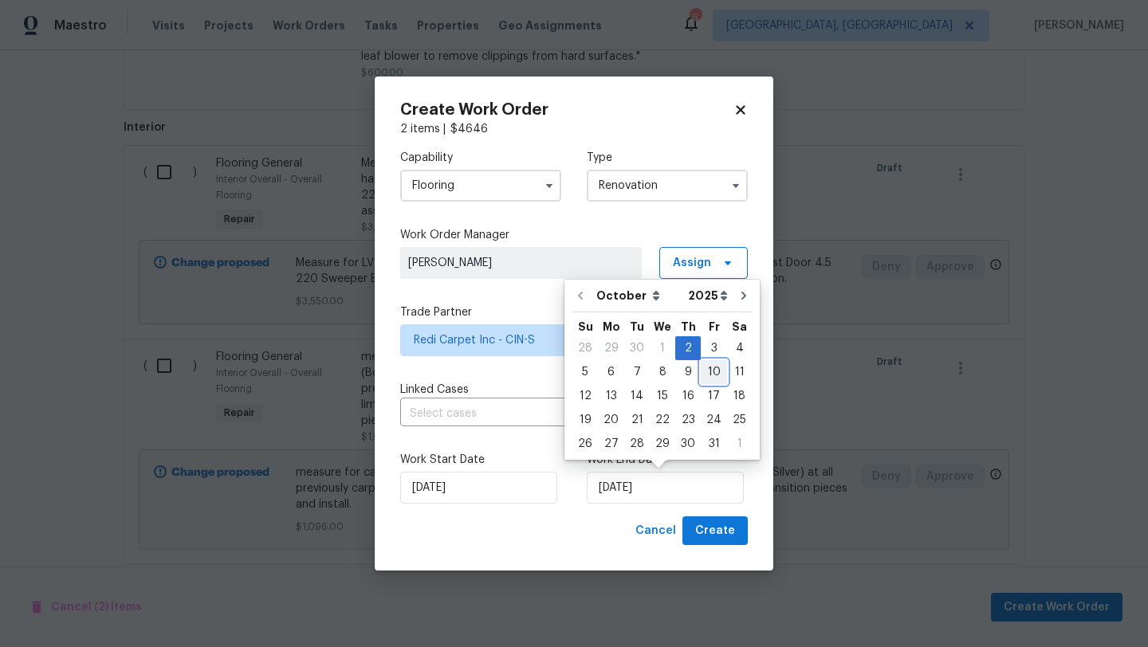
click at [709, 374] on div "10" at bounding box center [714, 372] width 26 height 22
type input "[DATE]"
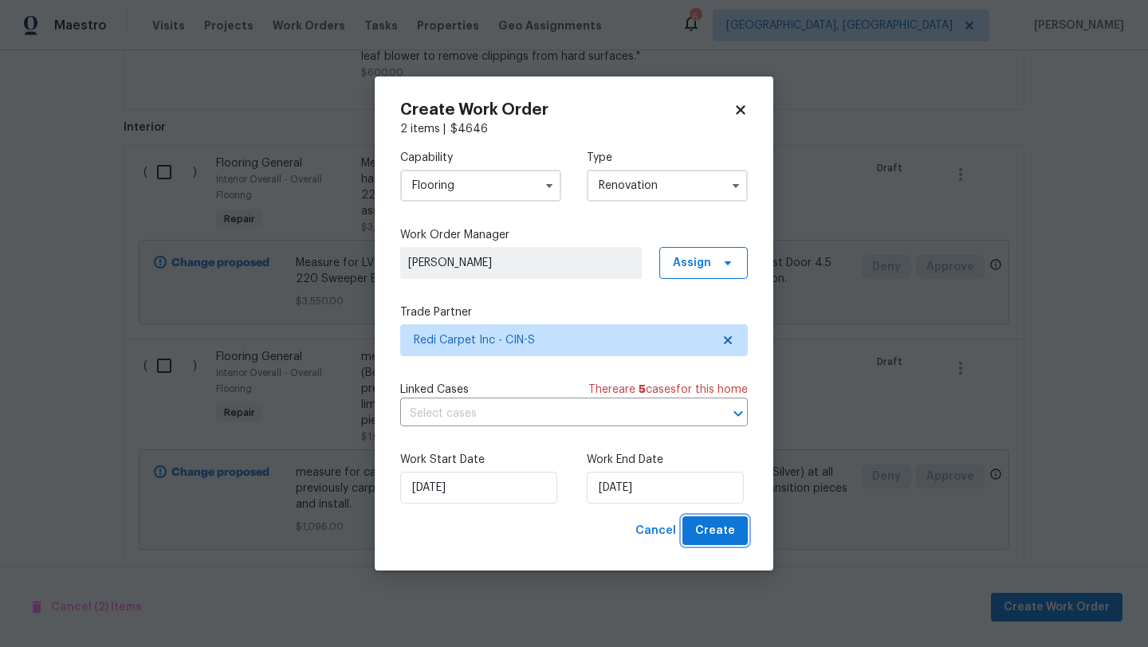
click at [716, 528] on span "Create" at bounding box center [715, 531] width 40 height 20
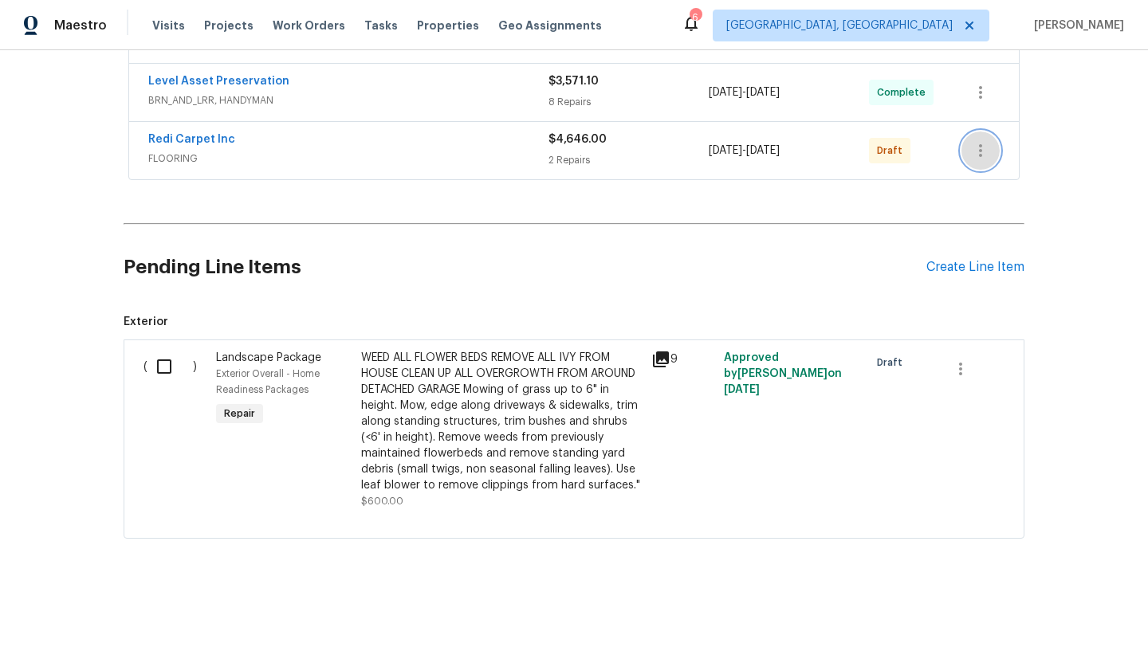
click at [980, 147] on icon "button" at bounding box center [980, 150] width 19 height 19
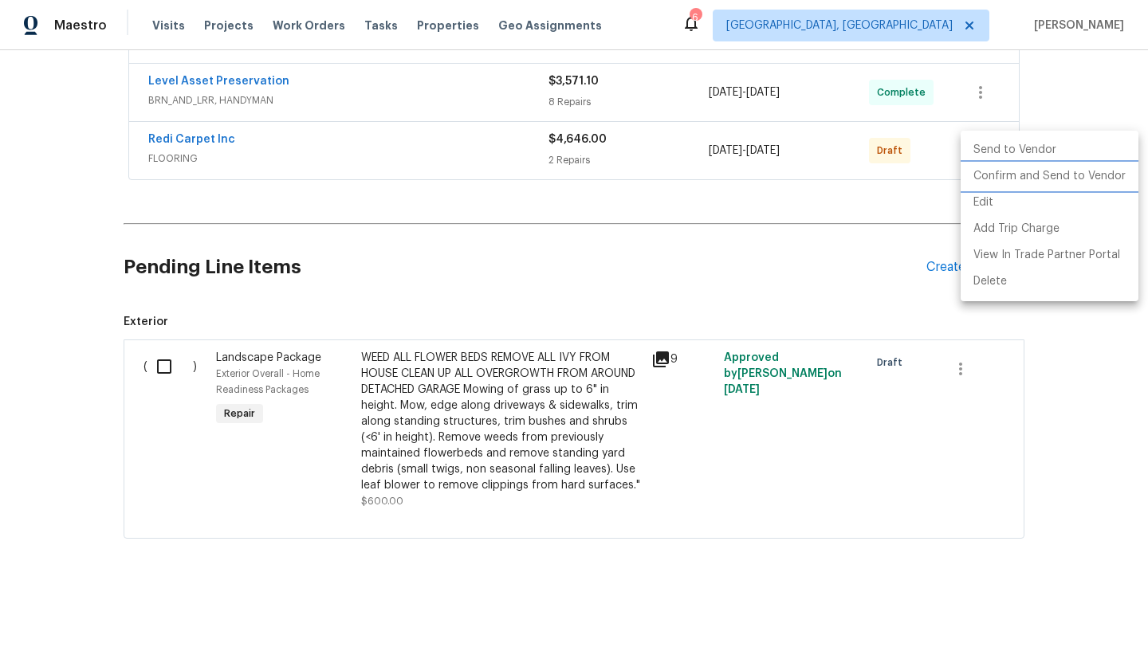
click at [991, 177] on li "Confirm and Send to Vendor" at bounding box center [1049, 176] width 178 height 26
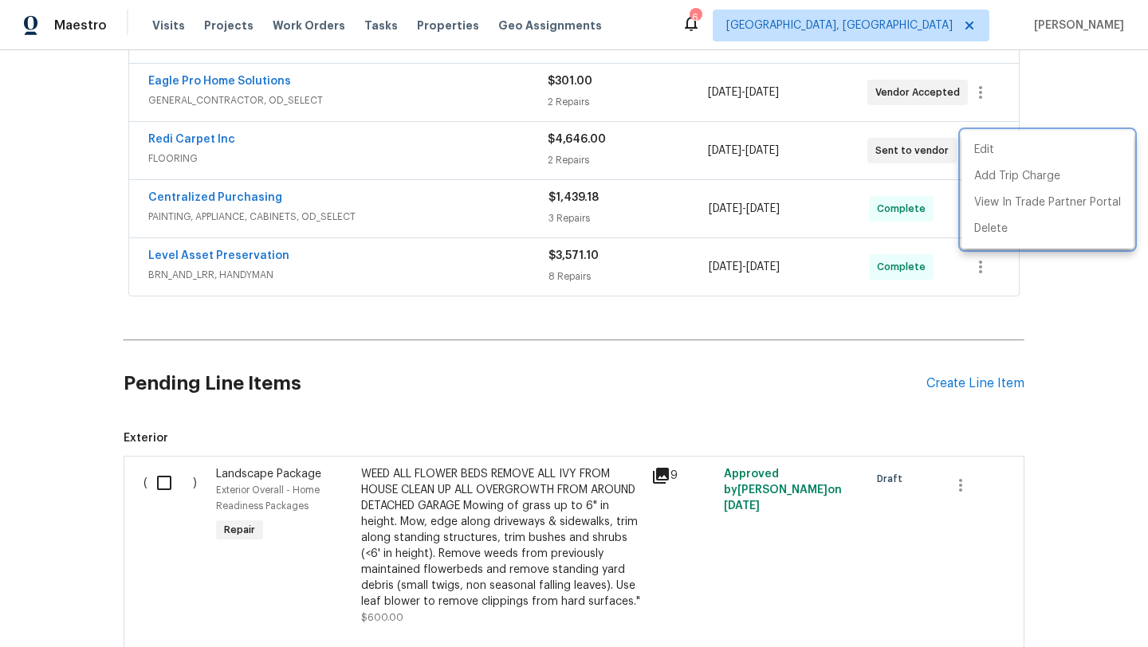
click at [53, 295] on div at bounding box center [574, 323] width 1148 height 647
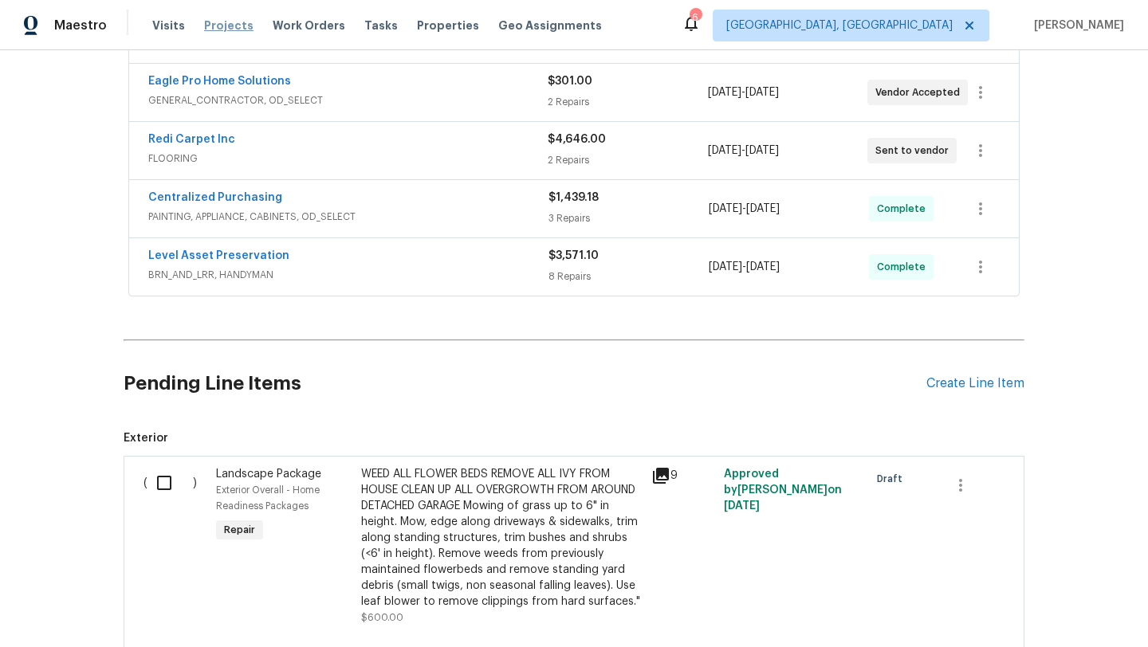
click at [209, 29] on span "Projects" at bounding box center [228, 26] width 49 height 16
